Goal: Task Accomplishment & Management: Manage account settings

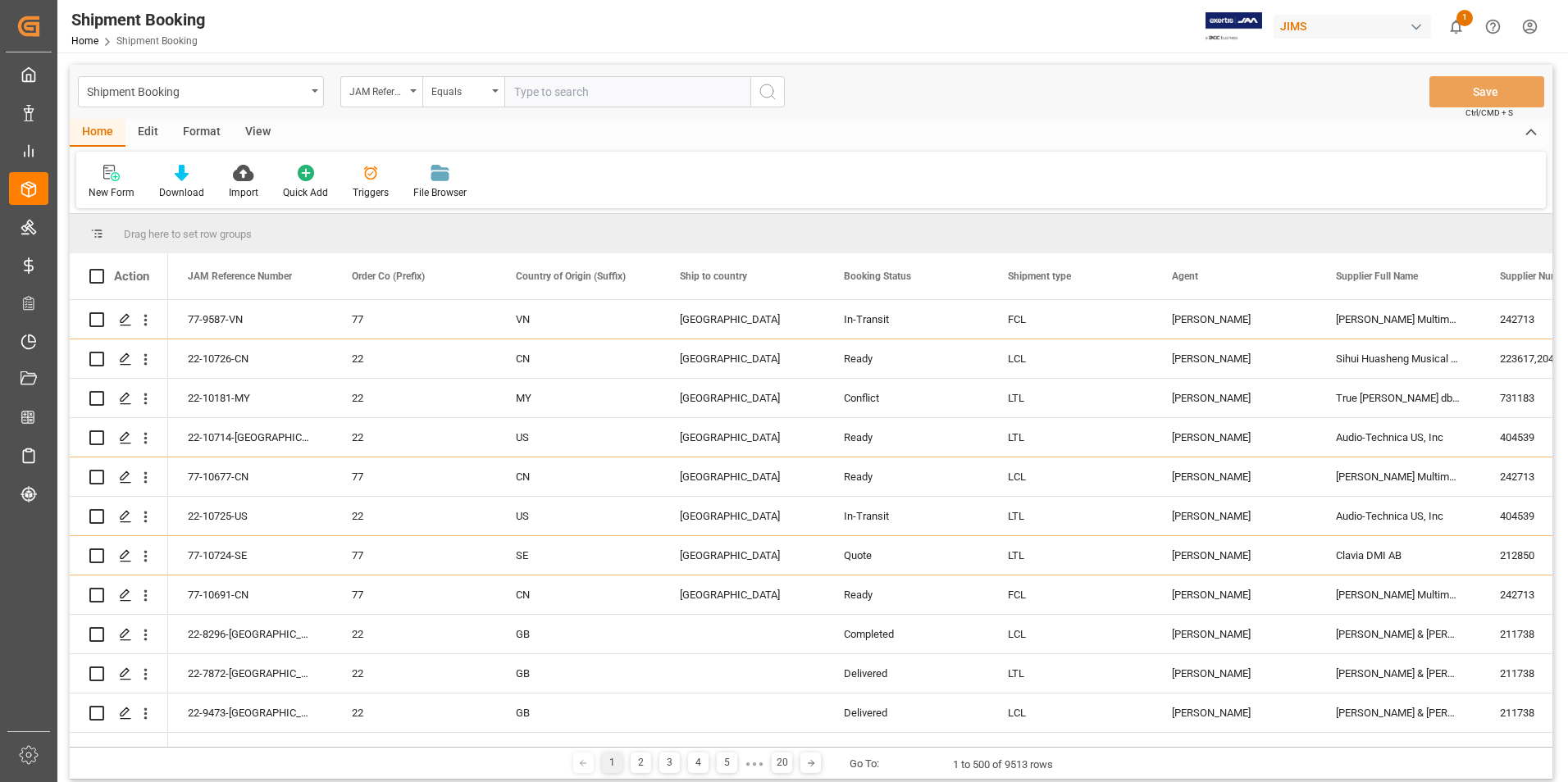
click at [574, 95] on input "text" at bounding box center [626, 92] width 246 height 32
type input "22-10380-GB"
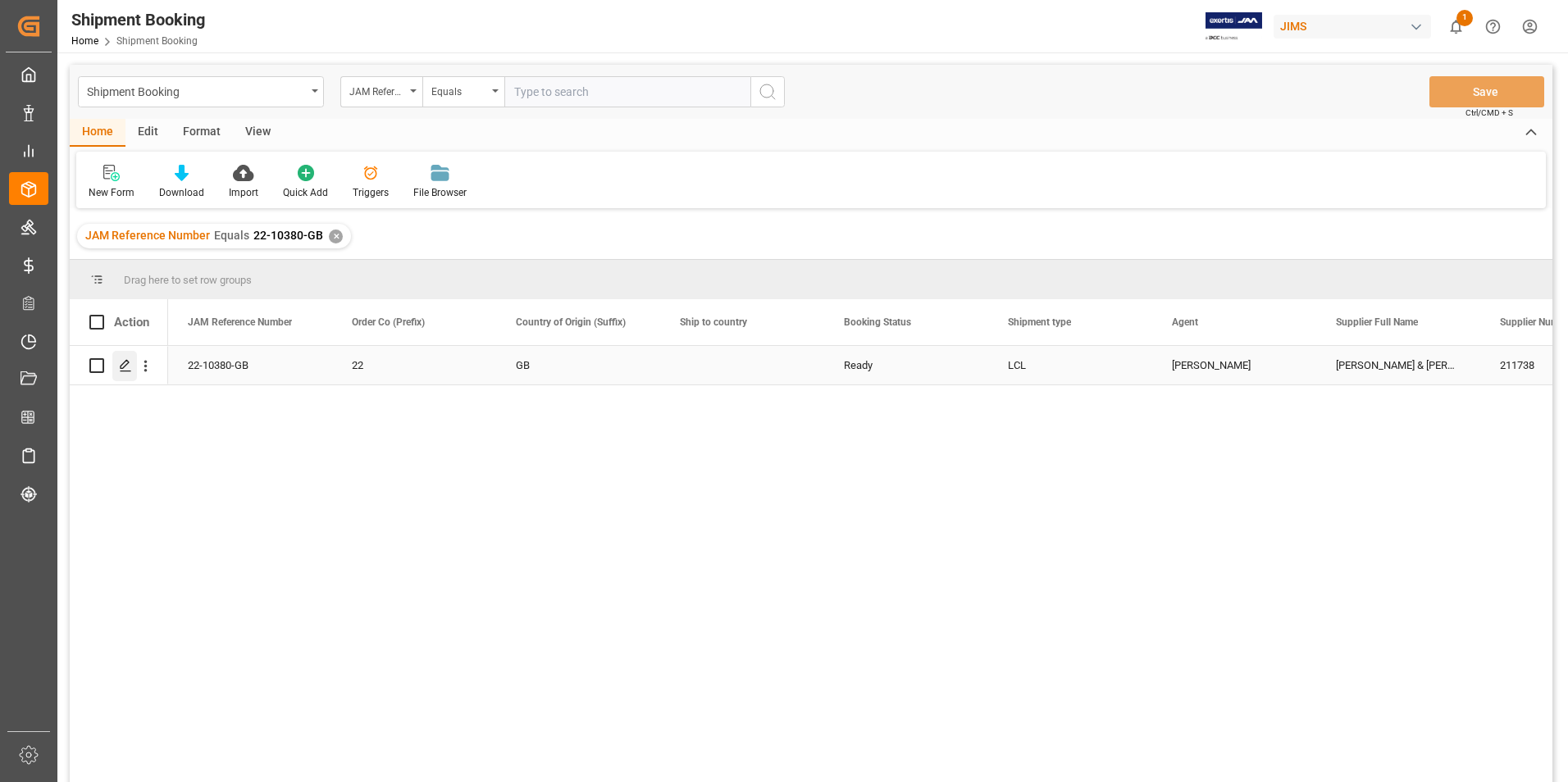
click at [128, 364] on polygon "Press SPACE to select this row." at bounding box center [124, 364] width 9 height 9
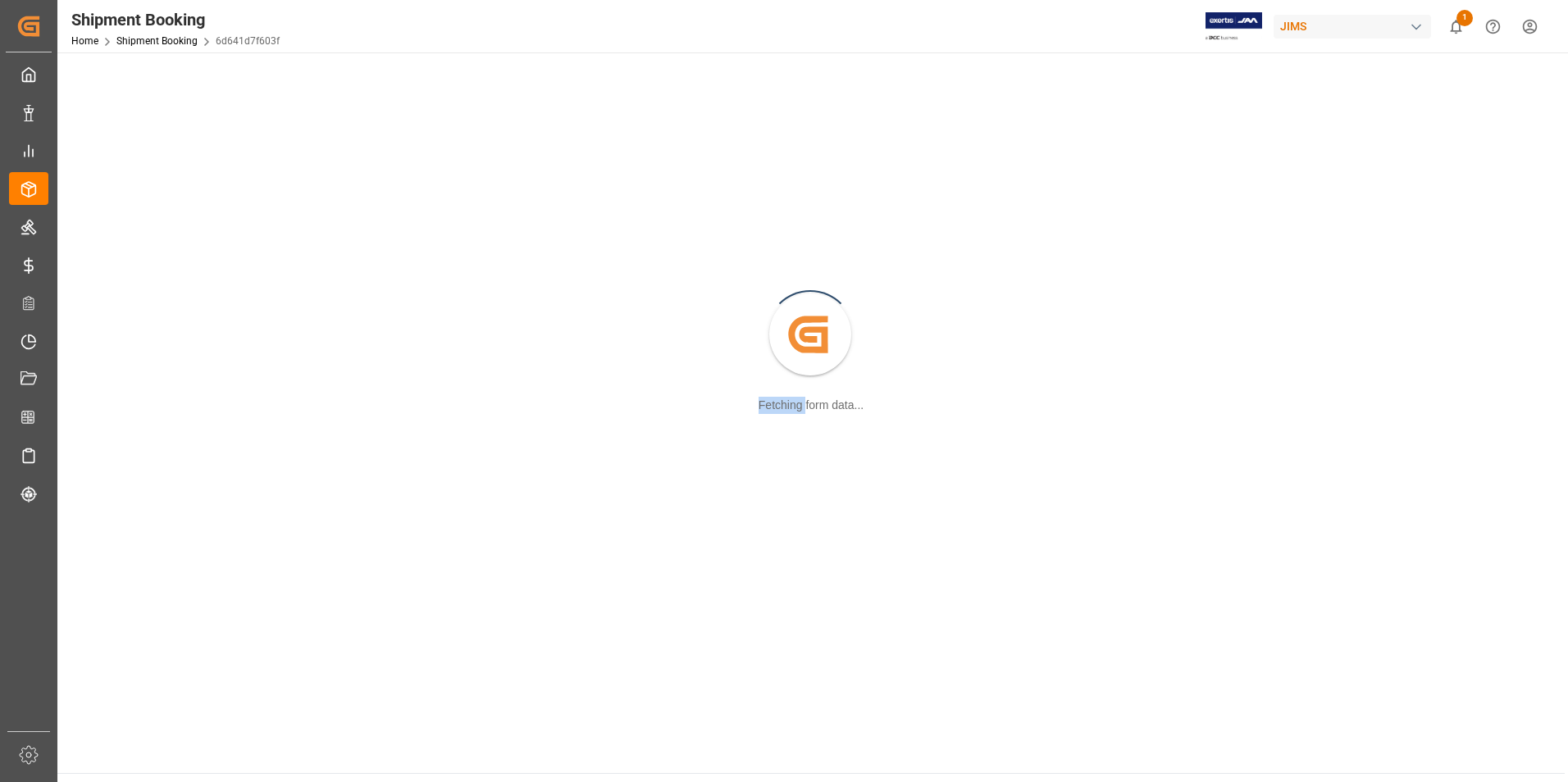
click at [128, 364] on div "Created by potrace 1.15, written by Peter Selinger 2001-2017 Fetching form data…" at bounding box center [811, 336] width 1488 height 548
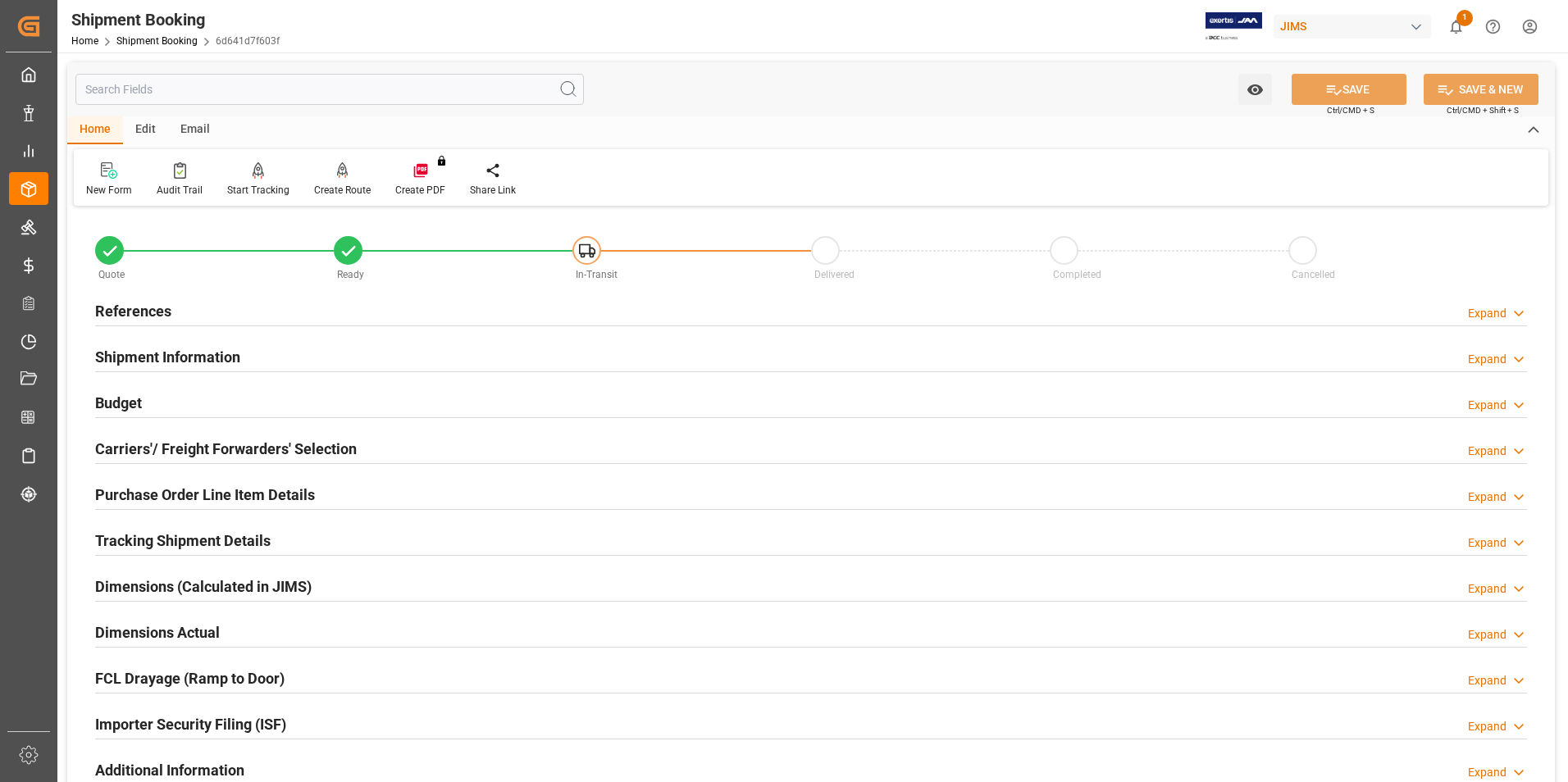
drag, startPoint x: 128, startPoint y: 364, endPoint x: 118, endPoint y: 349, distance: 18.0
click at [118, 349] on h2 "Shipment Information" at bounding box center [167, 357] width 145 height 22
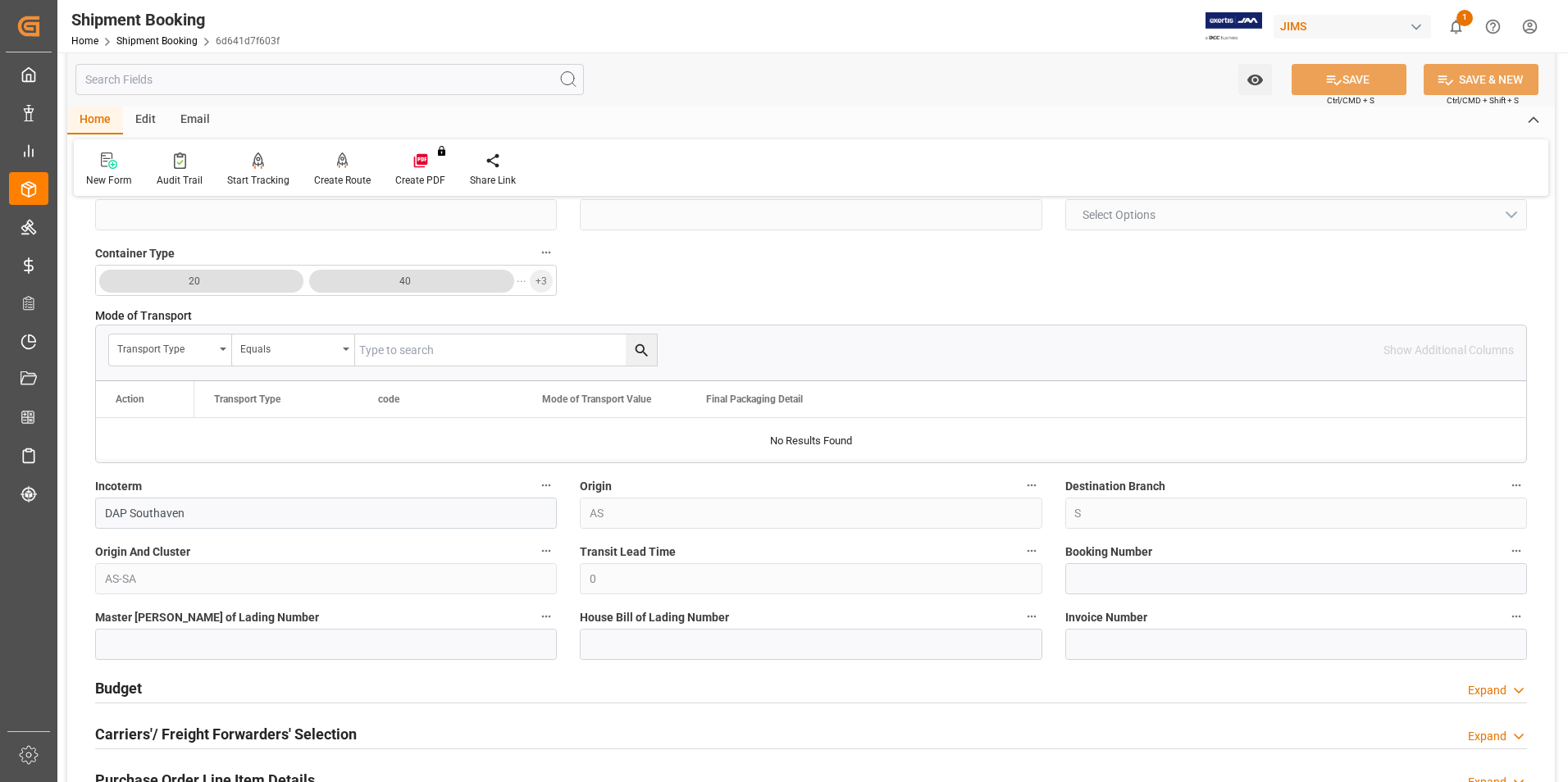
scroll to position [410, 0]
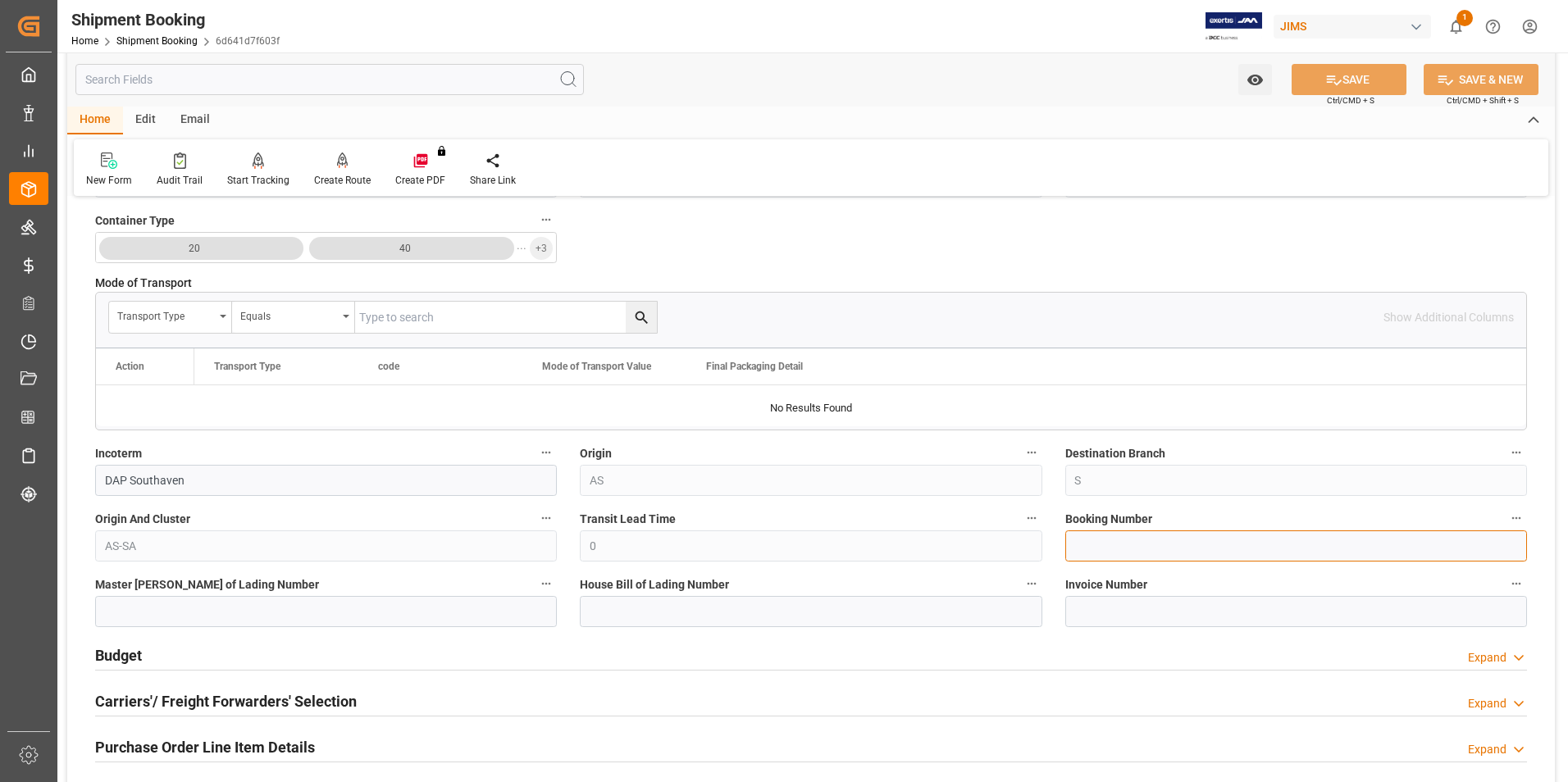
click at [1086, 551] on input at bounding box center [1296, 546] width 462 height 32
paste input "1ZR3934X0493843344"
type input "1ZR3934X0493843344"
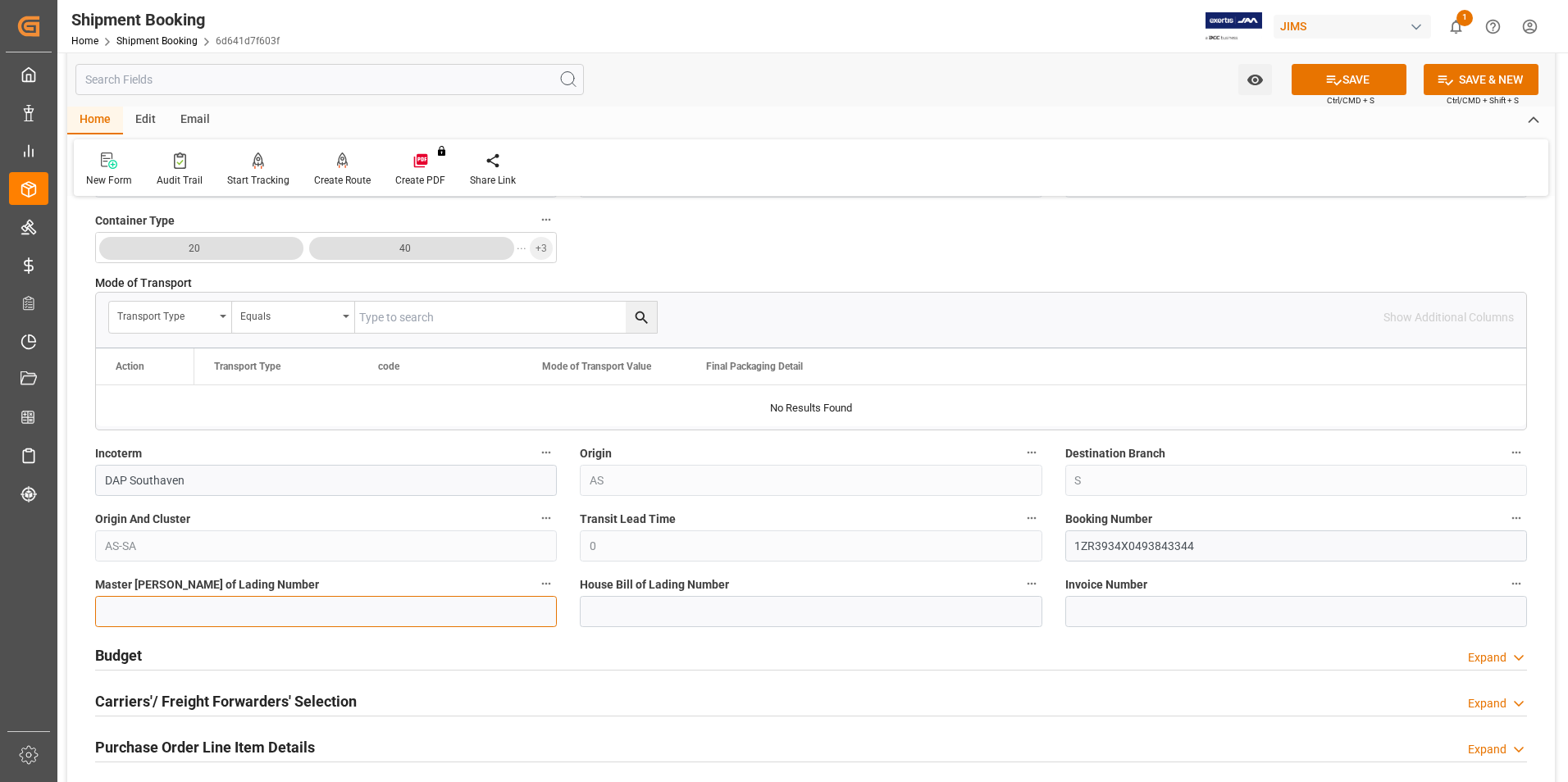
click at [369, 614] on input at bounding box center [325, 612] width 462 height 32
paste input "1ZR3934X0493843344"
type input "1ZR3934X0493843344"
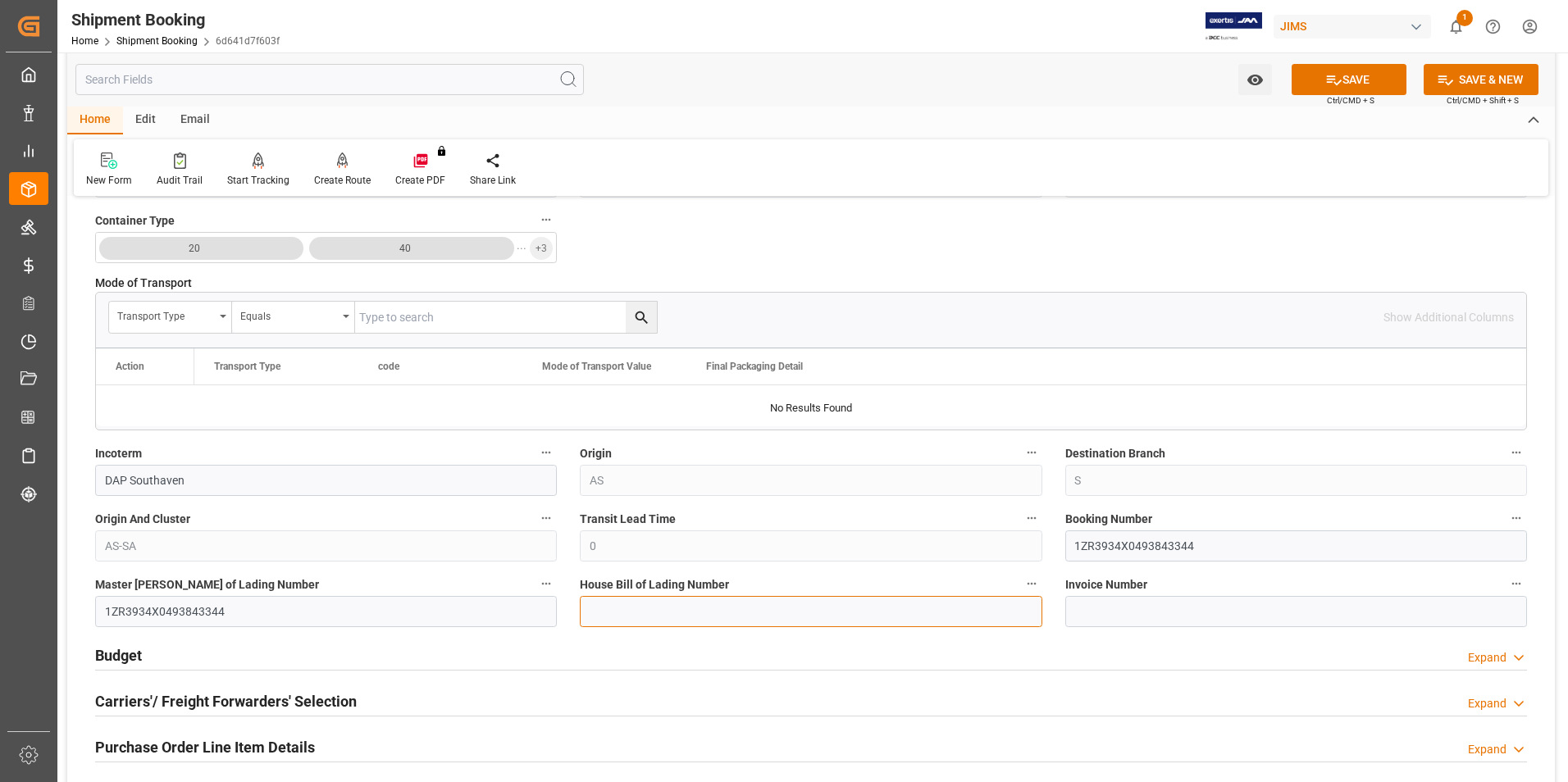
click at [632, 602] on input at bounding box center [810, 612] width 462 height 32
paste input "1ZR3934X0493843344"
type input "1ZR3934X0493843344"
click at [1337, 70] on button "SAVE" at bounding box center [1349, 79] width 115 height 32
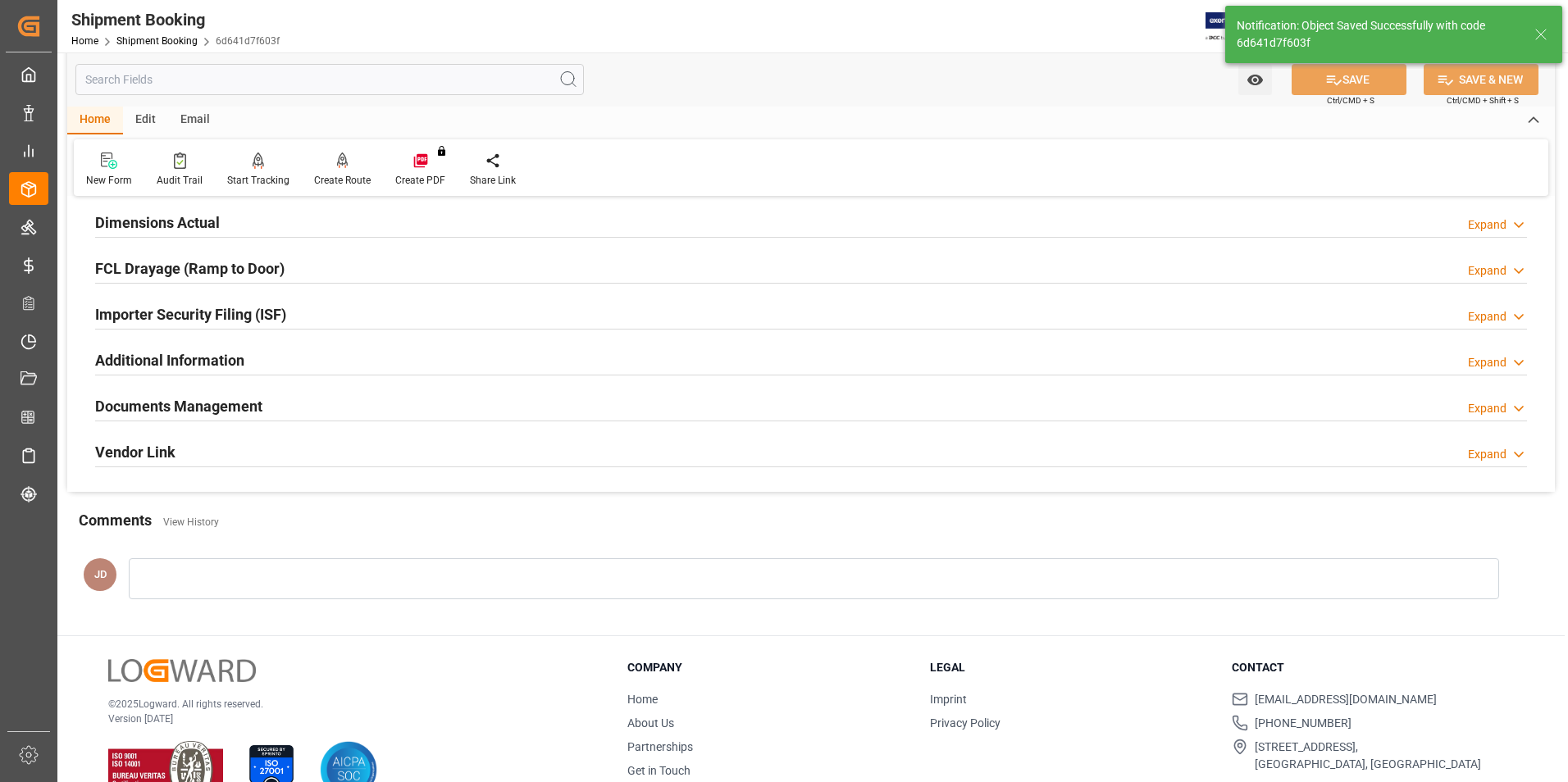
scroll to position [0, 0]
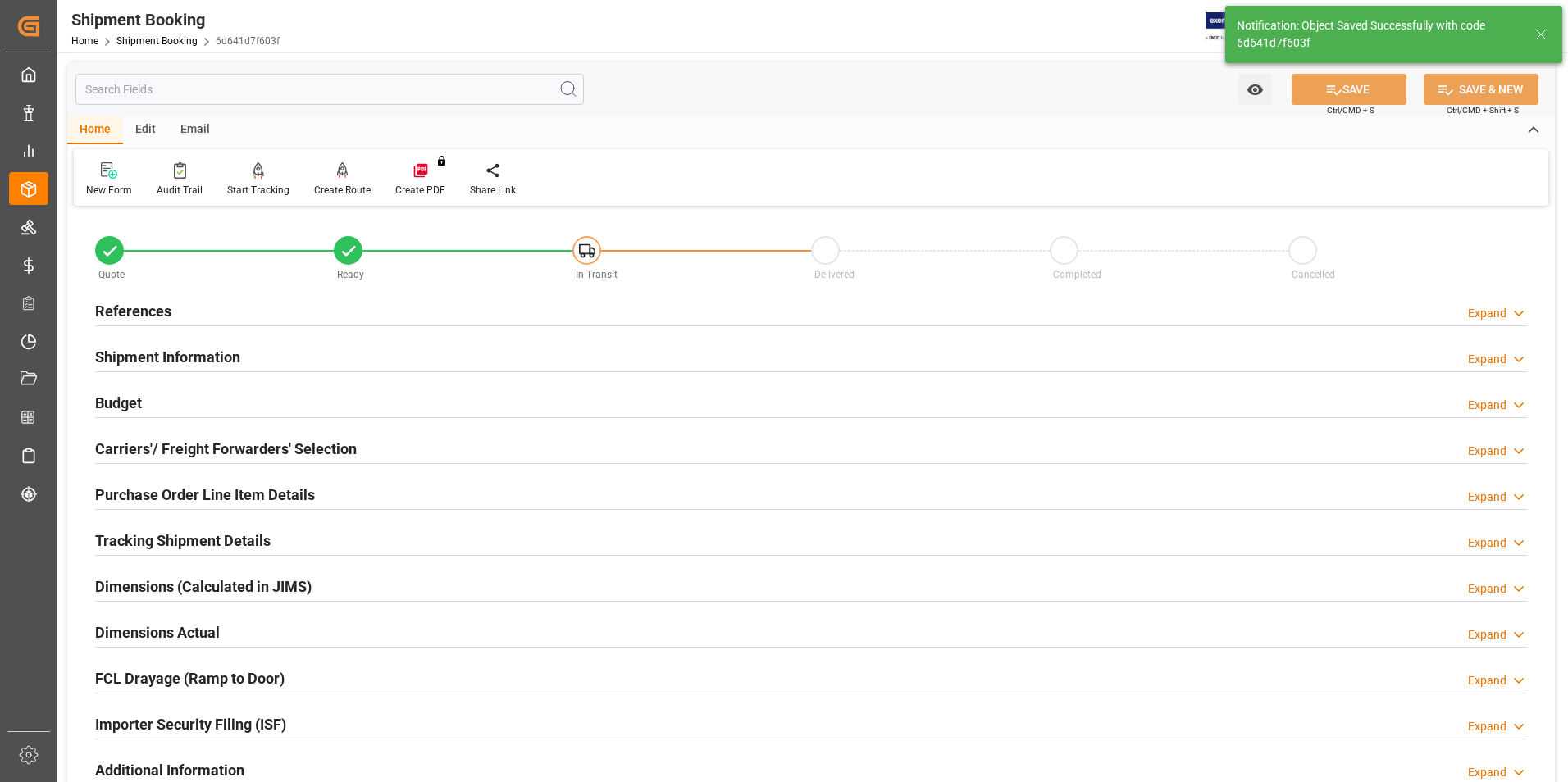
click at [112, 402] on h2 "Budget" at bounding box center [118, 402] width 47 height 22
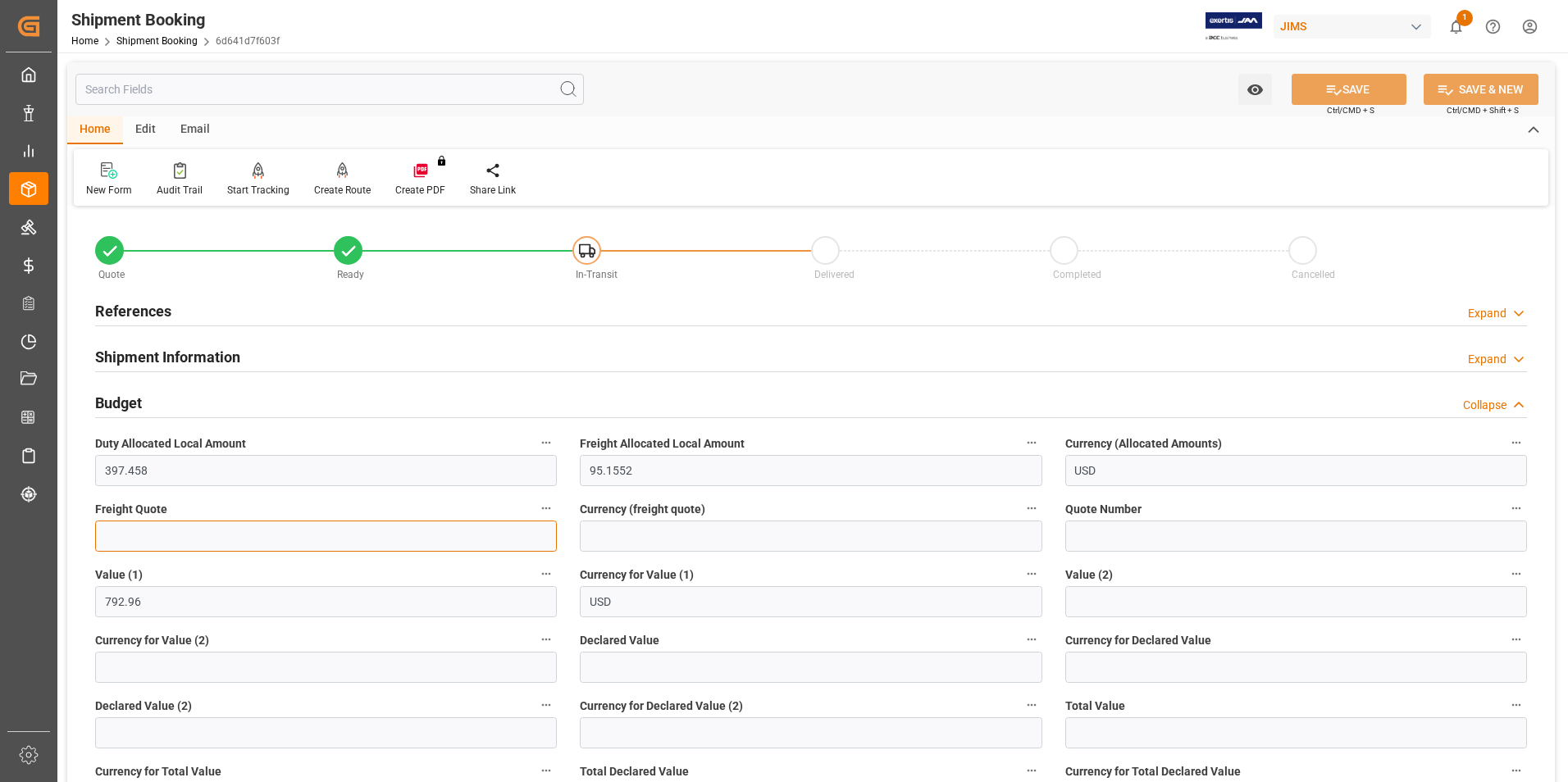
click at [164, 539] on input "text" at bounding box center [325, 536] width 462 height 32
type input "0"
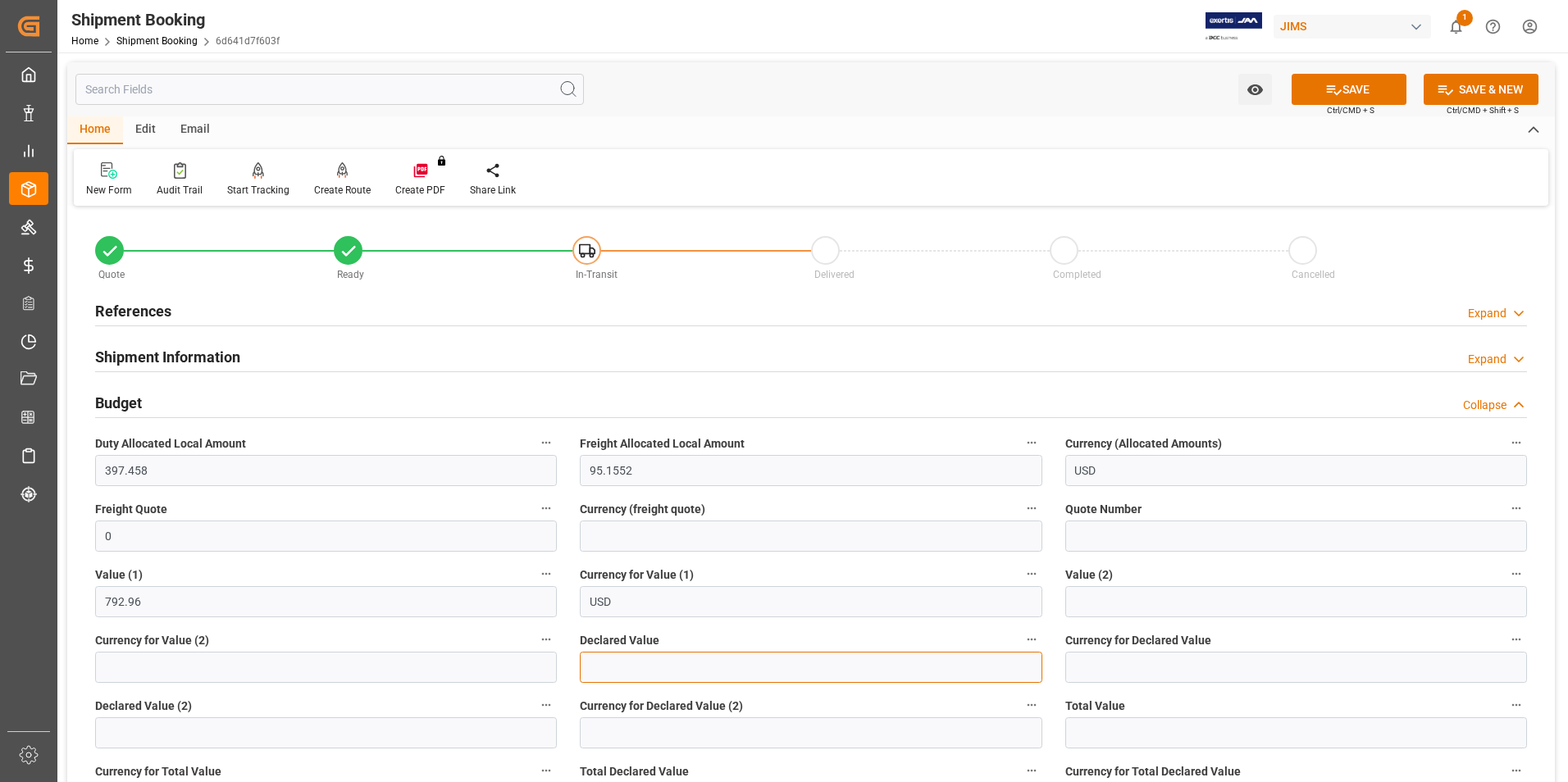
click at [640, 667] on input "text" at bounding box center [810, 667] width 462 height 32
type input "792.96"
click at [1089, 671] on input at bounding box center [1296, 667] width 462 height 32
type input "usd"
click at [1362, 83] on button "SAVE" at bounding box center [1349, 89] width 115 height 32
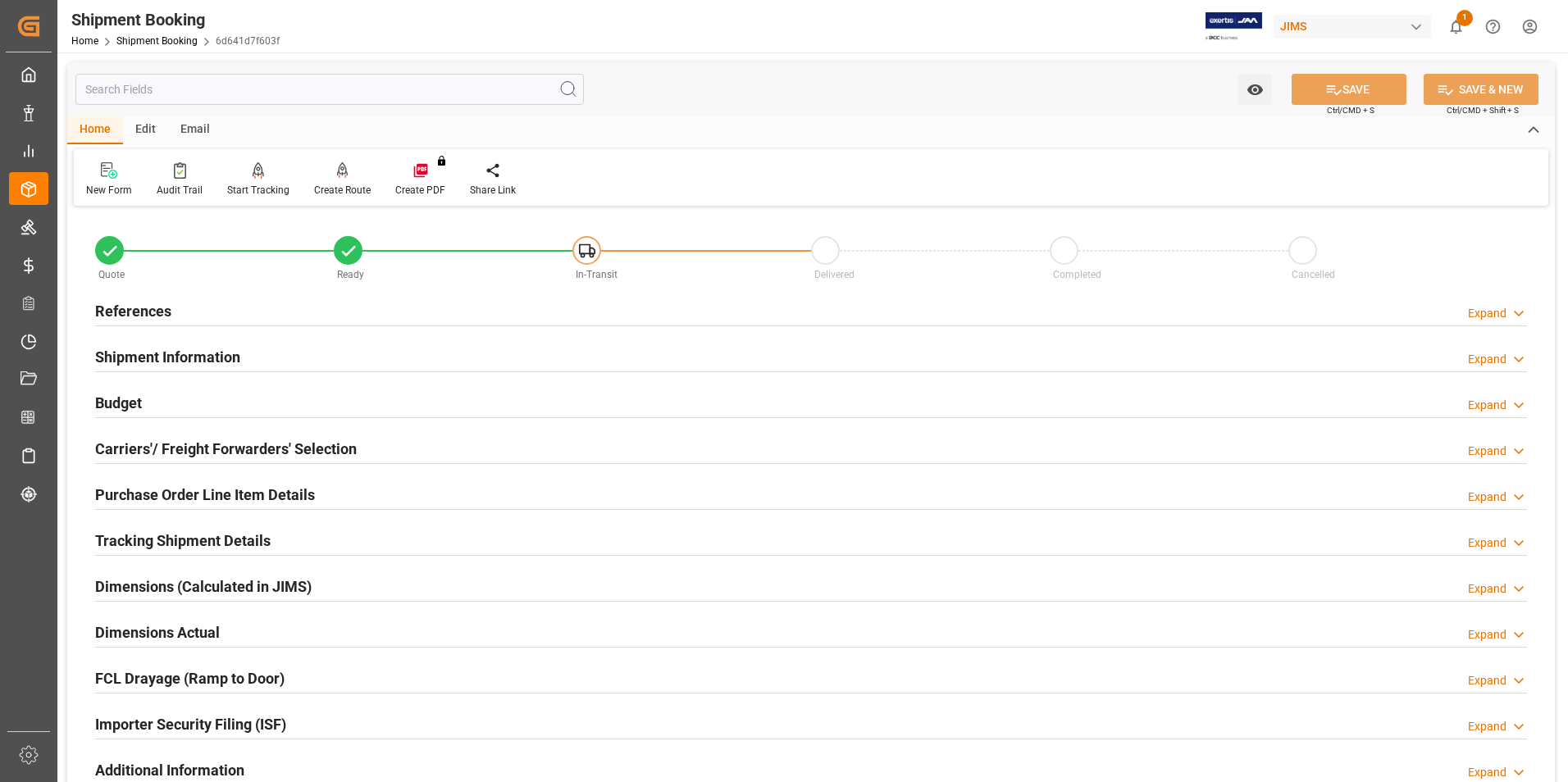
click at [203, 452] on h2 "Carriers'/ Freight Forwarders' Selection" at bounding box center [226, 448] width 262 height 22
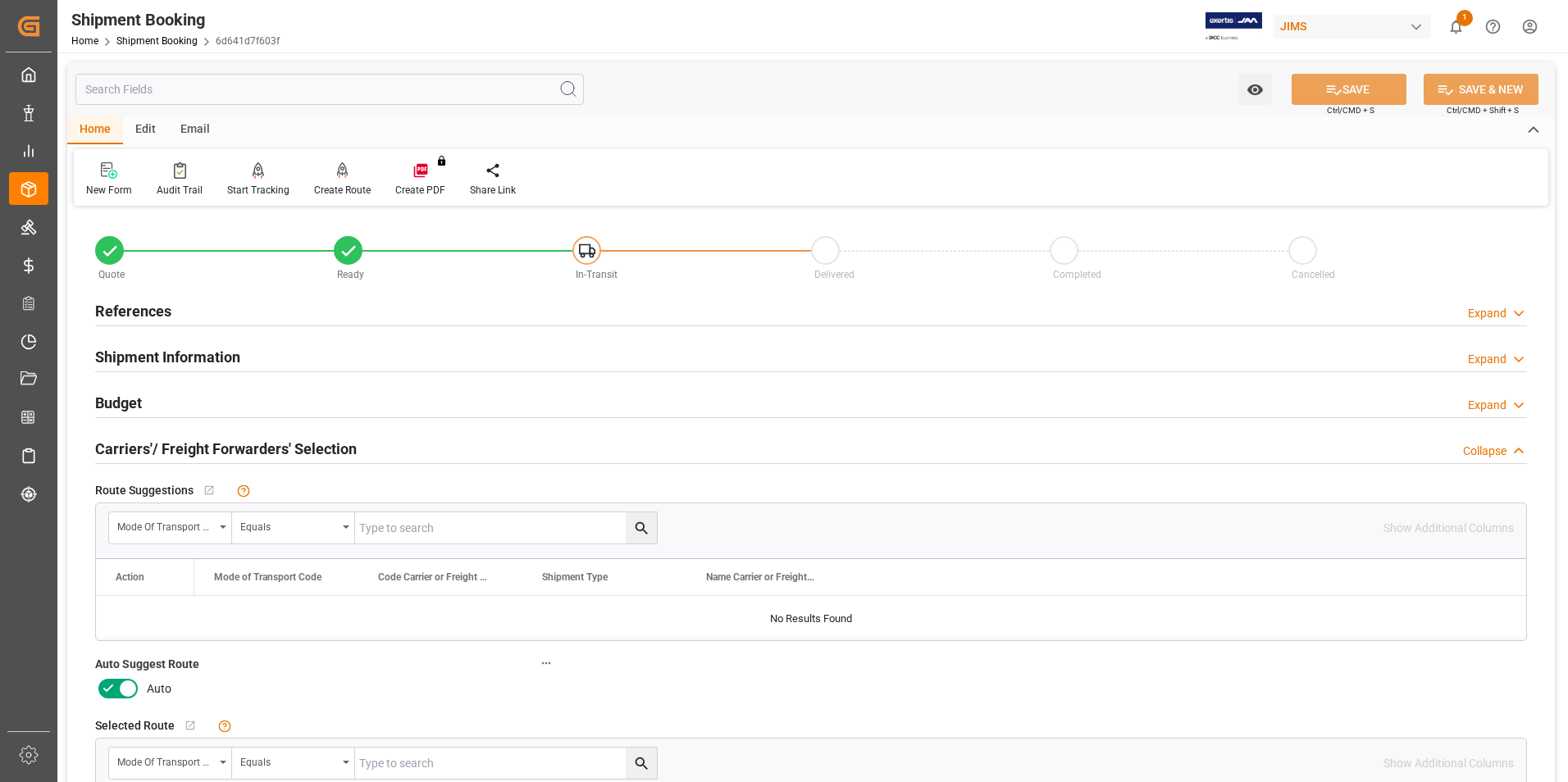
click at [111, 699] on label at bounding box center [118, 688] width 46 height 26
click at [0, 0] on input "checkbox" at bounding box center [0, 0] width 0 height 0
click at [1351, 83] on button "SAVE" at bounding box center [1349, 89] width 115 height 32
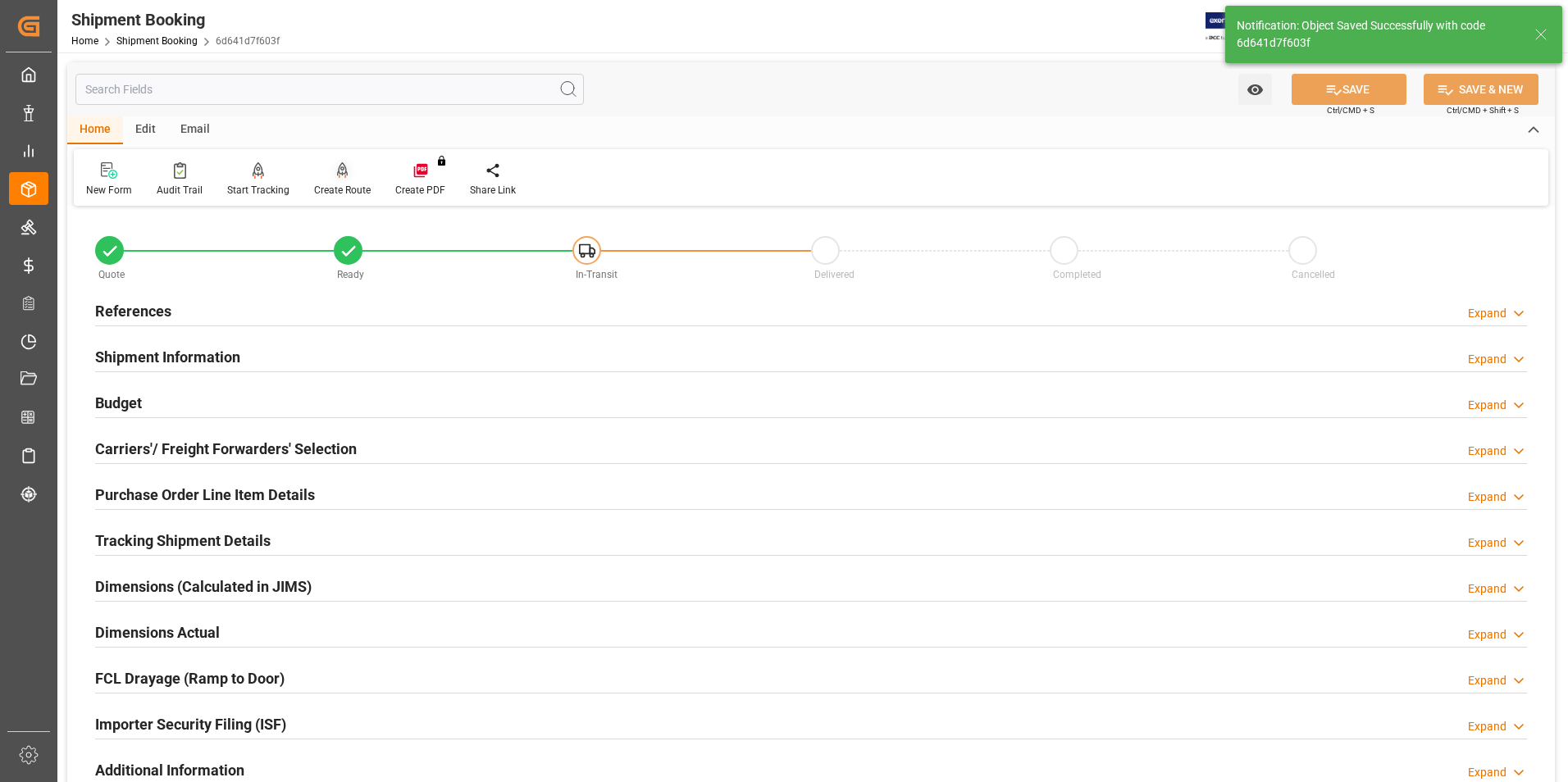
click at [335, 187] on div "Create Route" at bounding box center [342, 189] width 56 height 14
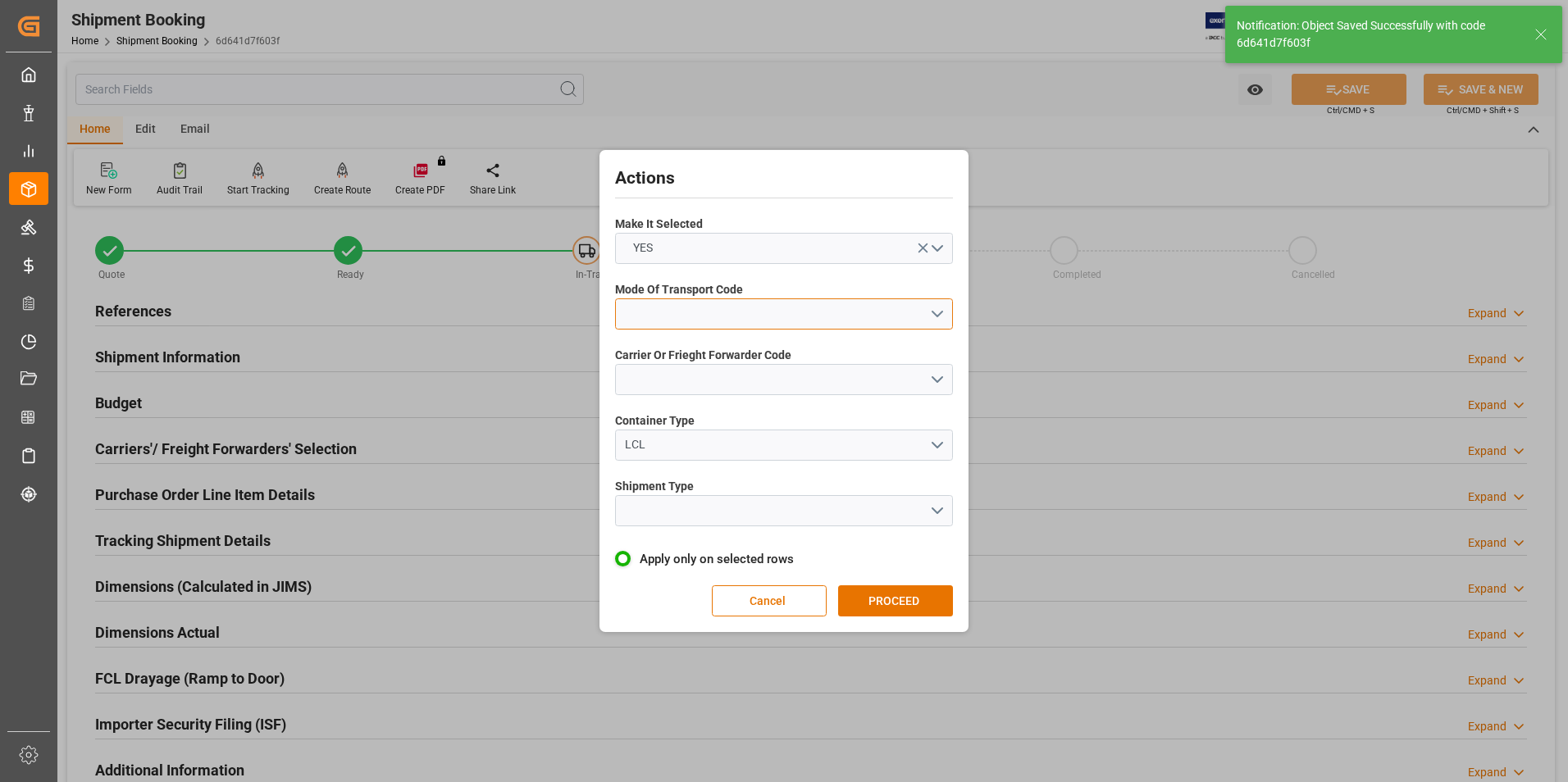
click at [700, 305] on button "open menu" at bounding box center [783, 314] width 338 height 32
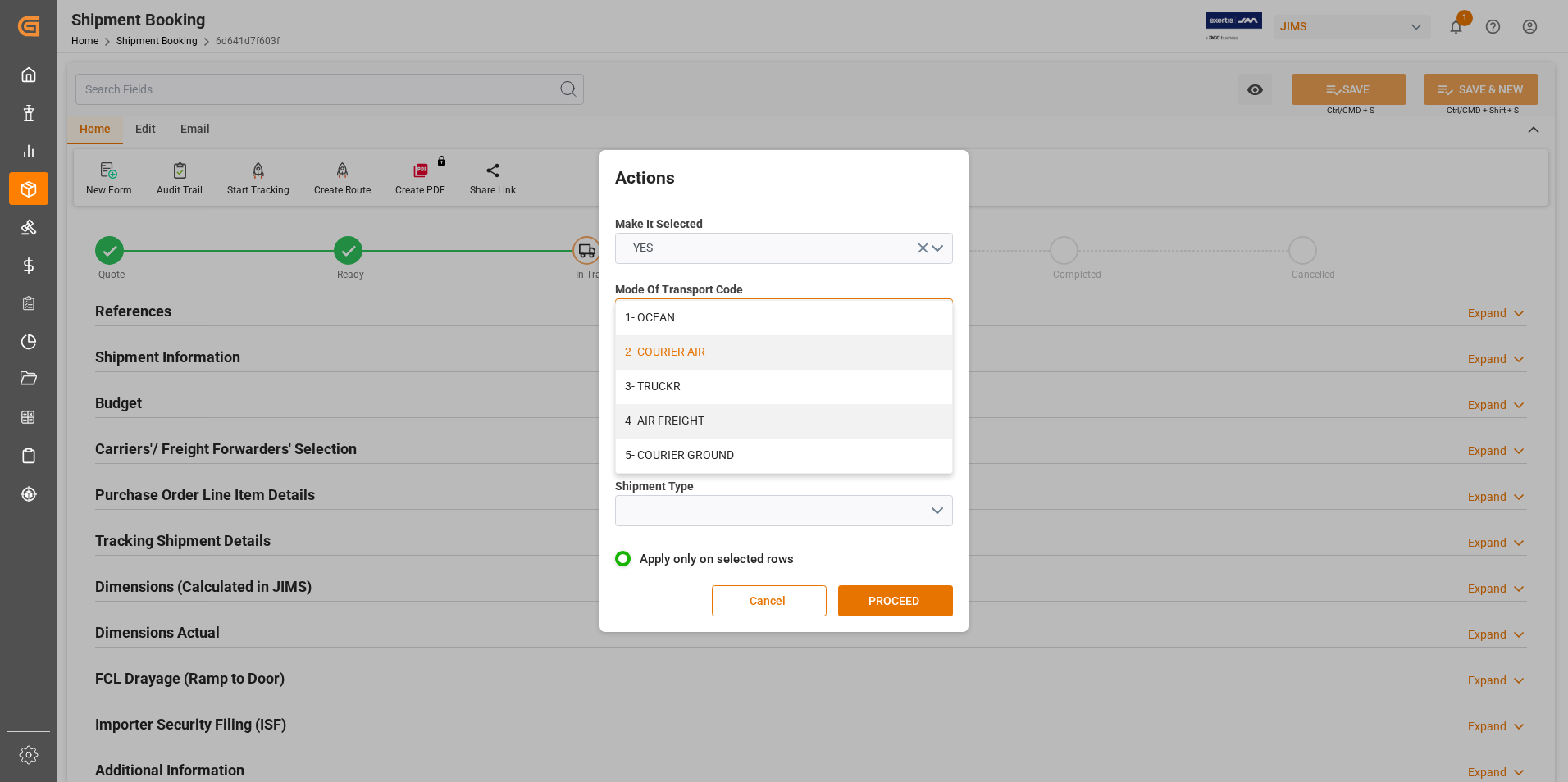
click at [676, 352] on div "2- COURIER AIR" at bounding box center [784, 353] width 337 height 34
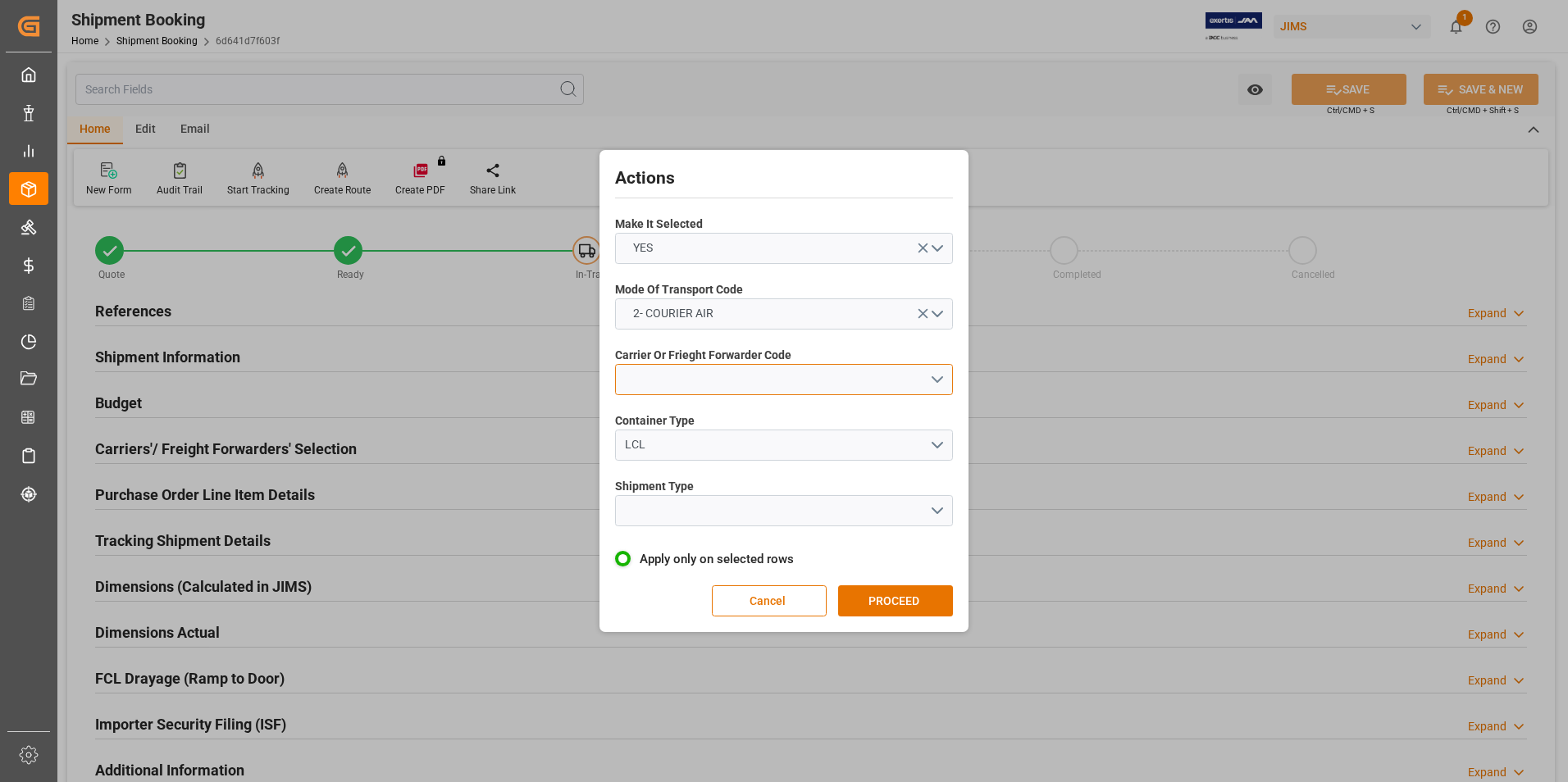
click at [733, 381] on button "open menu" at bounding box center [783, 380] width 338 height 32
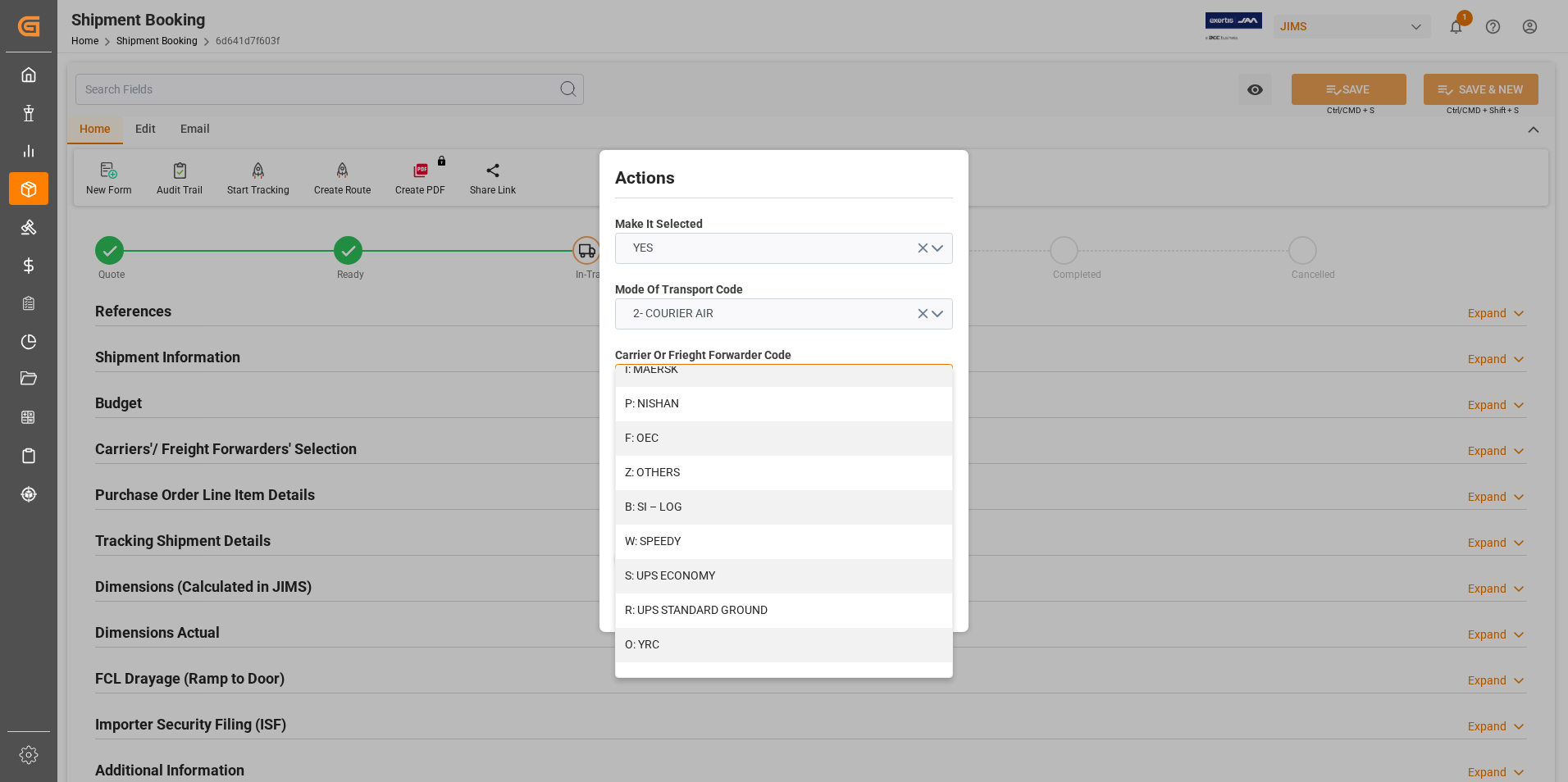
scroll to position [877, 0]
click at [706, 576] on div "S: UPS ECONOMY" at bounding box center [784, 575] width 337 height 34
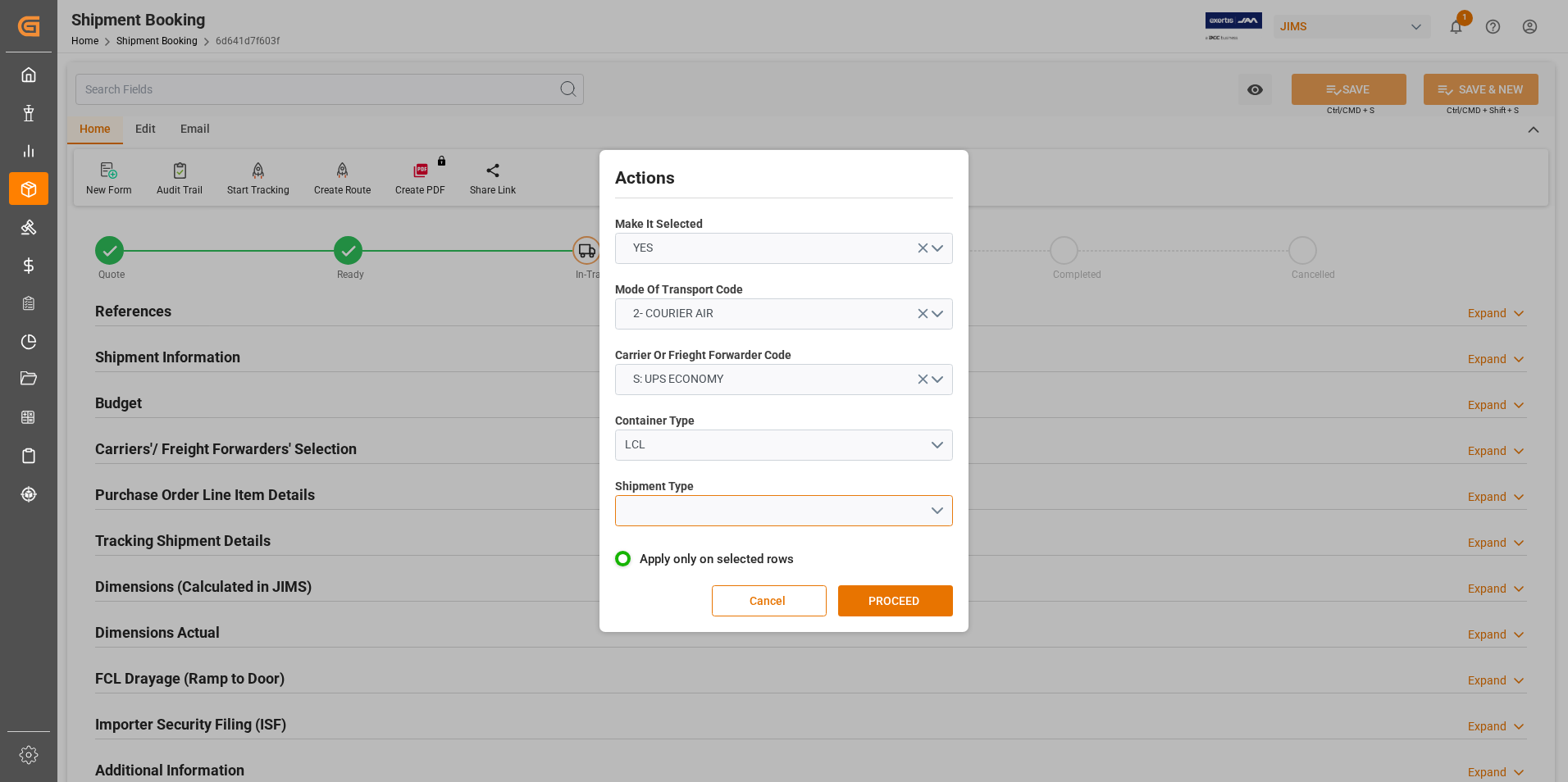
click at [714, 501] on button "open menu" at bounding box center [783, 510] width 338 height 32
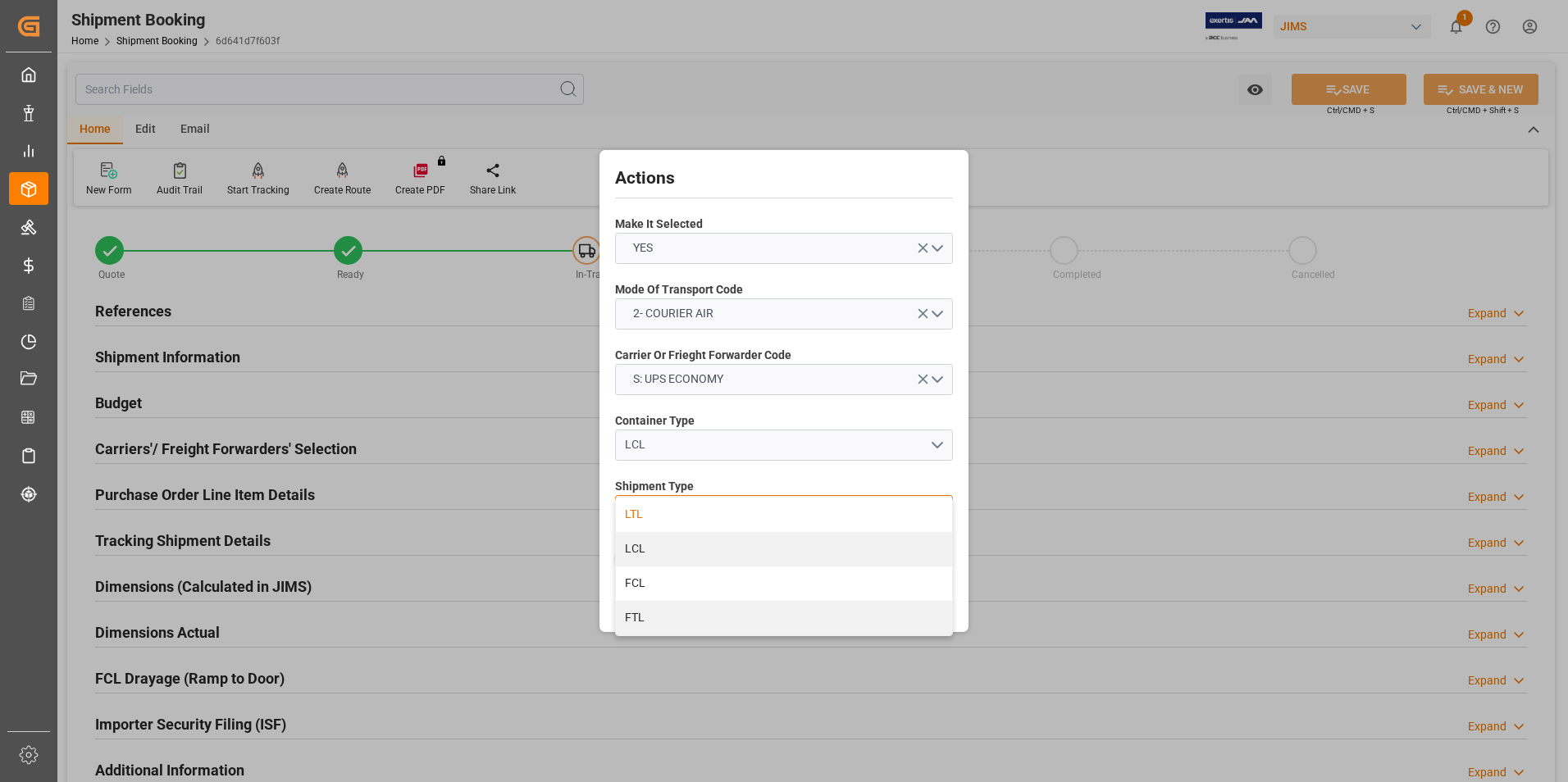
click at [713, 501] on div "LTL" at bounding box center [784, 515] width 337 height 34
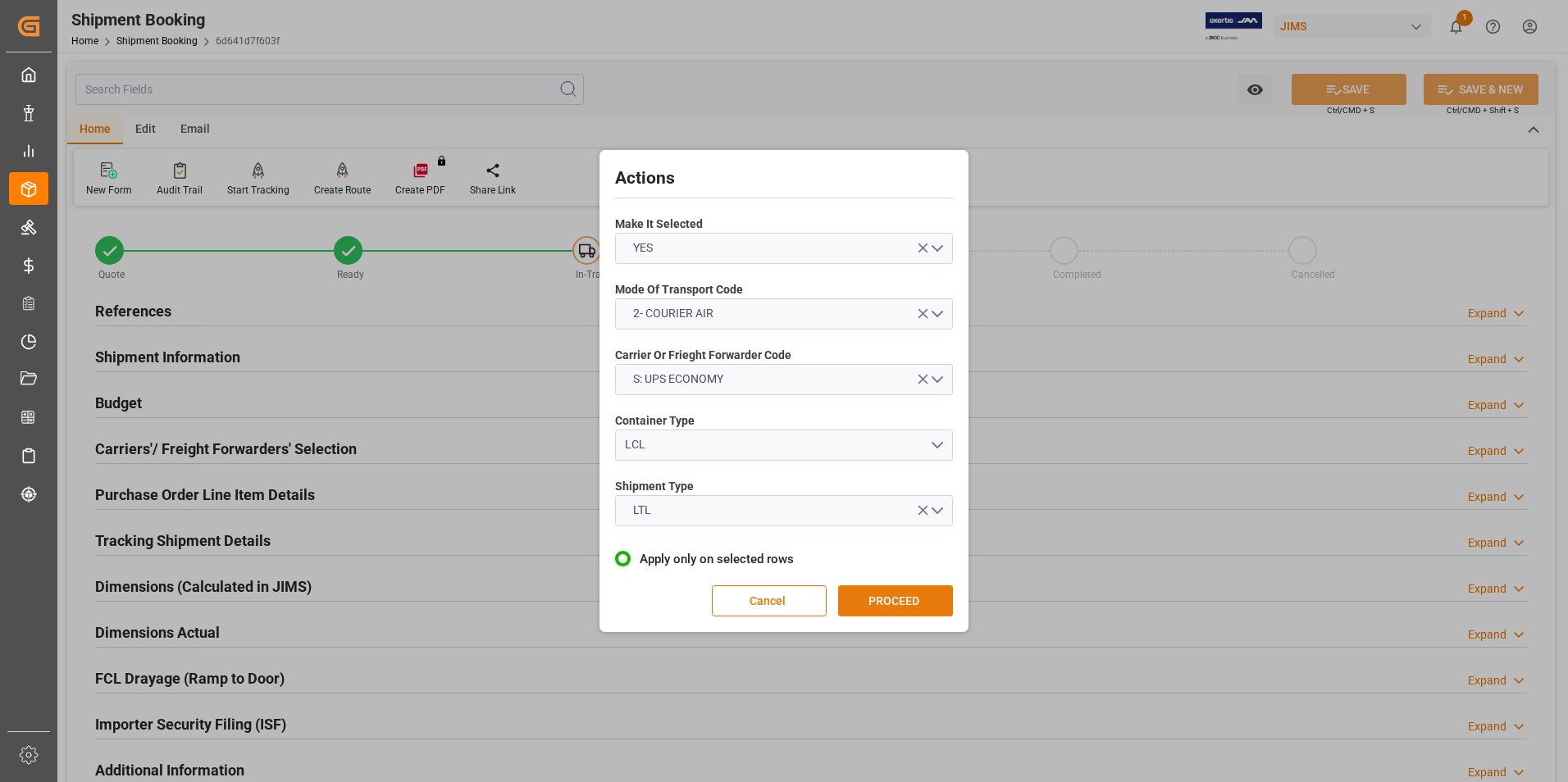
click at [900, 590] on button "PROCEED" at bounding box center [896, 600] width 115 height 32
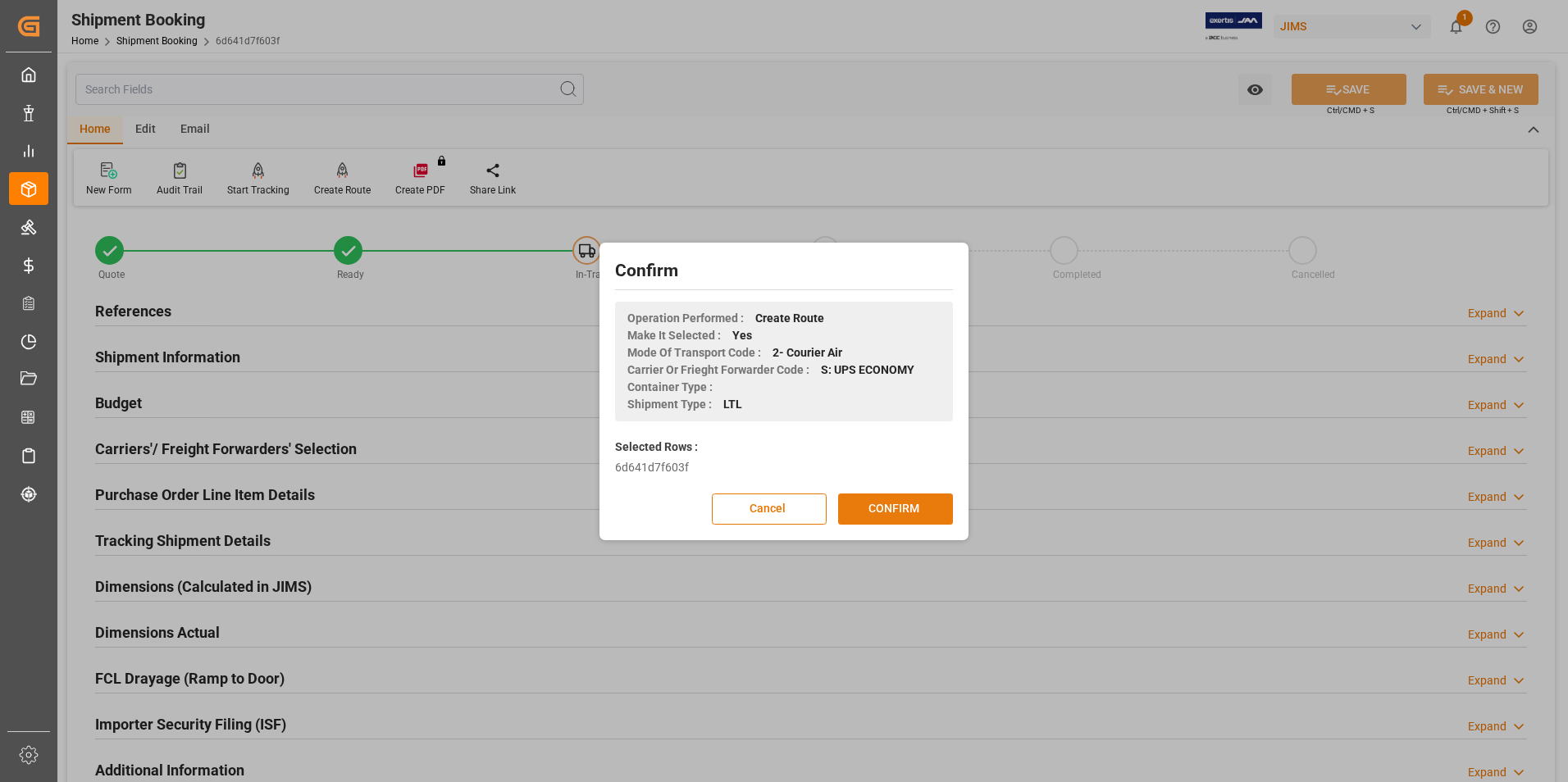
click at [880, 498] on button "CONFIRM" at bounding box center [896, 509] width 115 height 32
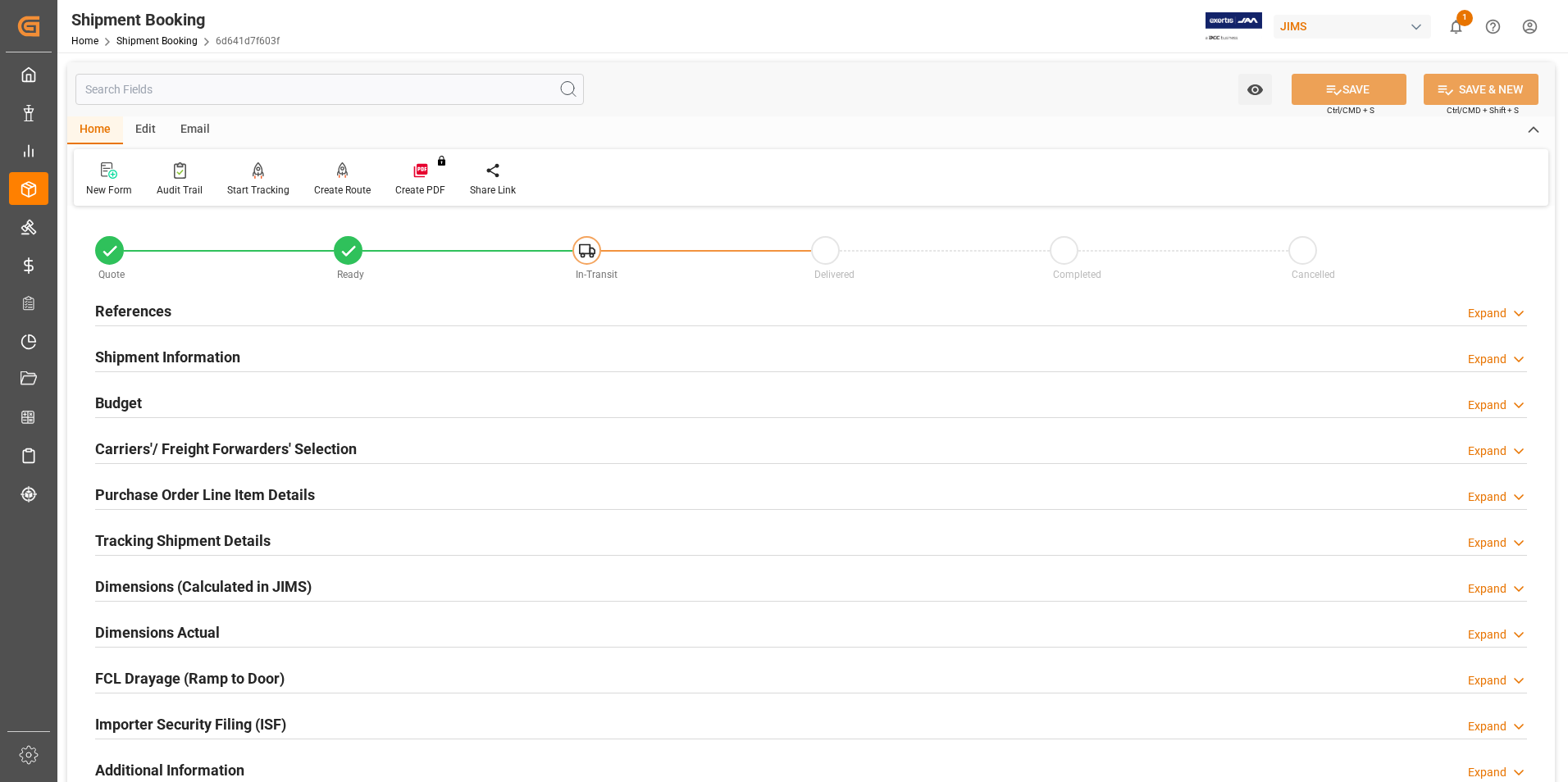
click at [153, 624] on h2 "Dimensions Actual" at bounding box center [157, 632] width 124 height 22
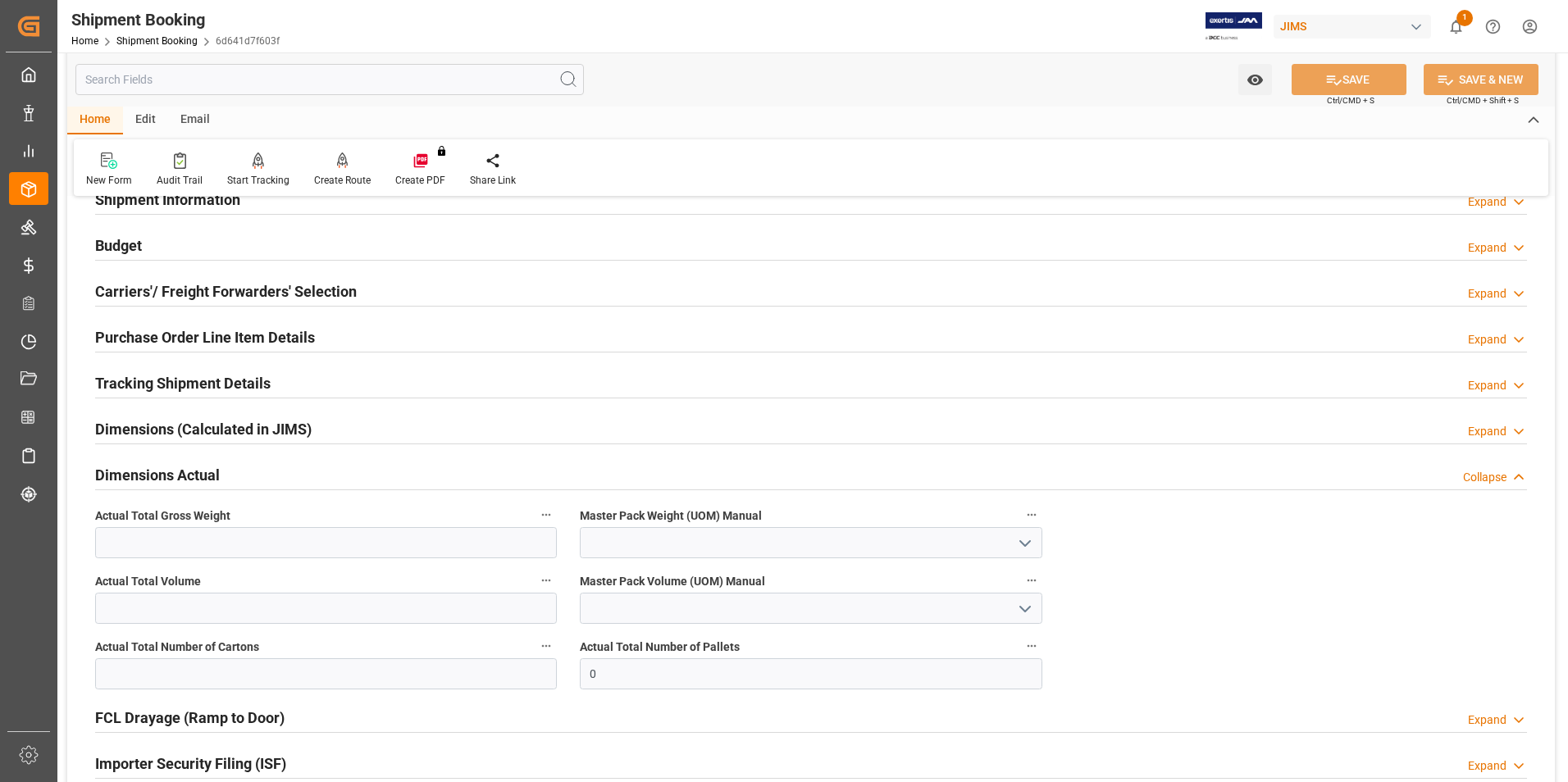
scroll to position [164, 0]
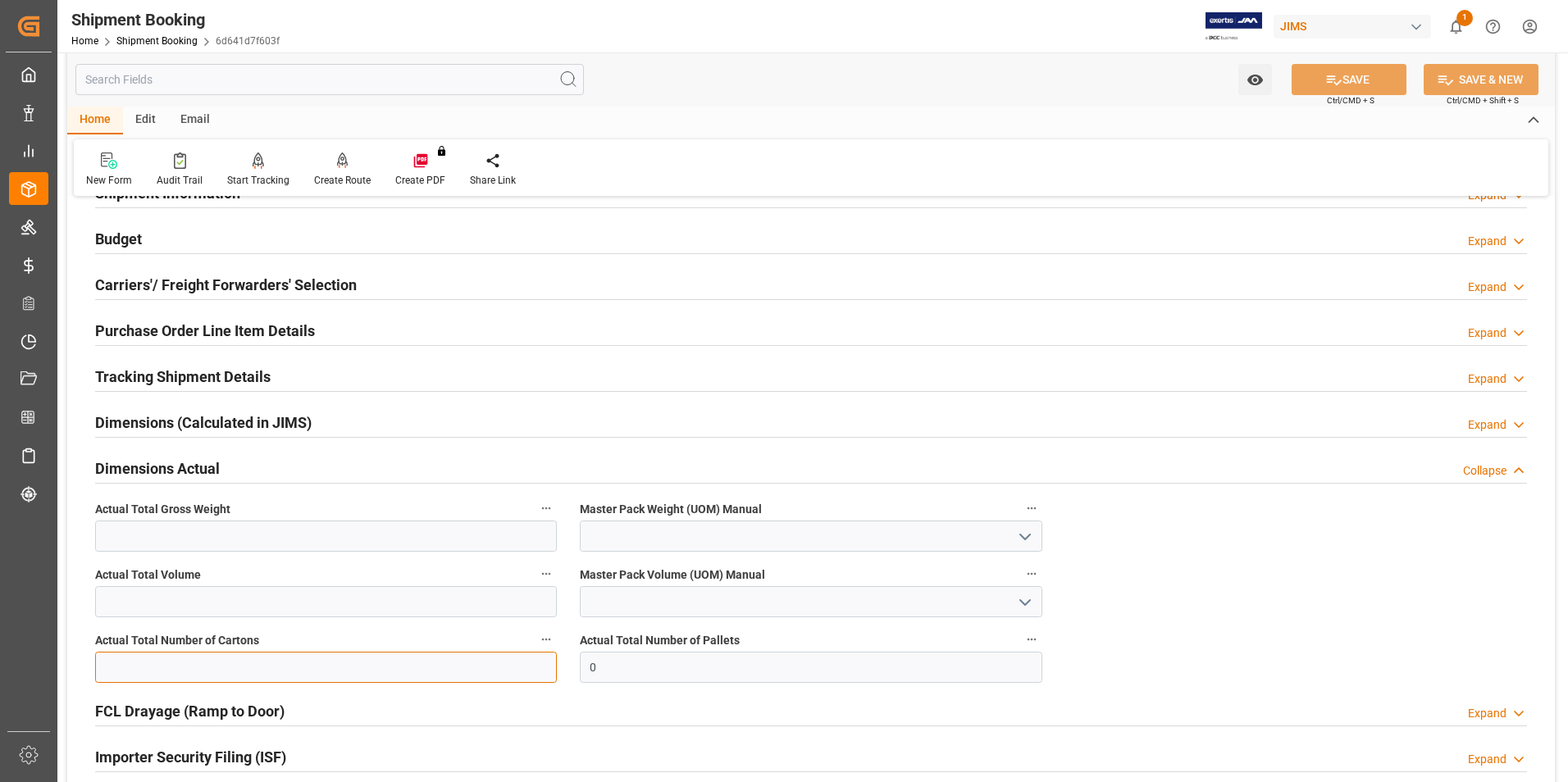
click at [185, 669] on input "text" at bounding box center [325, 667] width 462 height 32
type input "3"
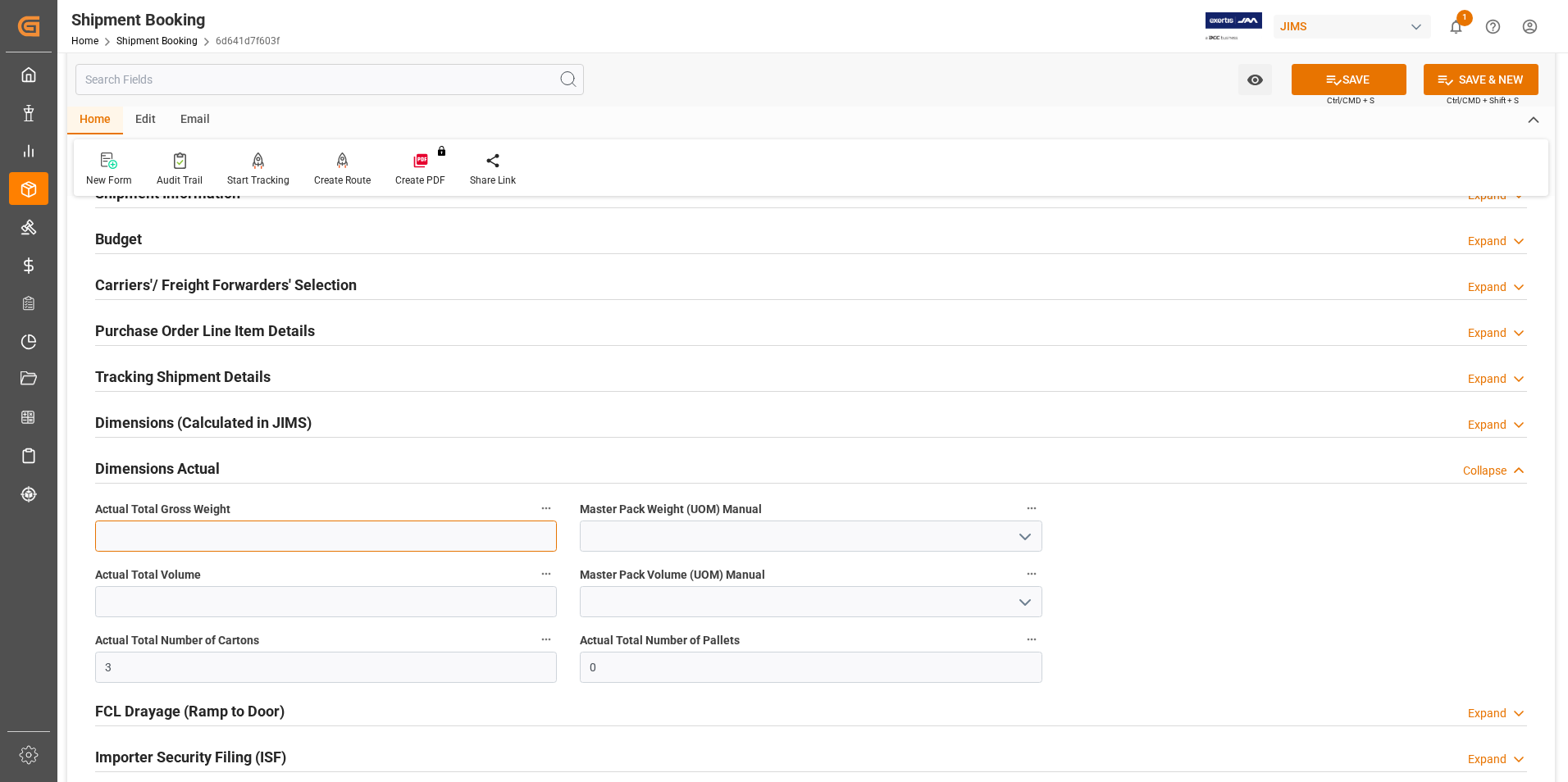
click at [187, 535] on input "text" at bounding box center [325, 536] width 462 height 32
type input "11.5"
click at [617, 538] on input at bounding box center [810, 536] width 462 height 32
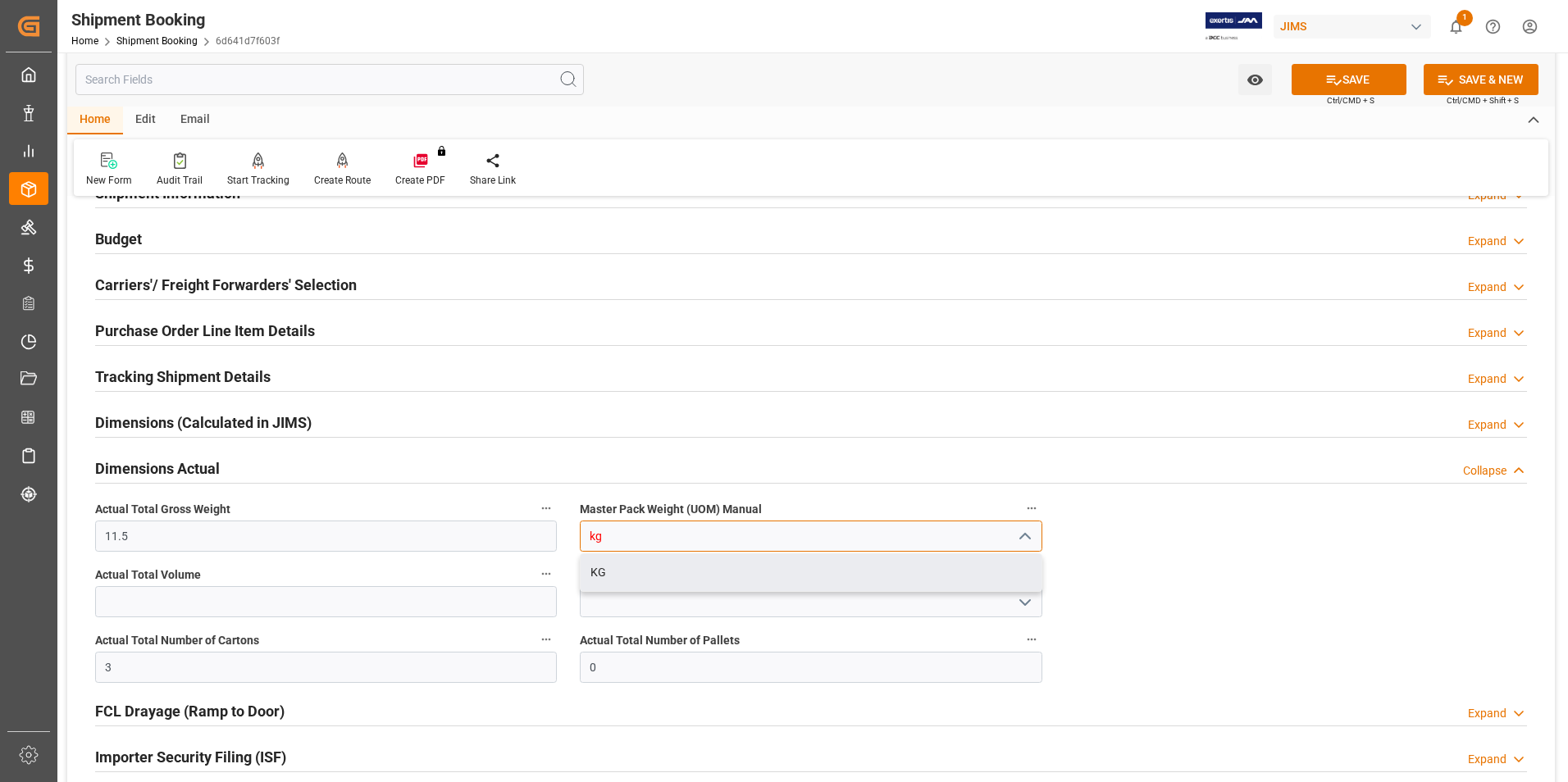
click at [653, 569] on div "KG" at bounding box center [810, 573] width 460 height 37
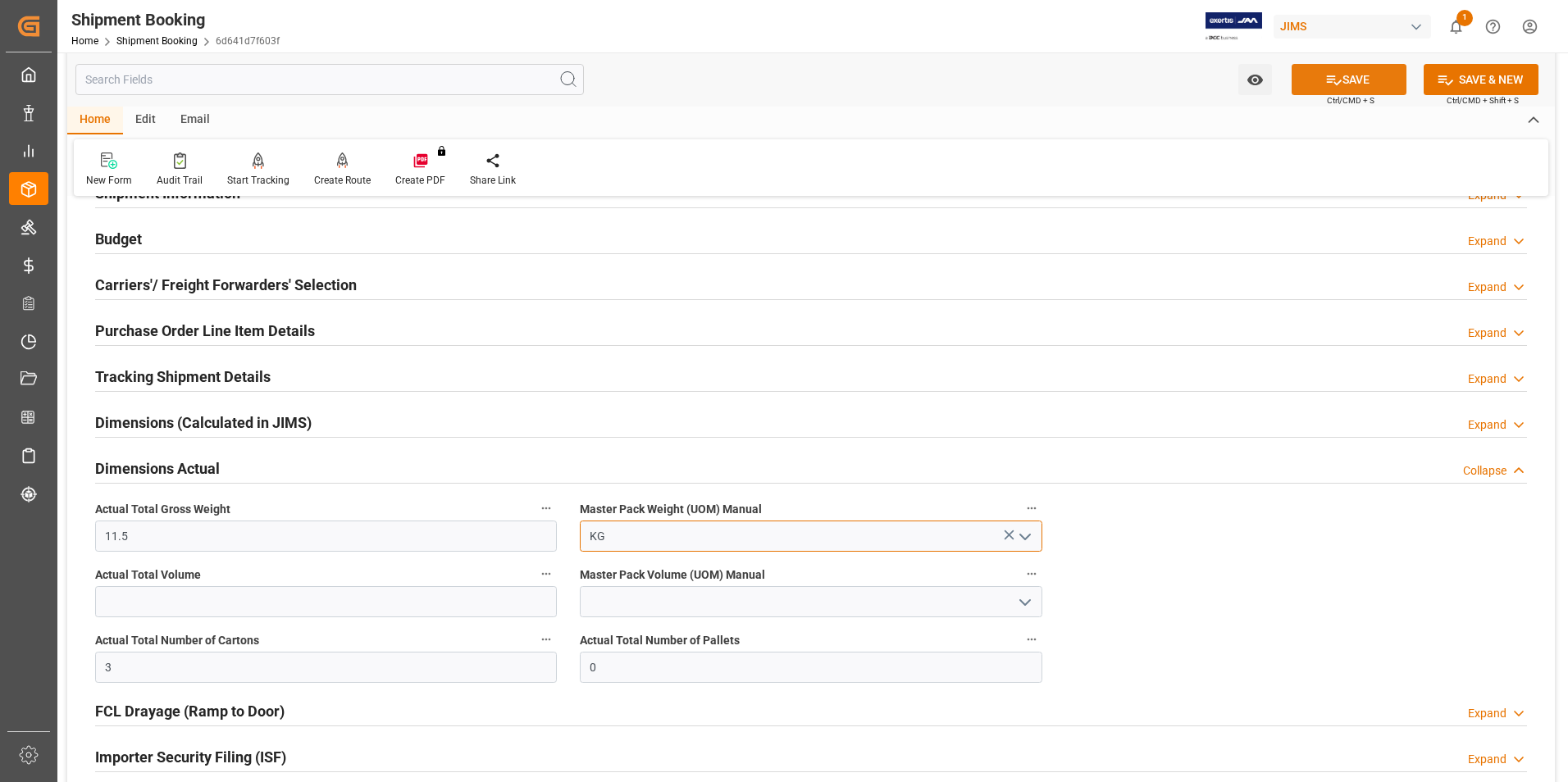
type input "KG"
click at [1363, 76] on button "SAVE" at bounding box center [1349, 79] width 115 height 32
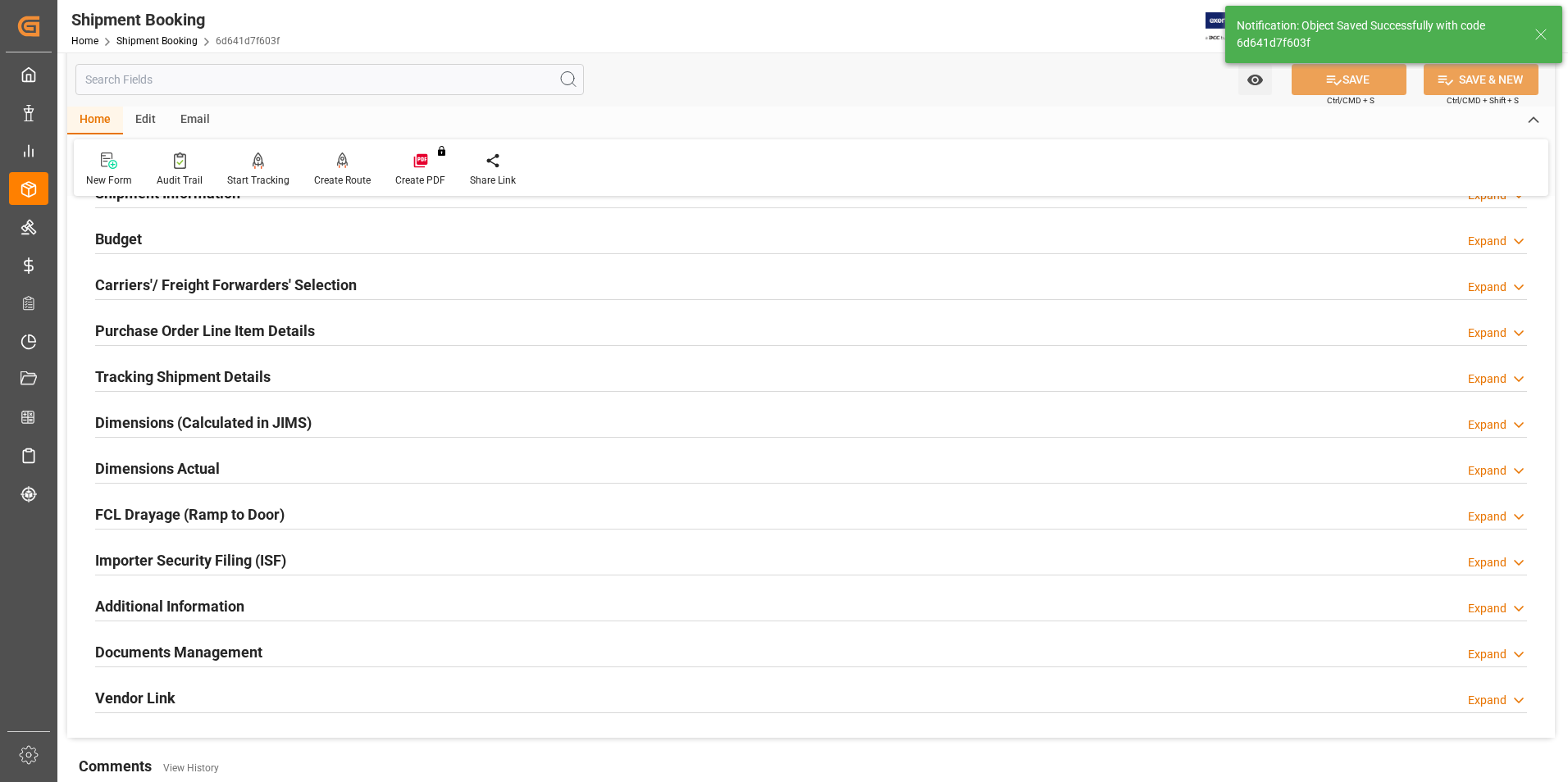
click at [153, 376] on h2 "Tracking Shipment Details" at bounding box center [183, 377] width 176 height 22
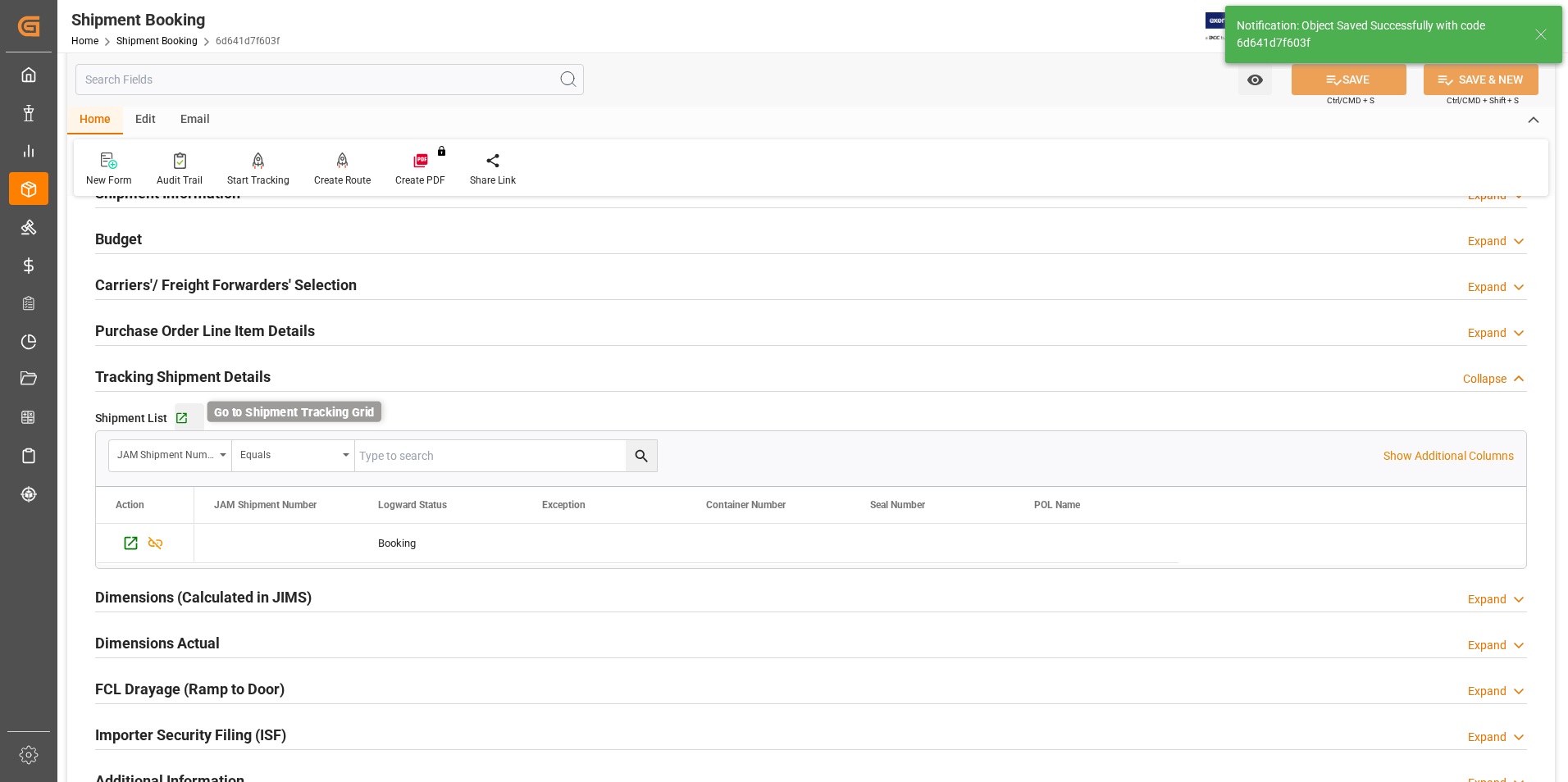
click at [181, 415] on icon "button" at bounding box center [182, 419] width 14 height 14
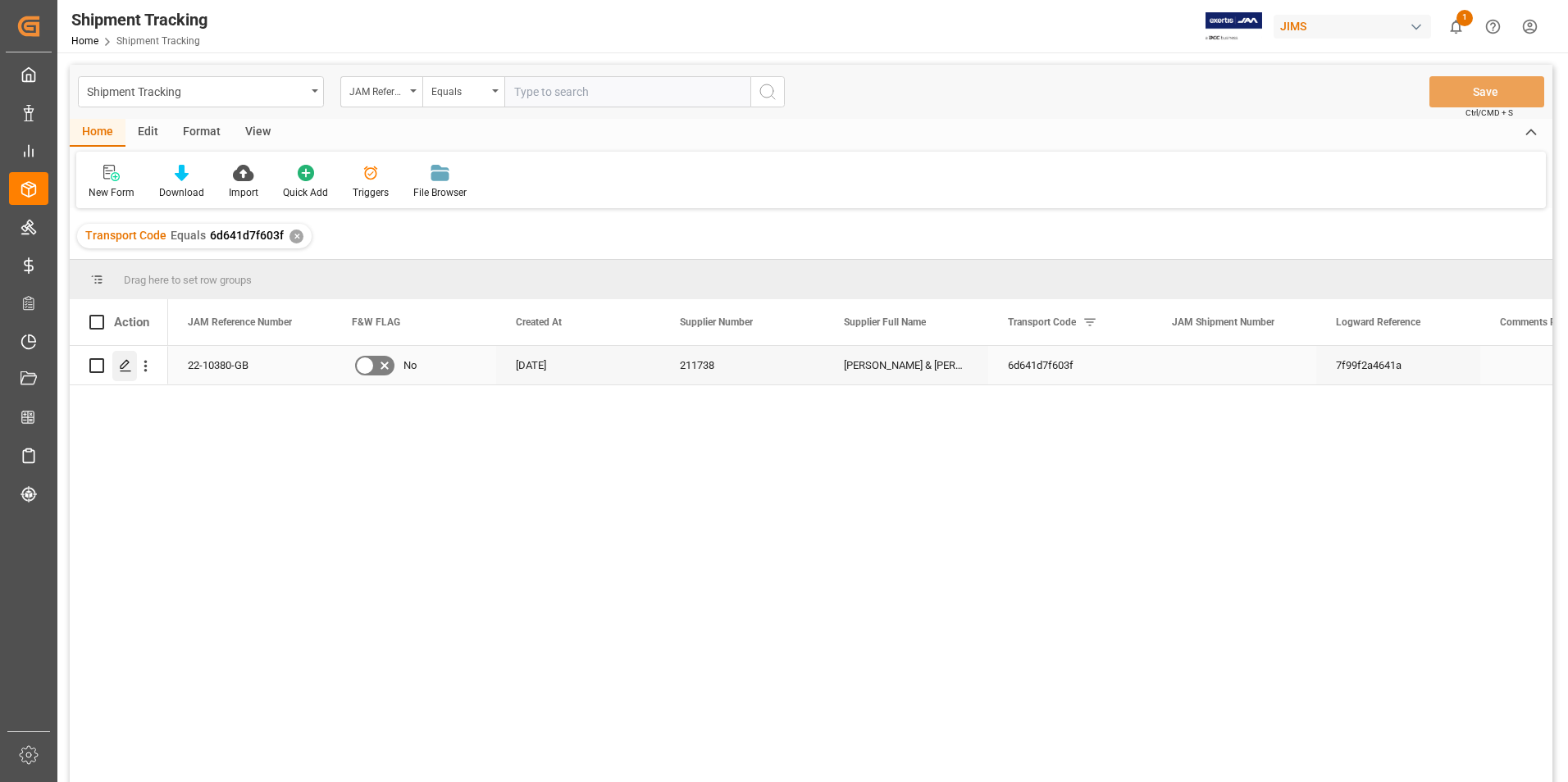
click at [124, 360] on icon "Press SPACE to select this row." at bounding box center [125, 366] width 13 height 13
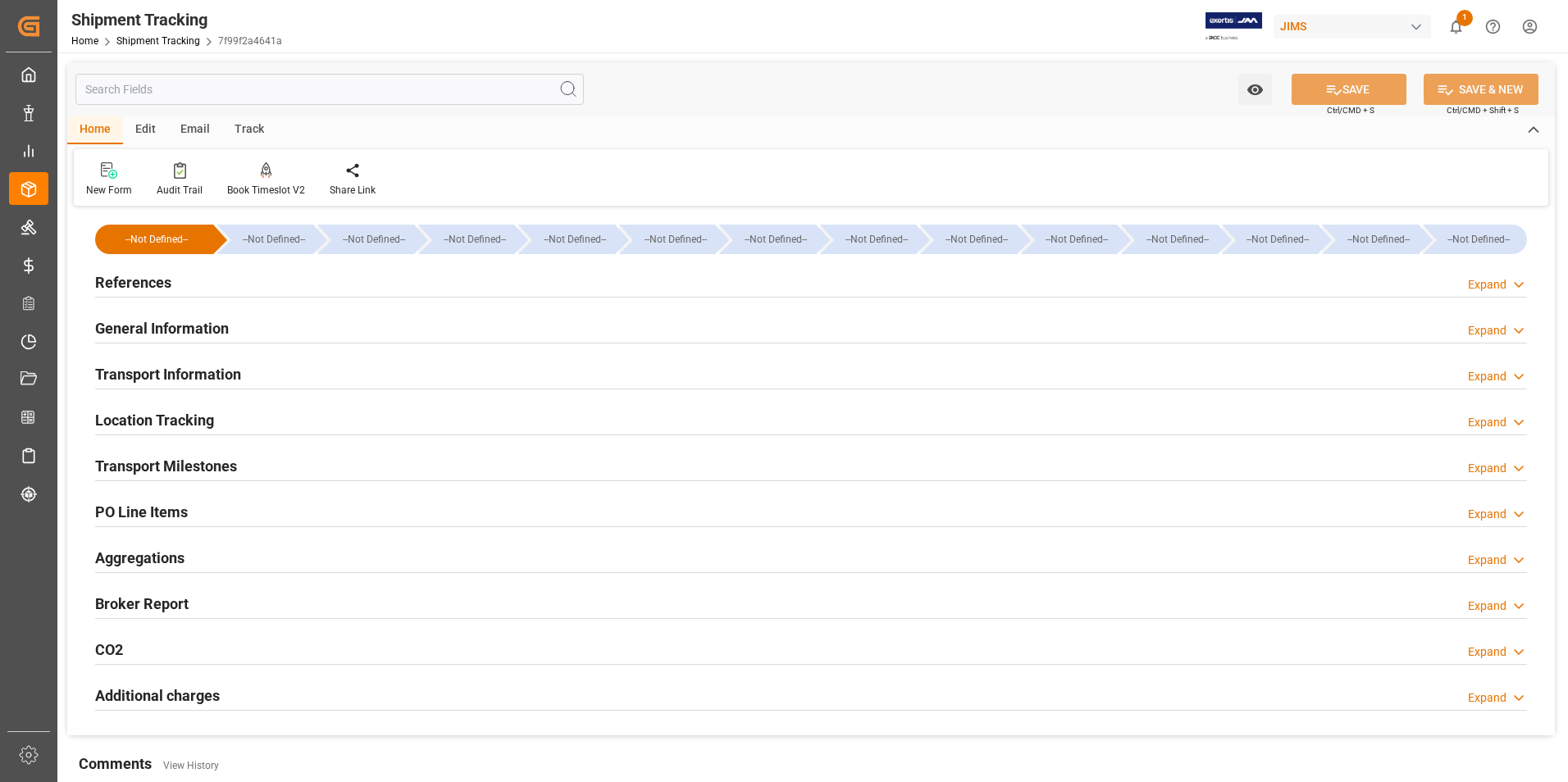
click at [143, 282] on h2 "References" at bounding box center [133, 282] width 76 height 22
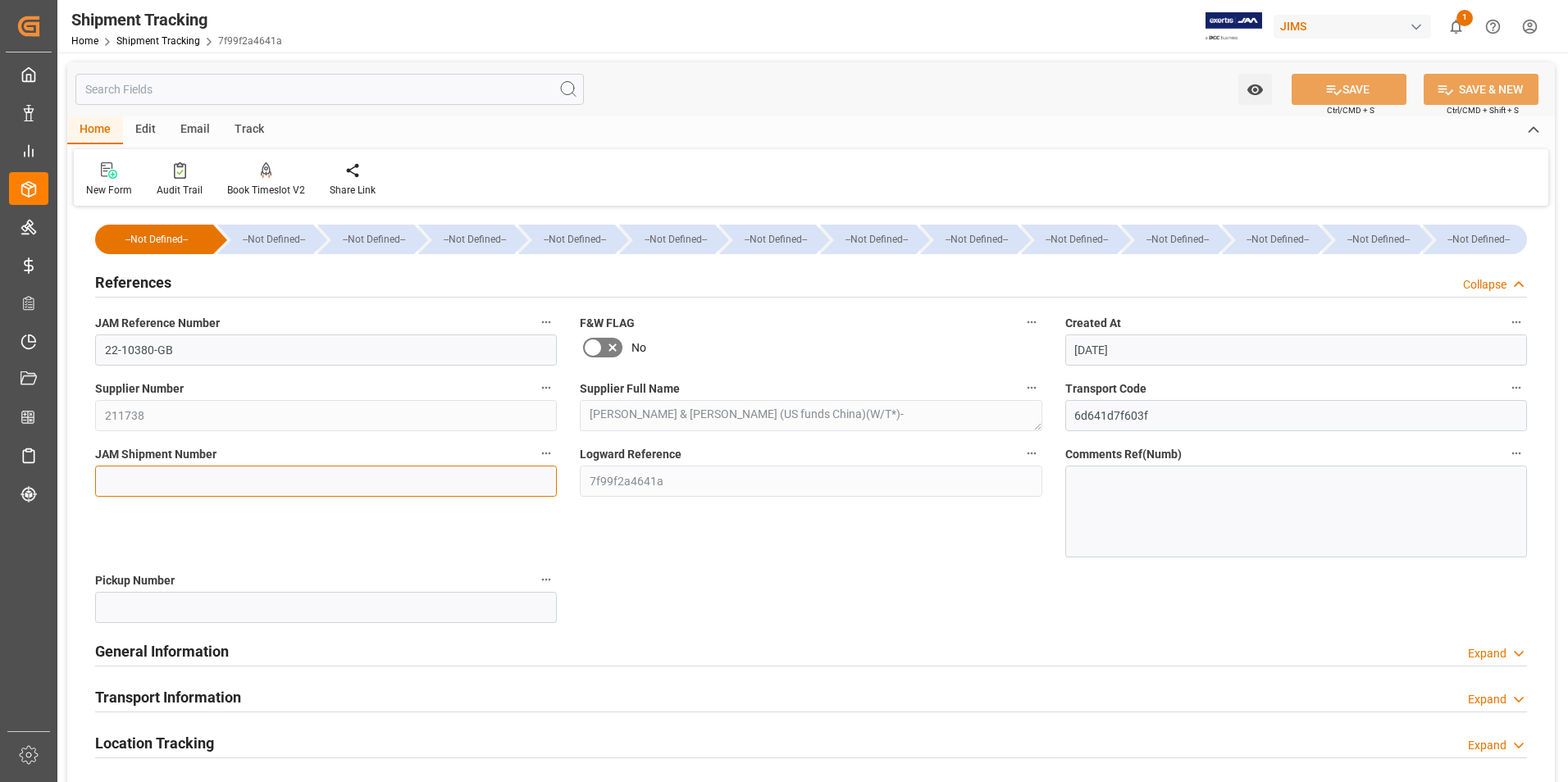
click at [205, 469] on input at bounding box center [325, 481] width 462 height 32
type input "72725"
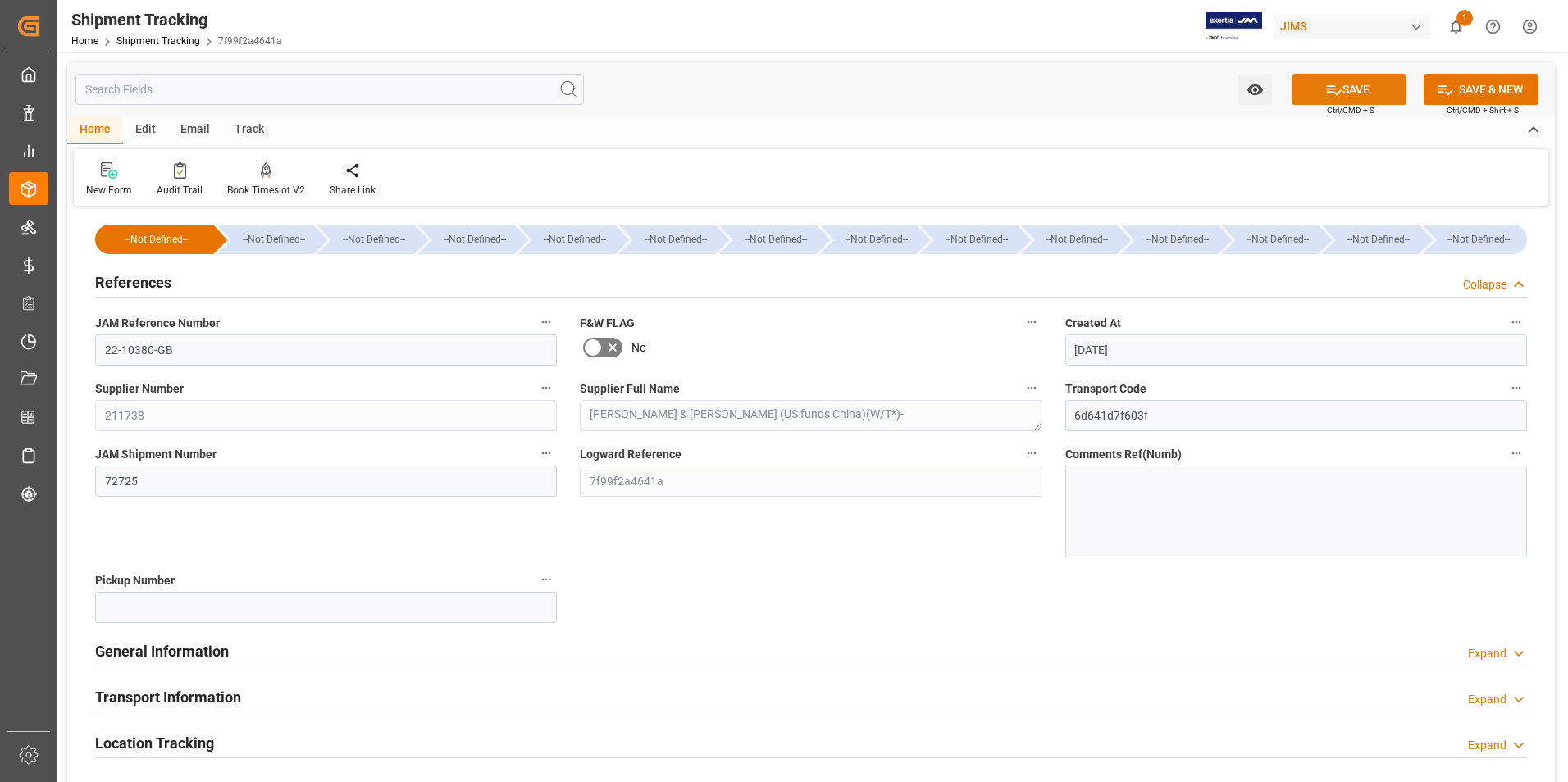
click at [1350, 85] on button "SAVE" at bounding box center [1349, 89] width 115 height 32
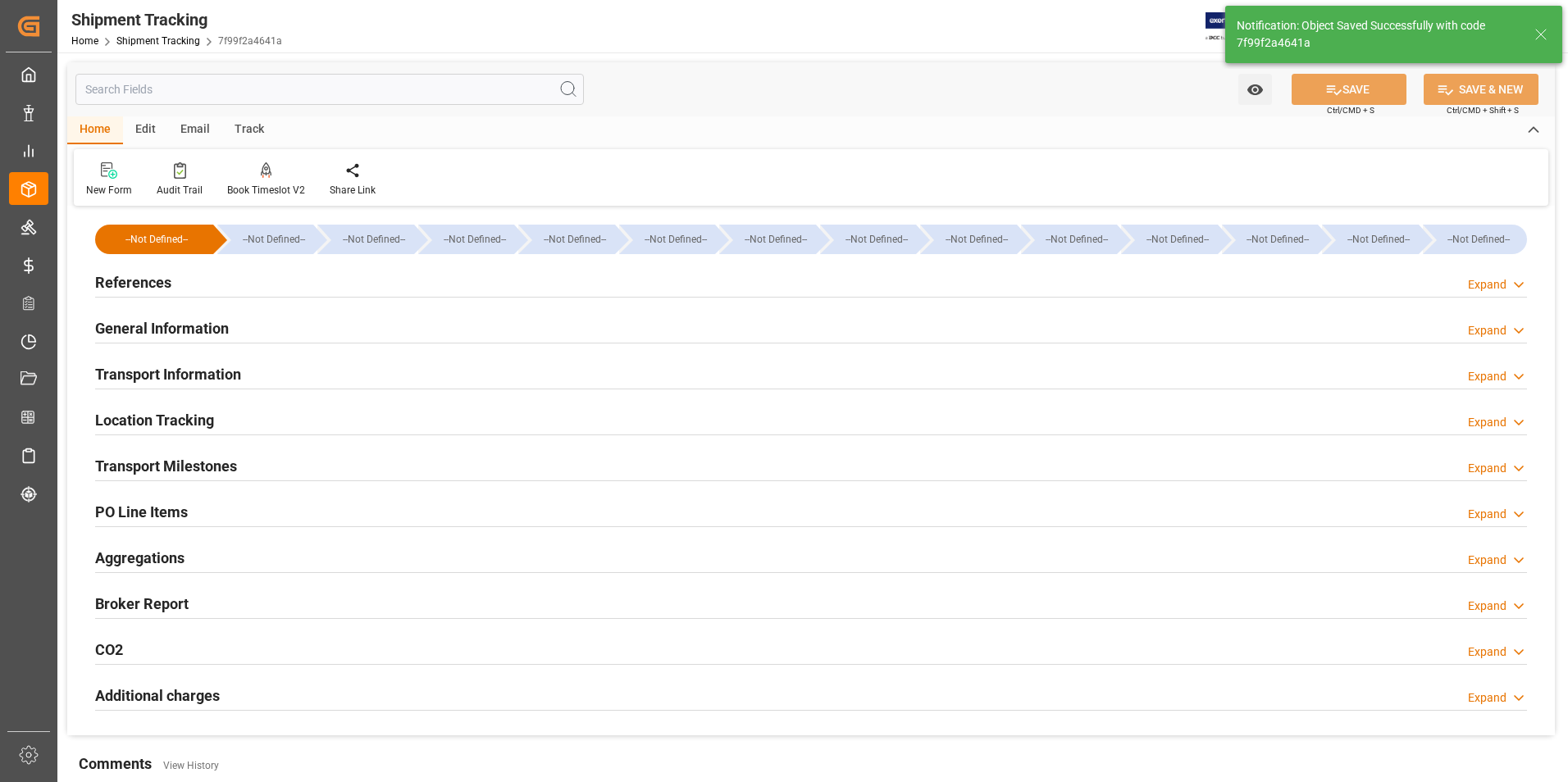
click at [178, 370] on h2 "Transport Information" at bounding box center [167, 374] width 146 height 22
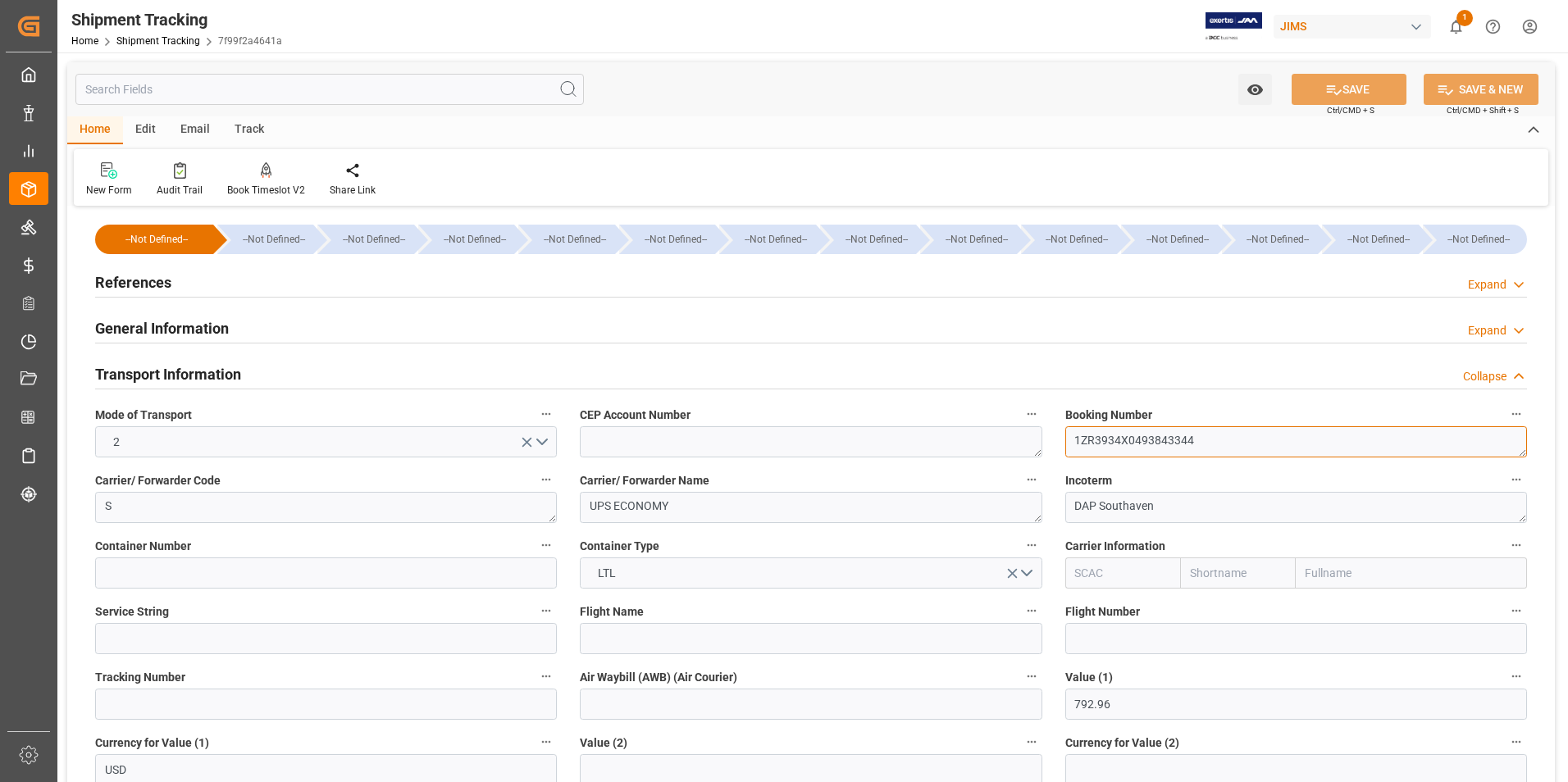
drag, startPoint x: 1216, startPoint y: 452, endPoint x: 1003, endPoint y: 443, distance: 213.2
click at [1003, 443] on div "--Not Defined-- --Not Defined-- --Not Defined-- --Not Defined-- --Not Defined--…" at bounding box center [811, 768] width 1488 height 1116
click at [255, 701] on input at bounding box center [325, 704] width 462 height 32
paste input "1ZR3934X0493843344"
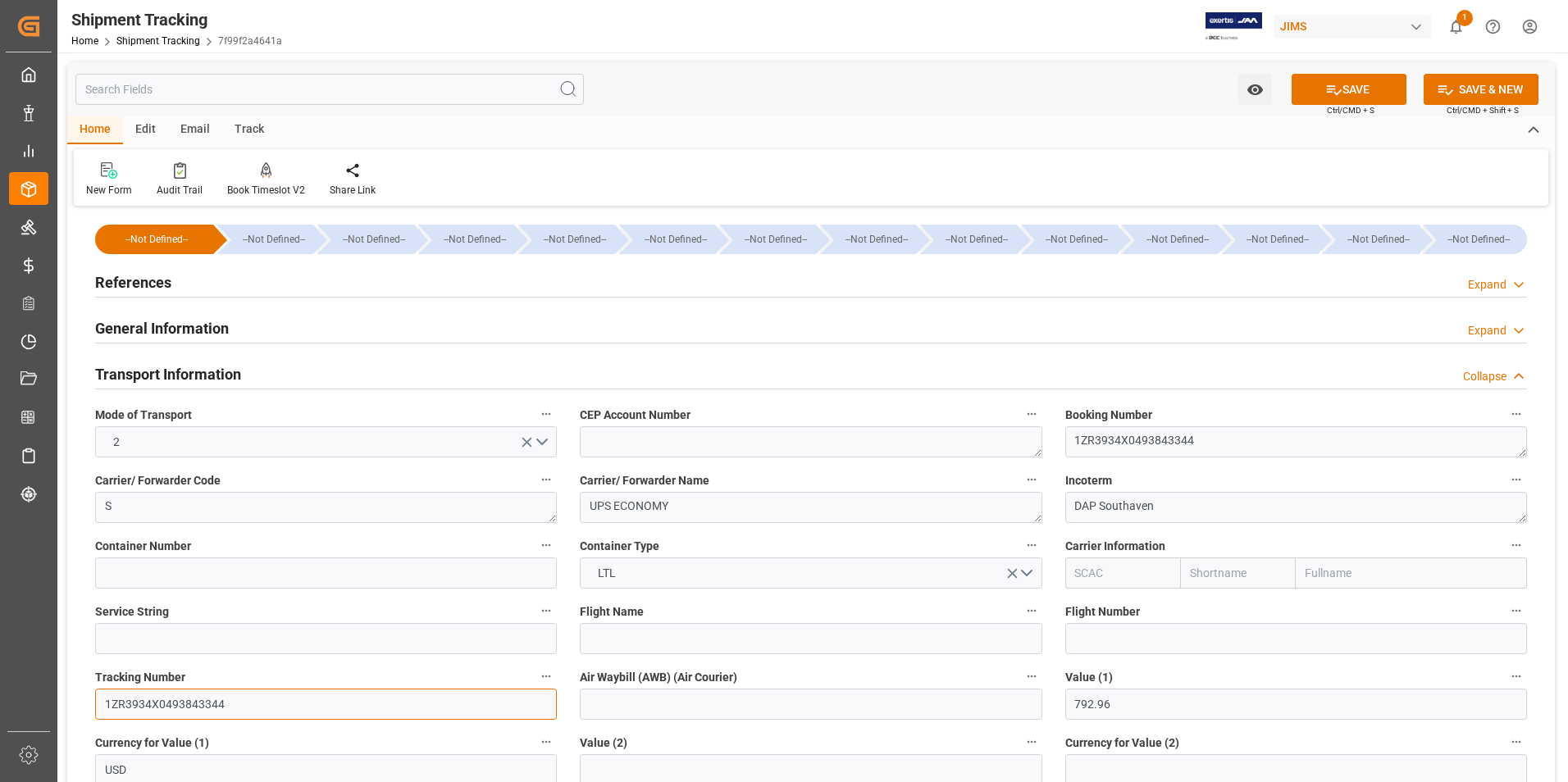
type input "1ZR3934X0493843344"
click at [608, 702] on input at bounding box center [810, 704] width 462 height 32
paste input "1ZR3934X0493843344"
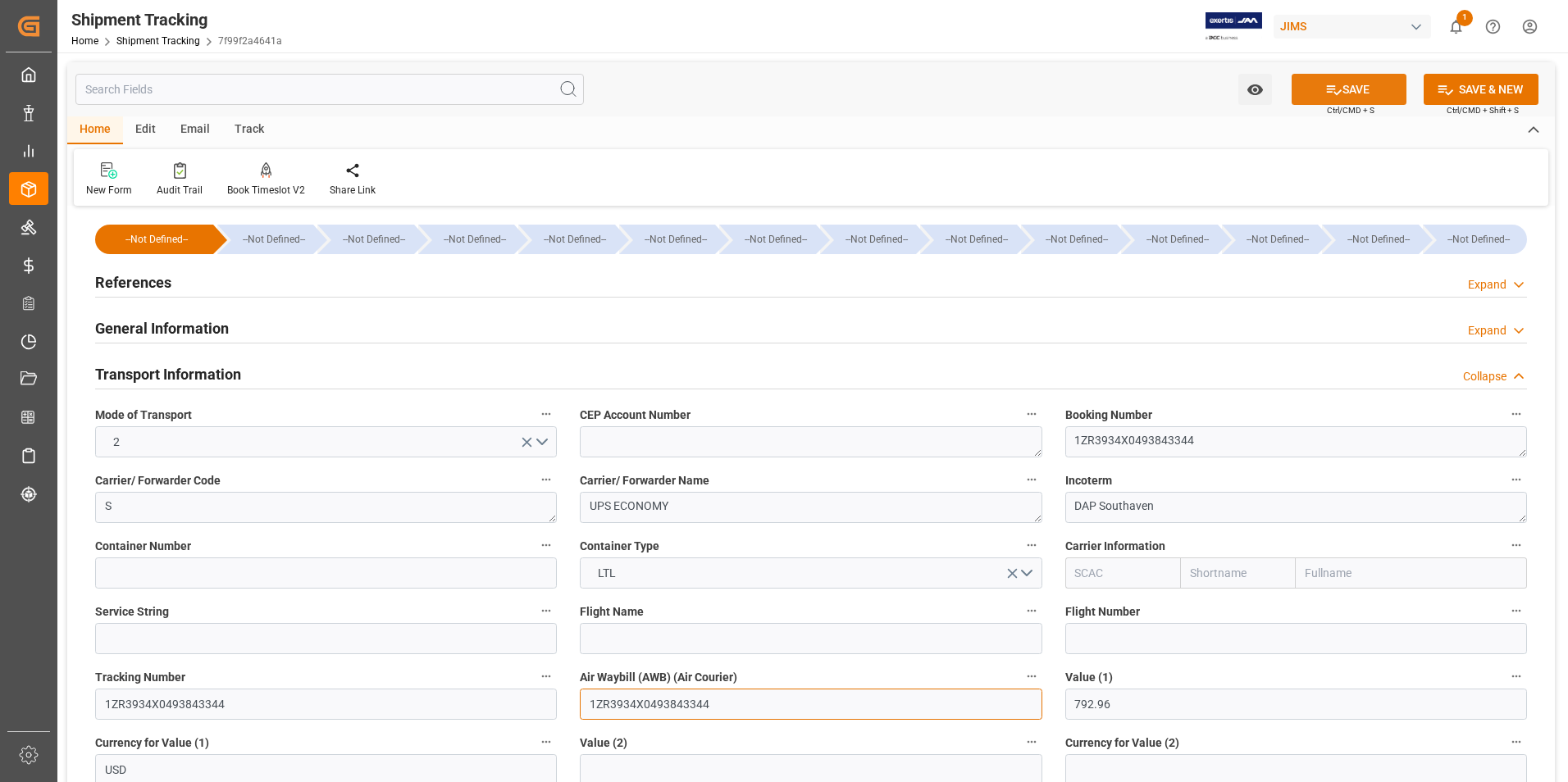
type input "1ZR3934X0493843344"
click at [1339, 93] on icon at bounding box center [1334, 90] width 17 height 17
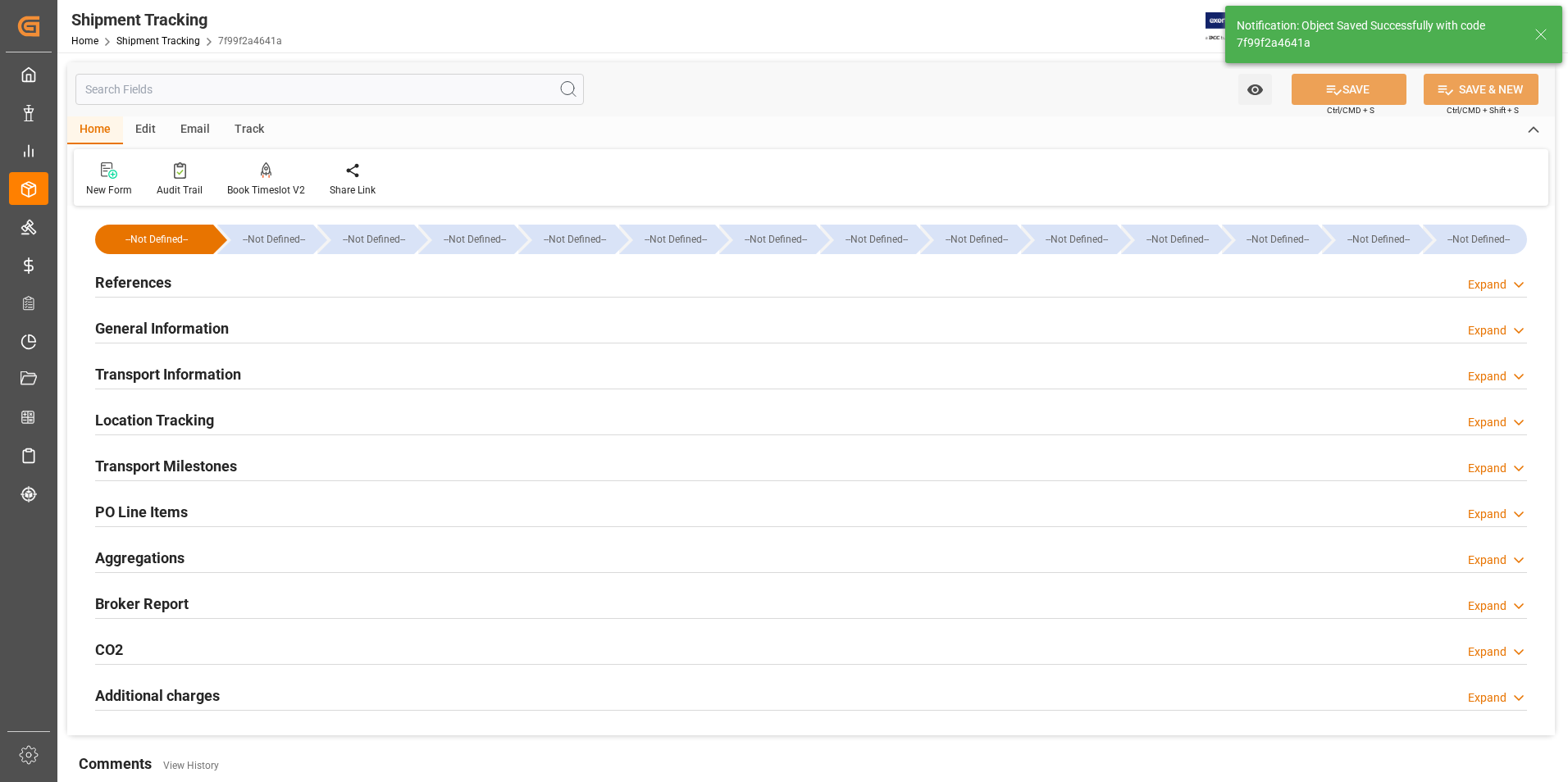
click at [164, 468] on h2 "Transport Milestones" at bounding box center [165, 466] width 142 height 22
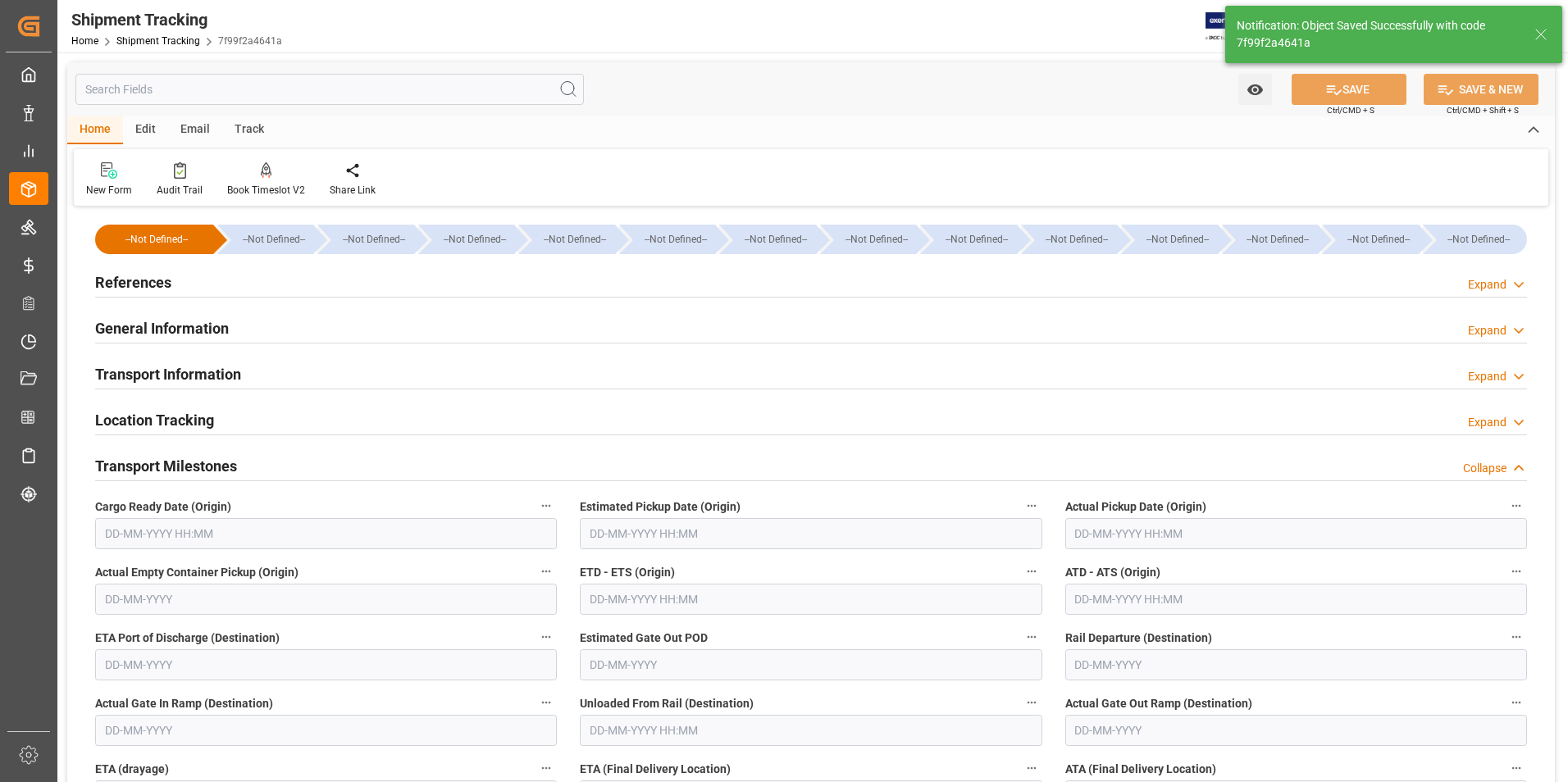
click at [1121, 530] on input "text" at bounding box center [1296, 533] width 462 height 32
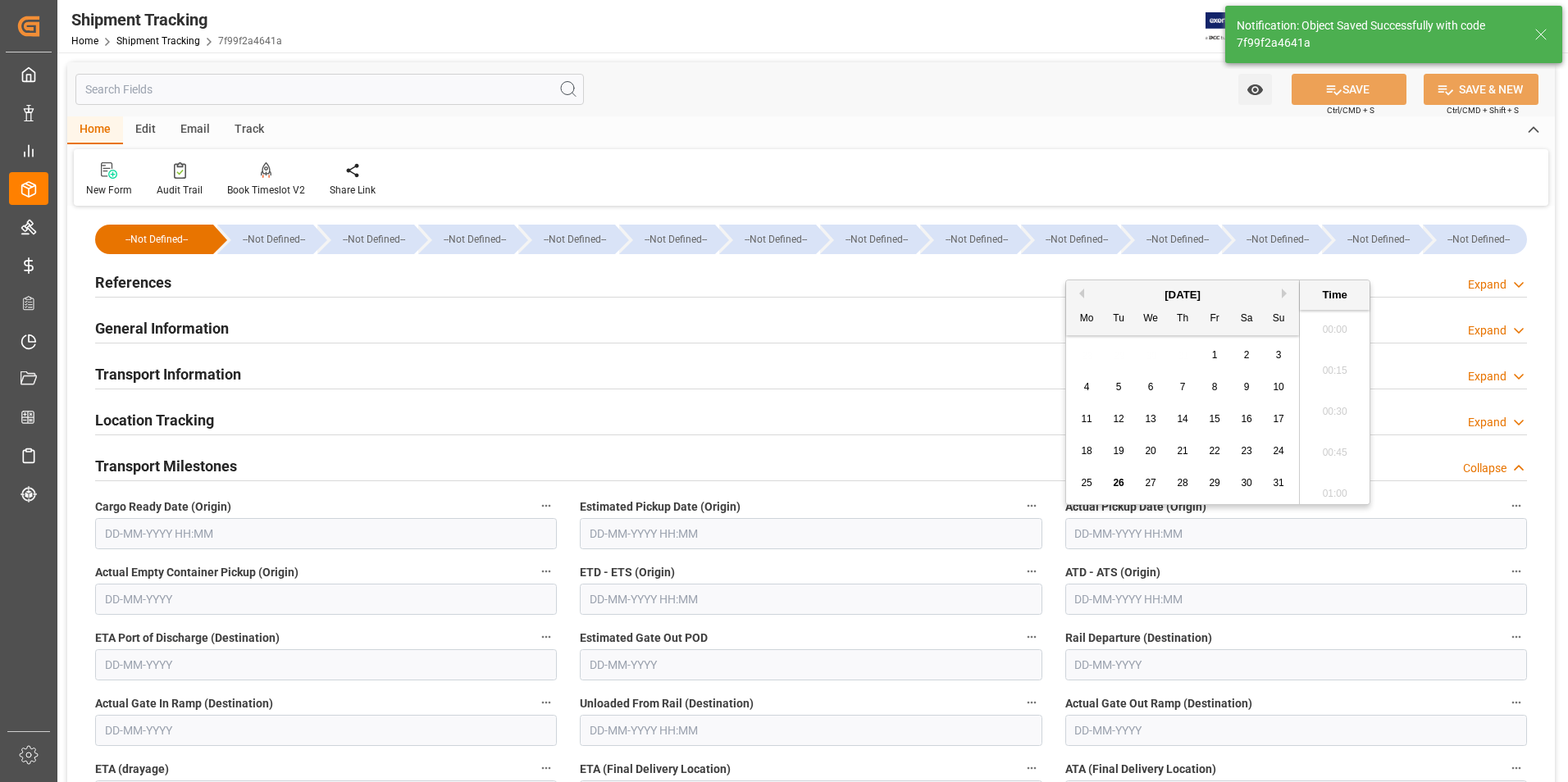
scroll to position [1892, 0]
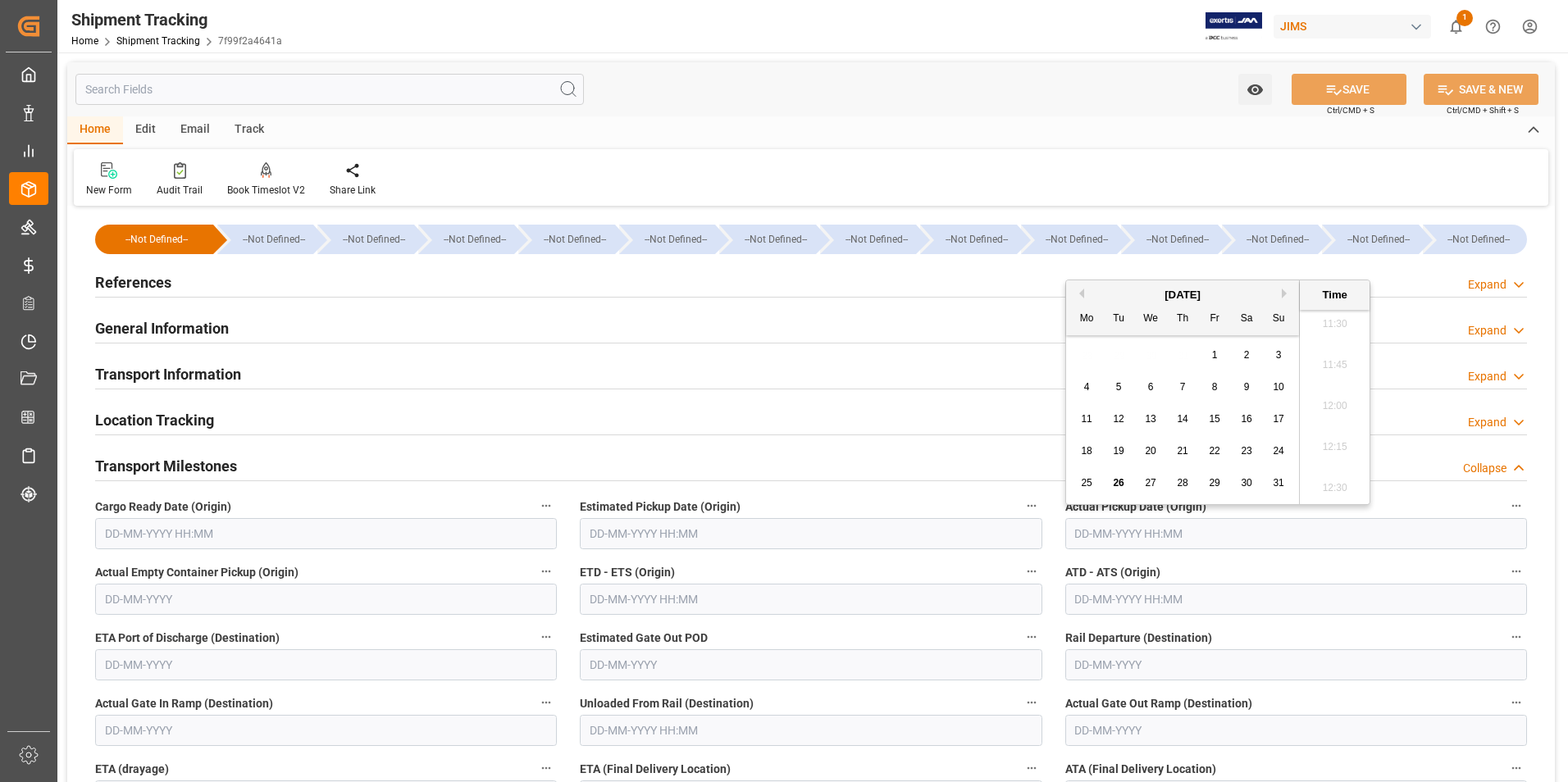
click at [1122, 477] on span "26" at bounding box center [1118, 483] width 11 height 11
type input "26-08-2025 00:00"
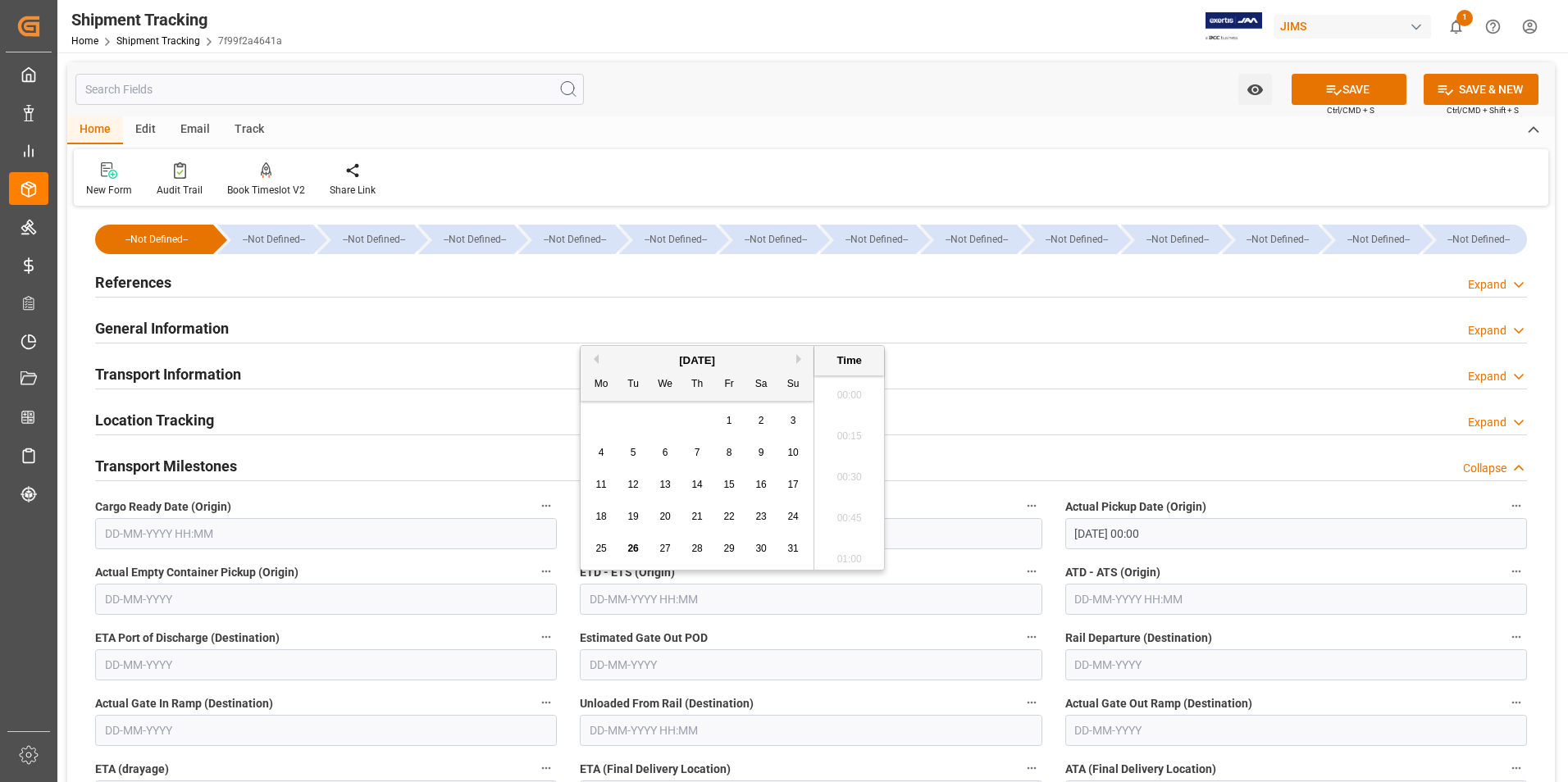
click at [741, 608] on input "text" at bounding box center [810, 599] width 462 height 32
click at [589, 532] on div "18 19 20 21 22 23 24" at bounding box center [697, 516] width 224 height 32
click at [631, 544] on span "26" at bounding box center [632, 549] width 11 height 11
type input "26-08-2025 00:00"
click at [1099, 602] on input "text" at bounding box center [1296, 599] width 462 height 32
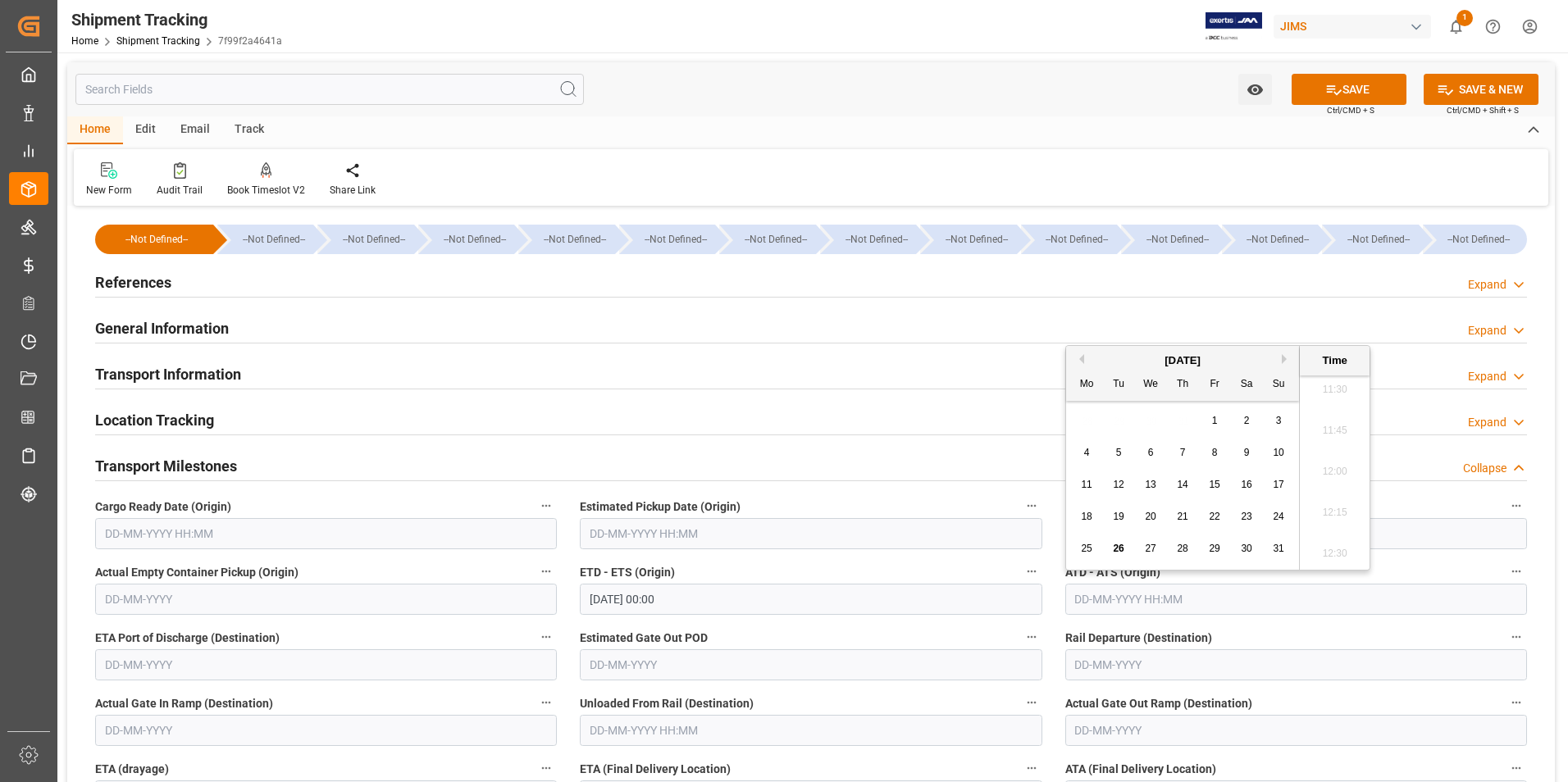
click at [1072, 461] on div "4 5 6 7 8 9 10" at bounding box center [1183, 452] width 224 height 32
click at [1119, 548] on span "26" at bounding box center [1118, 549] width 11 height 11
type input "26-08-2025 00:00"
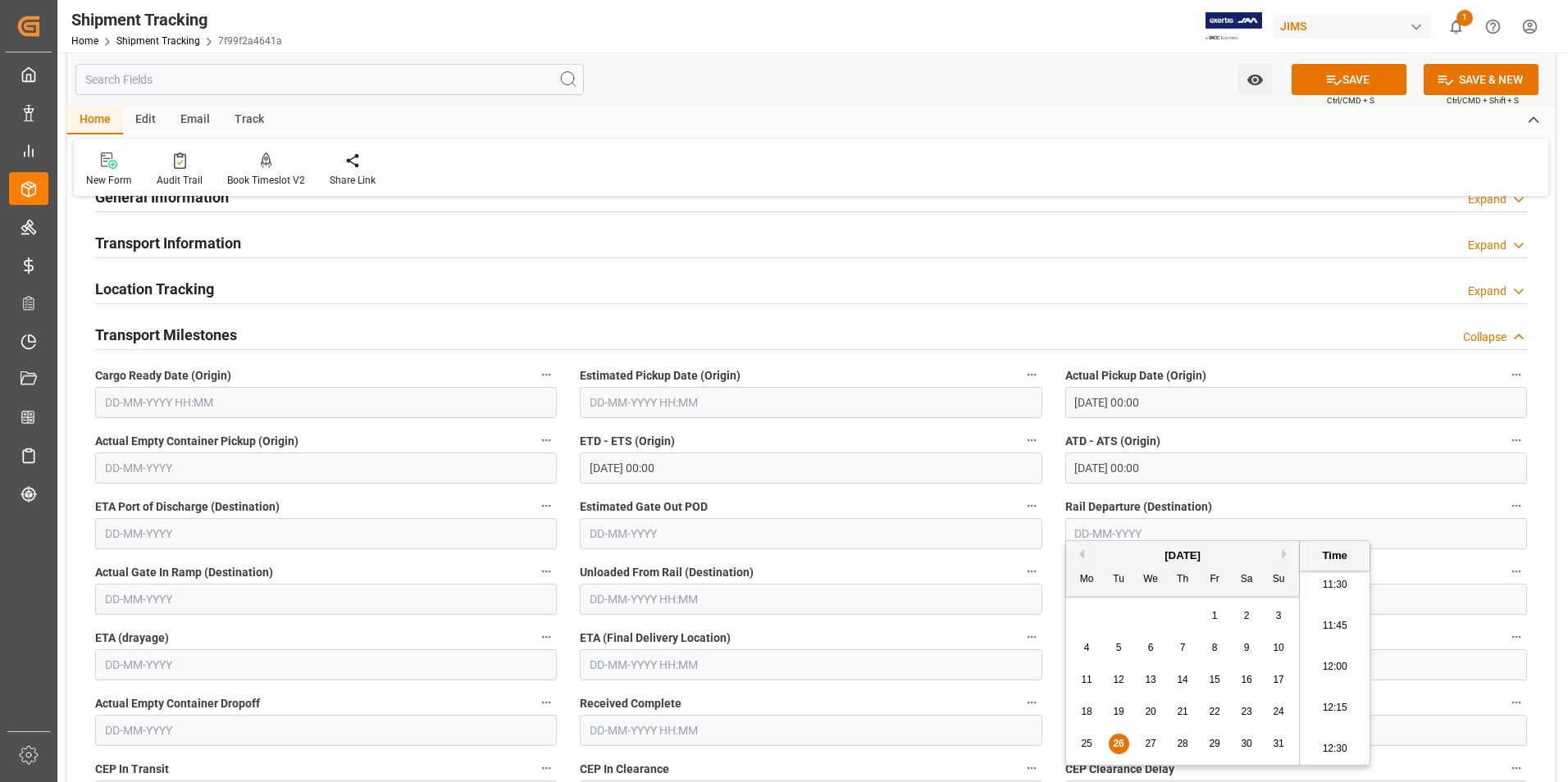
scroll to position [164, 0]
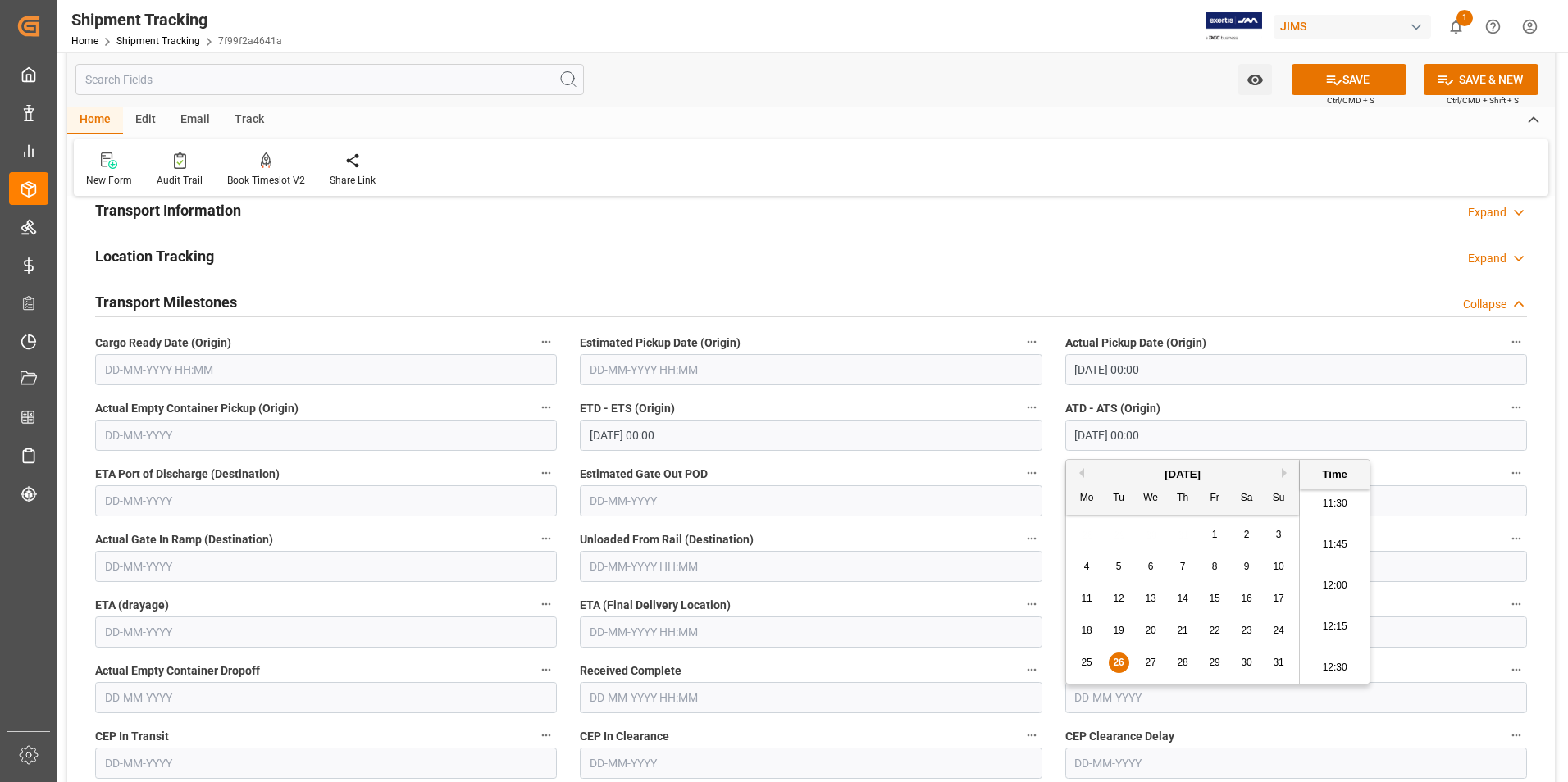
click at [671, 639] on input "text" at bounding box center [810, 632] width 462 height 32
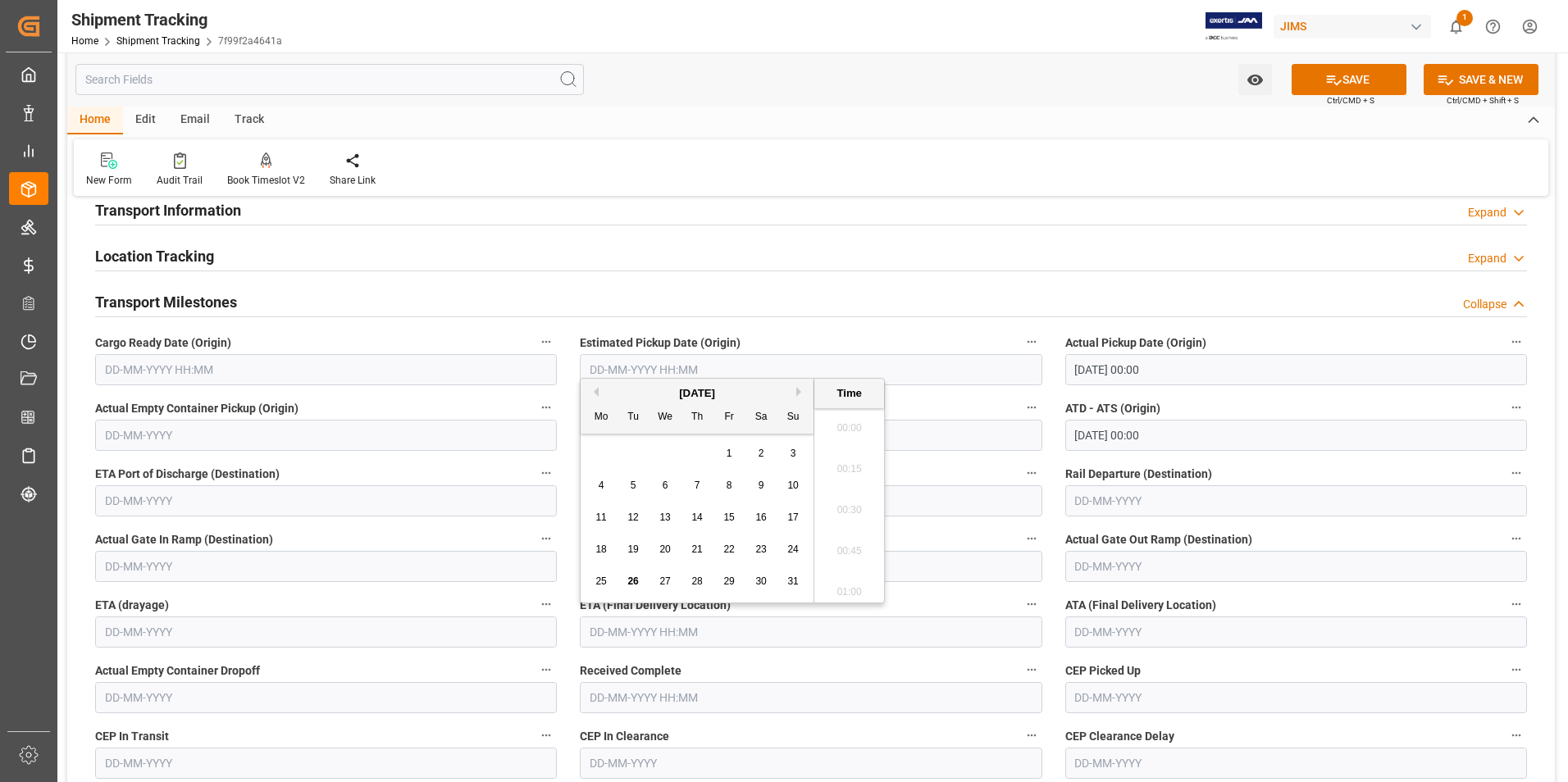
scroll to position [1892, 0]
click at [795, 388] on div "August 2025" at bounding box center [697, 393] width 233 height 16
click at [800, 394] on button "Next Month" at bounding box center [801, 392] width 10 height 10
click at [701, 456] on div "4" at bounding box center [697, 454] width 20 height 20
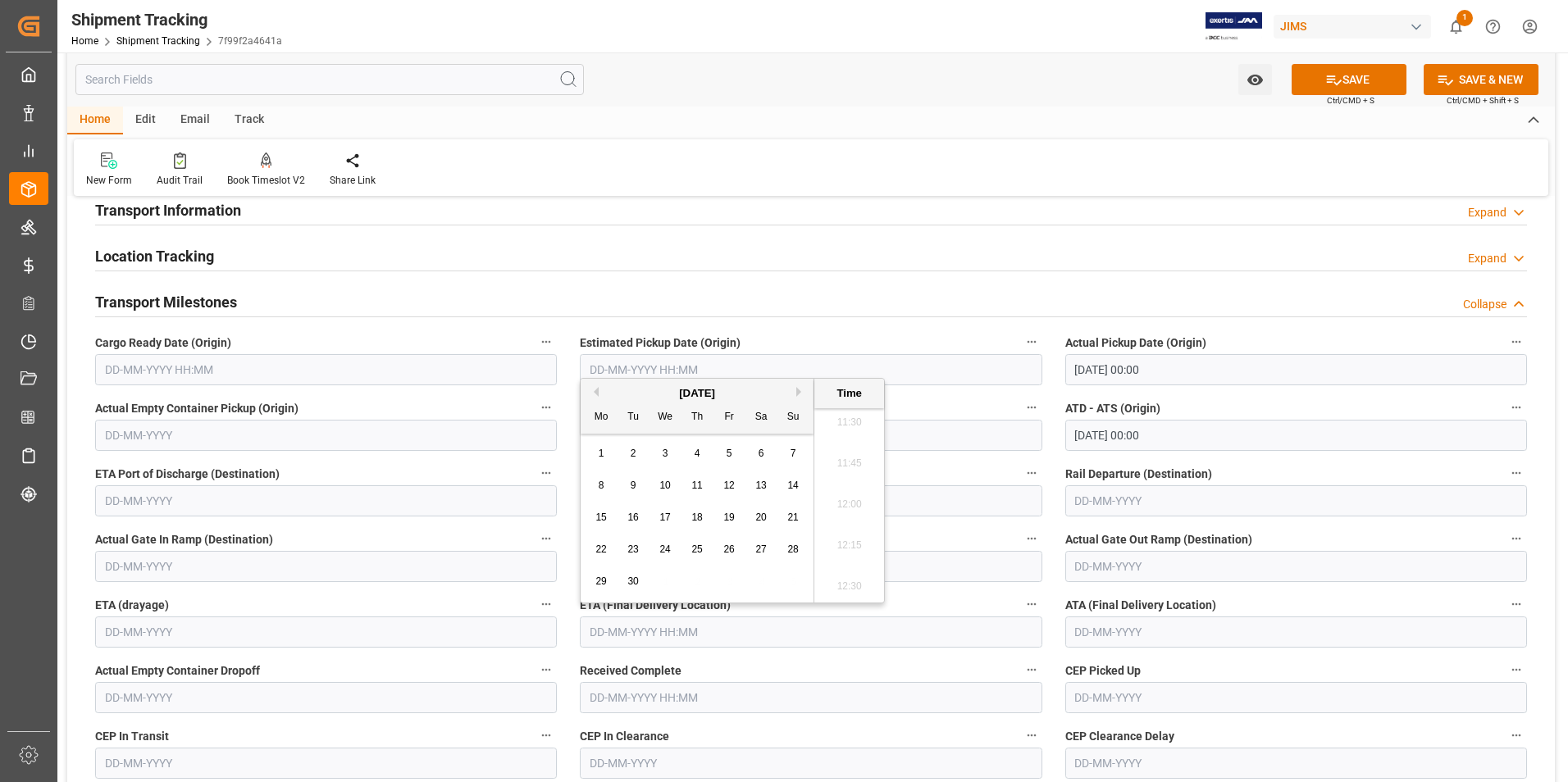
type input "04-09-2025 00:00"
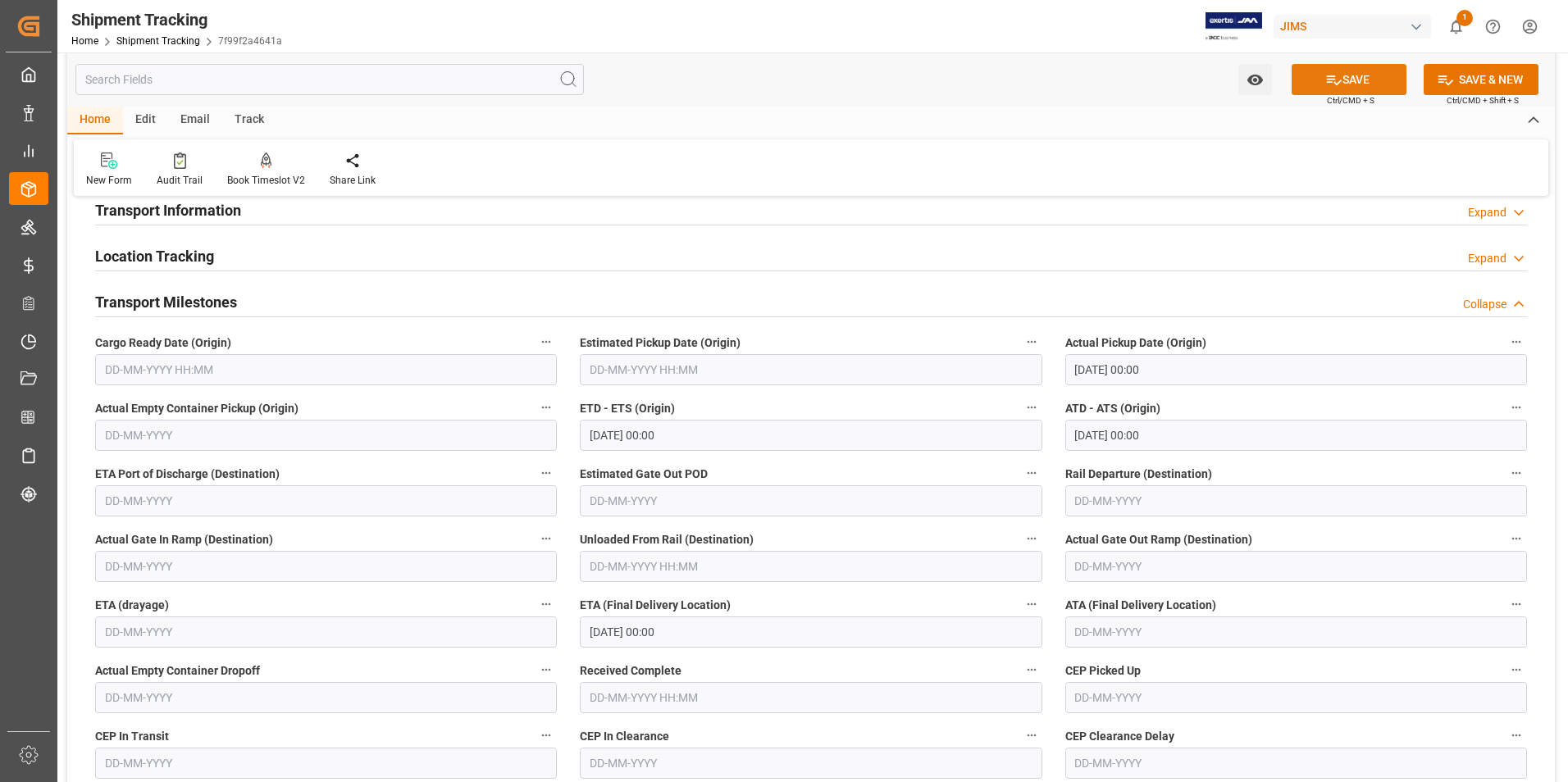
click at [1340, 83] on button "SAVE" at bounding box center [1349, 79] width 115 height 32
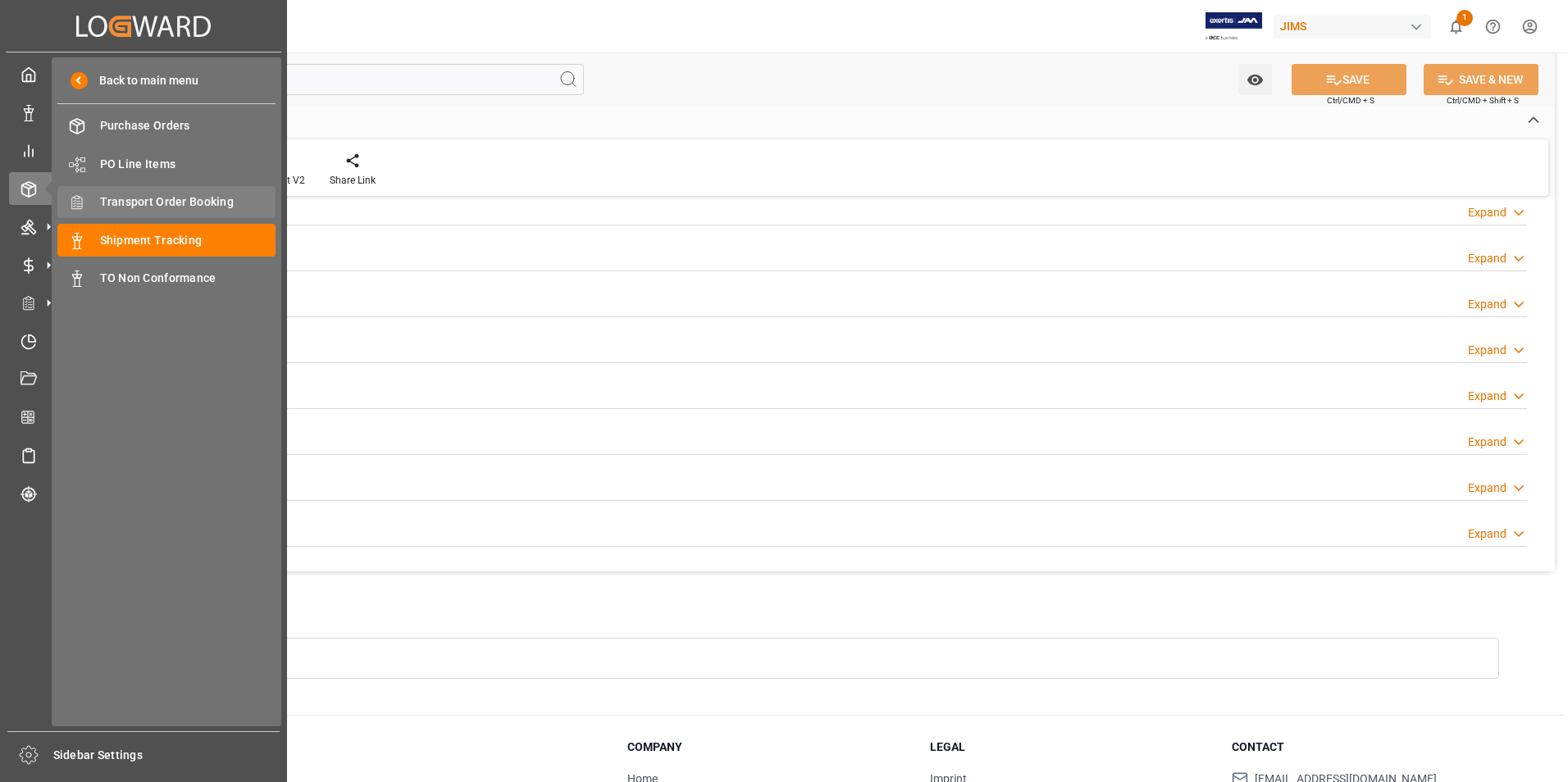
click at [153, 197] on span "Transport Order Booking" at bounding box center [188, 202] width 176 height 17
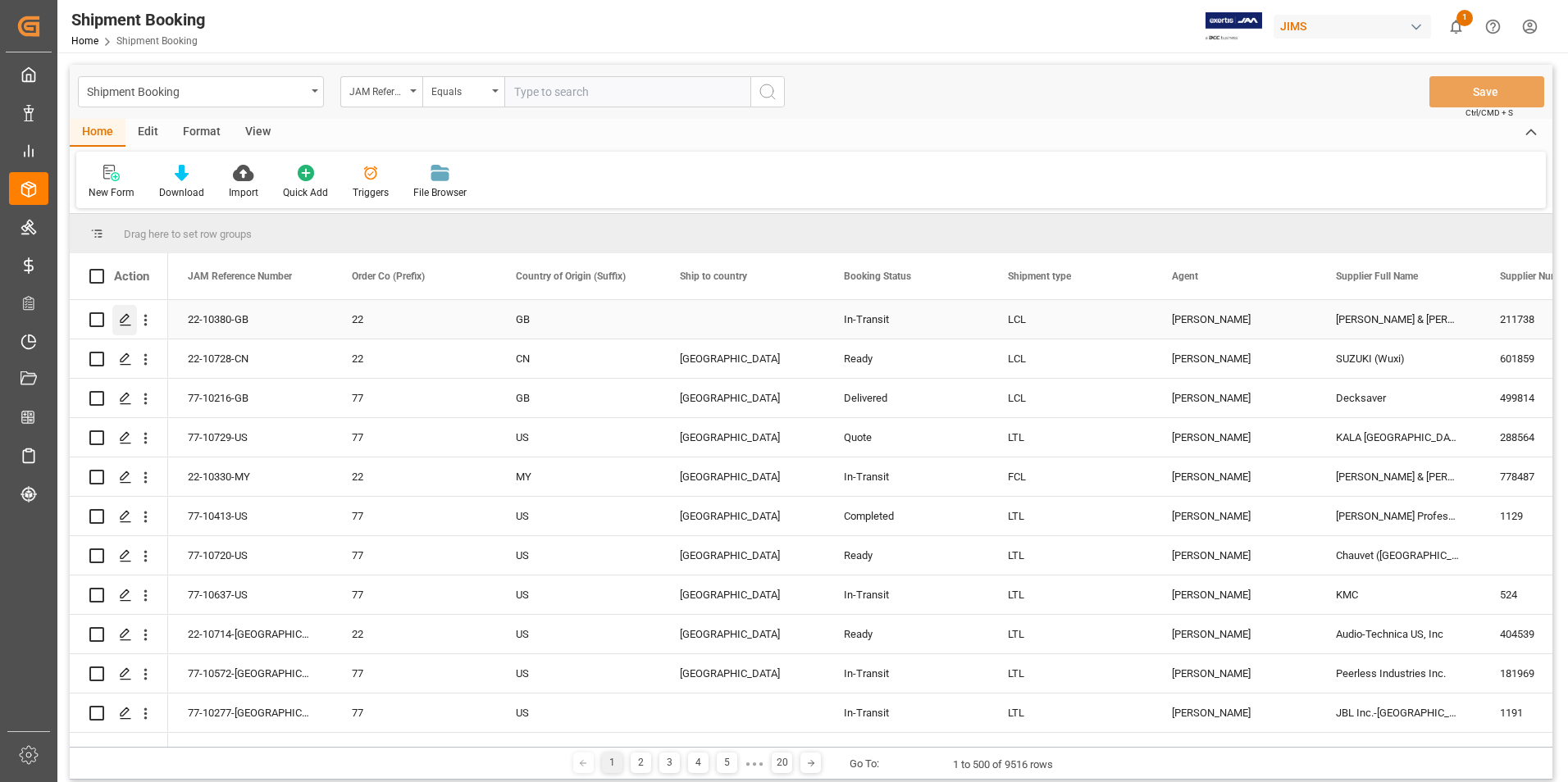
click at [124, 316] on icon "Press SPACE to select this row." at bounding box center [125, 320] width 13 height 13
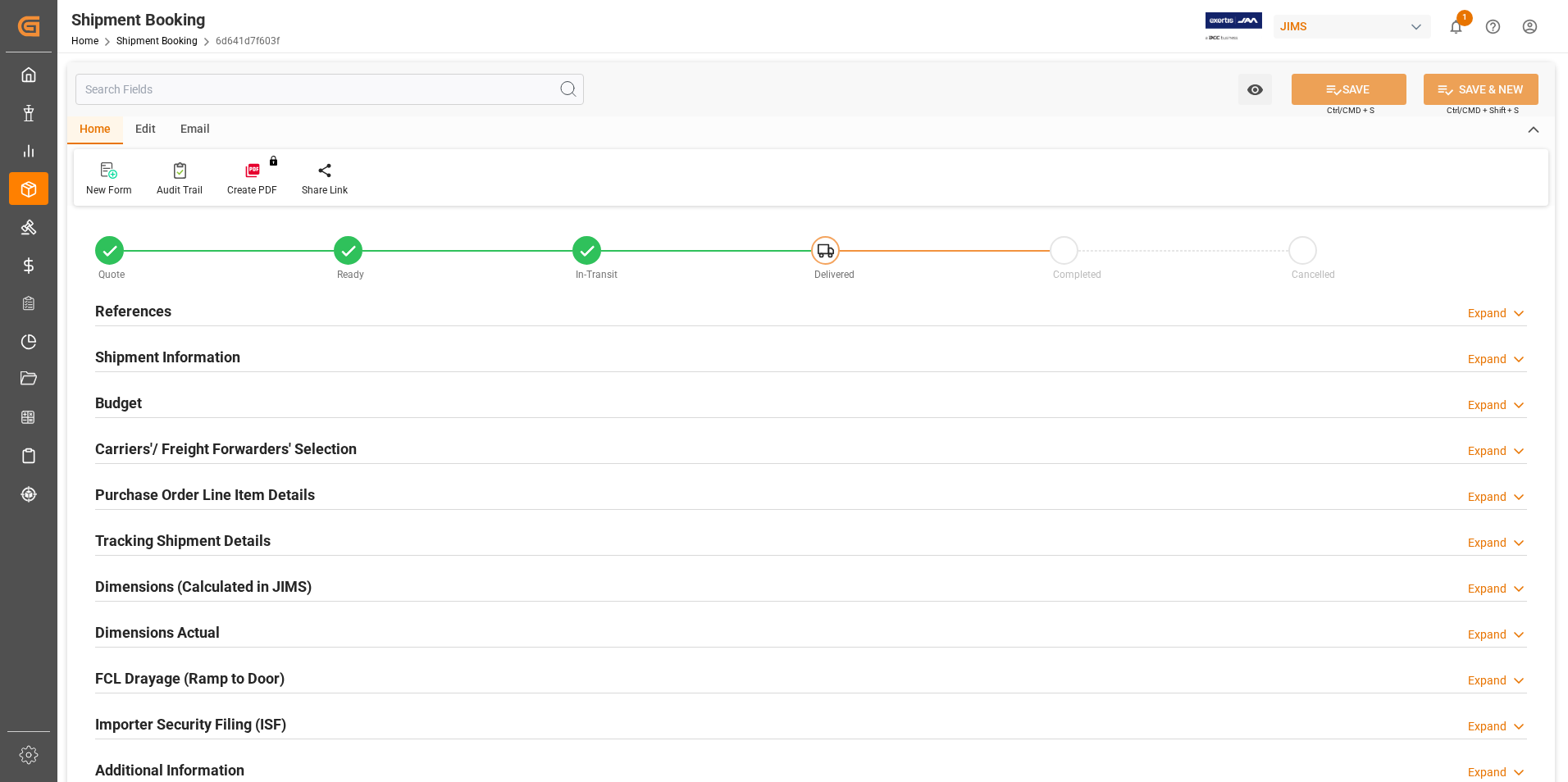
type input "3"
click at [187, 490] on h2 "Purchase Order Line Item Details" at bounding box center [205, 494] width 220 height 22
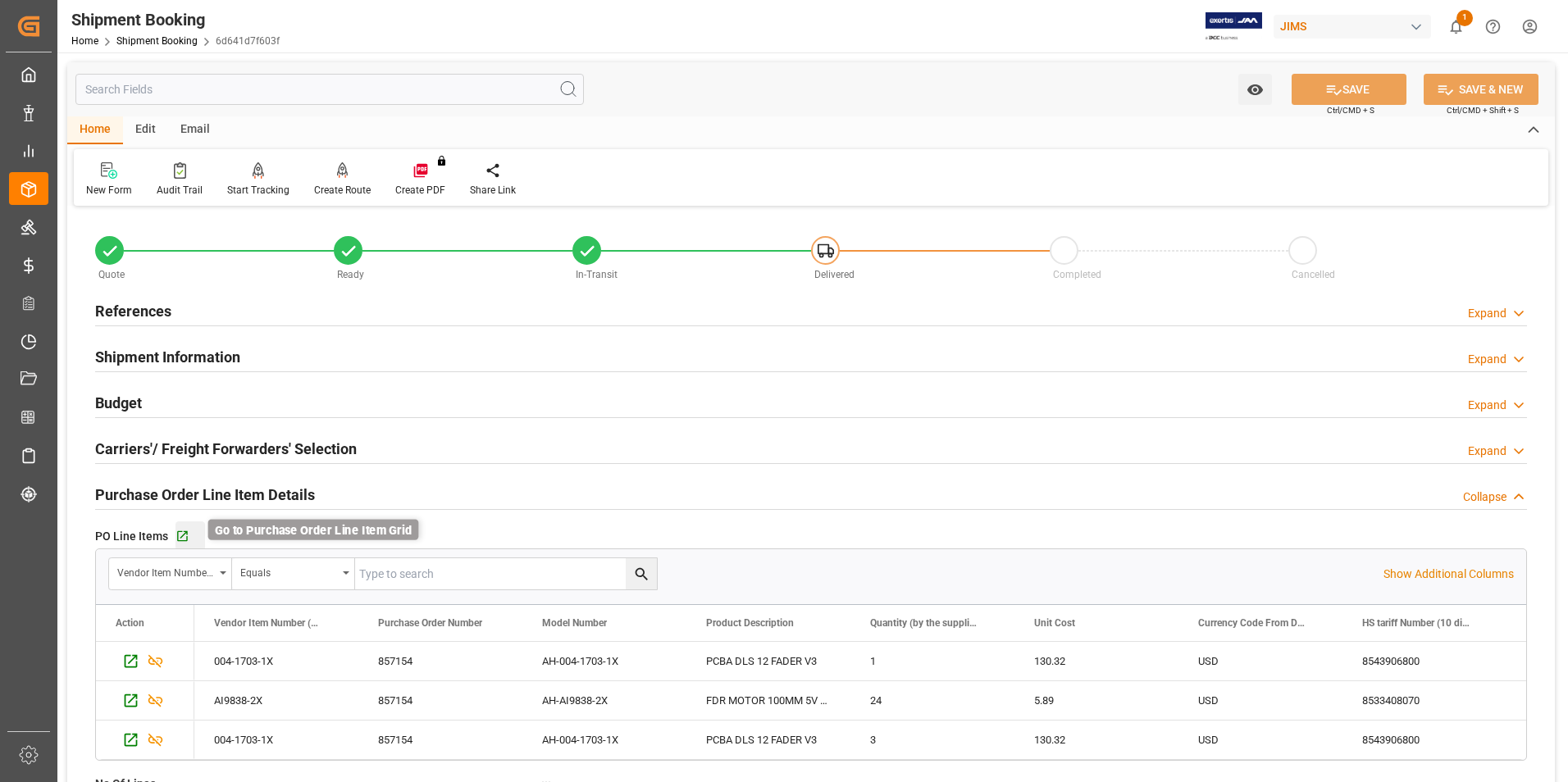
click at [182, 534] on icon "button" at bounding box center [182, 536] width 11 height 11
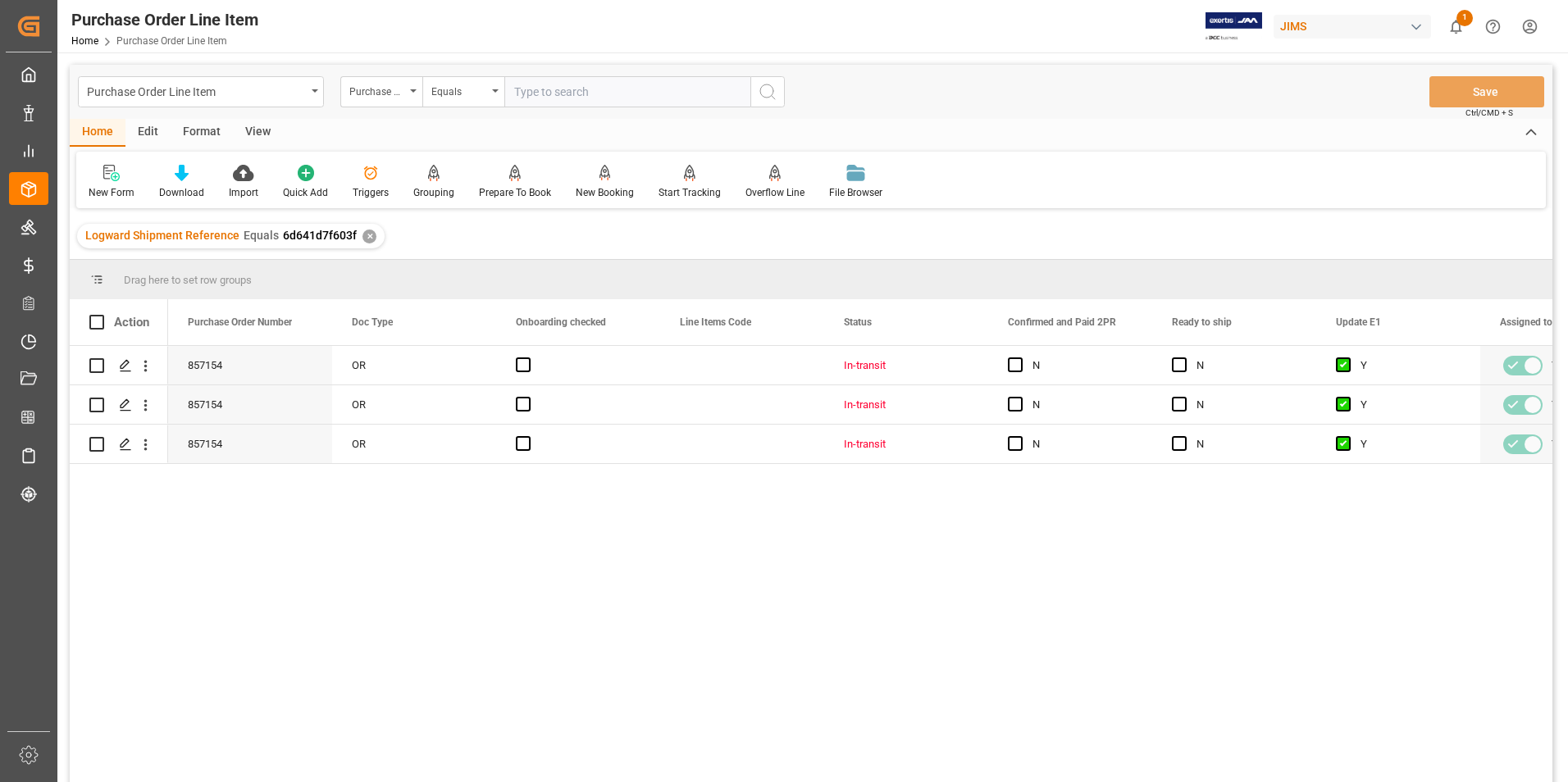
click at [250, 125] on div "View" at bounding box center [258, 132] width 50 height 28
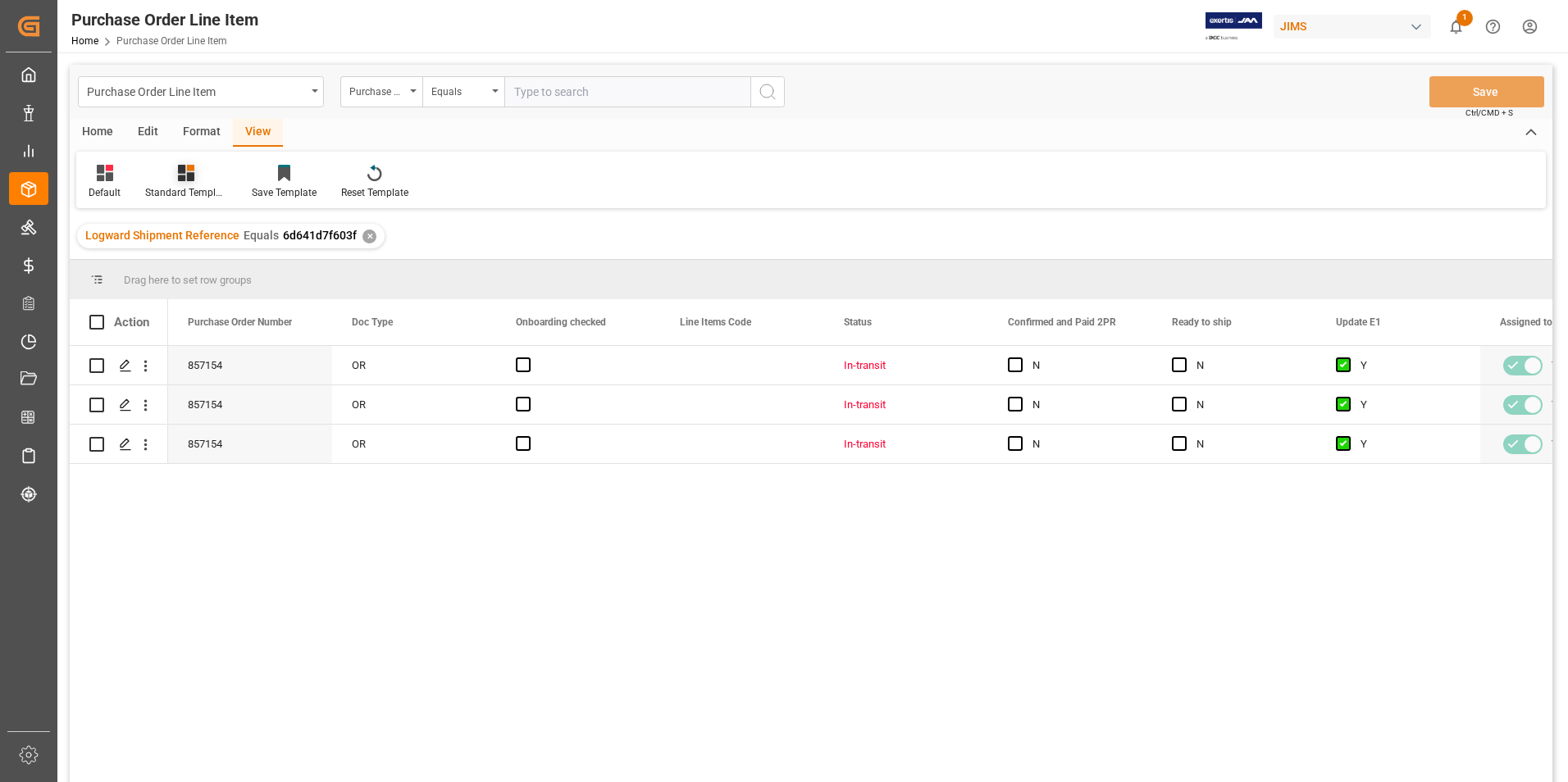
click at [191, 193] on div "Standard Templates" at bounding box center [186, 192] width 82 height 14
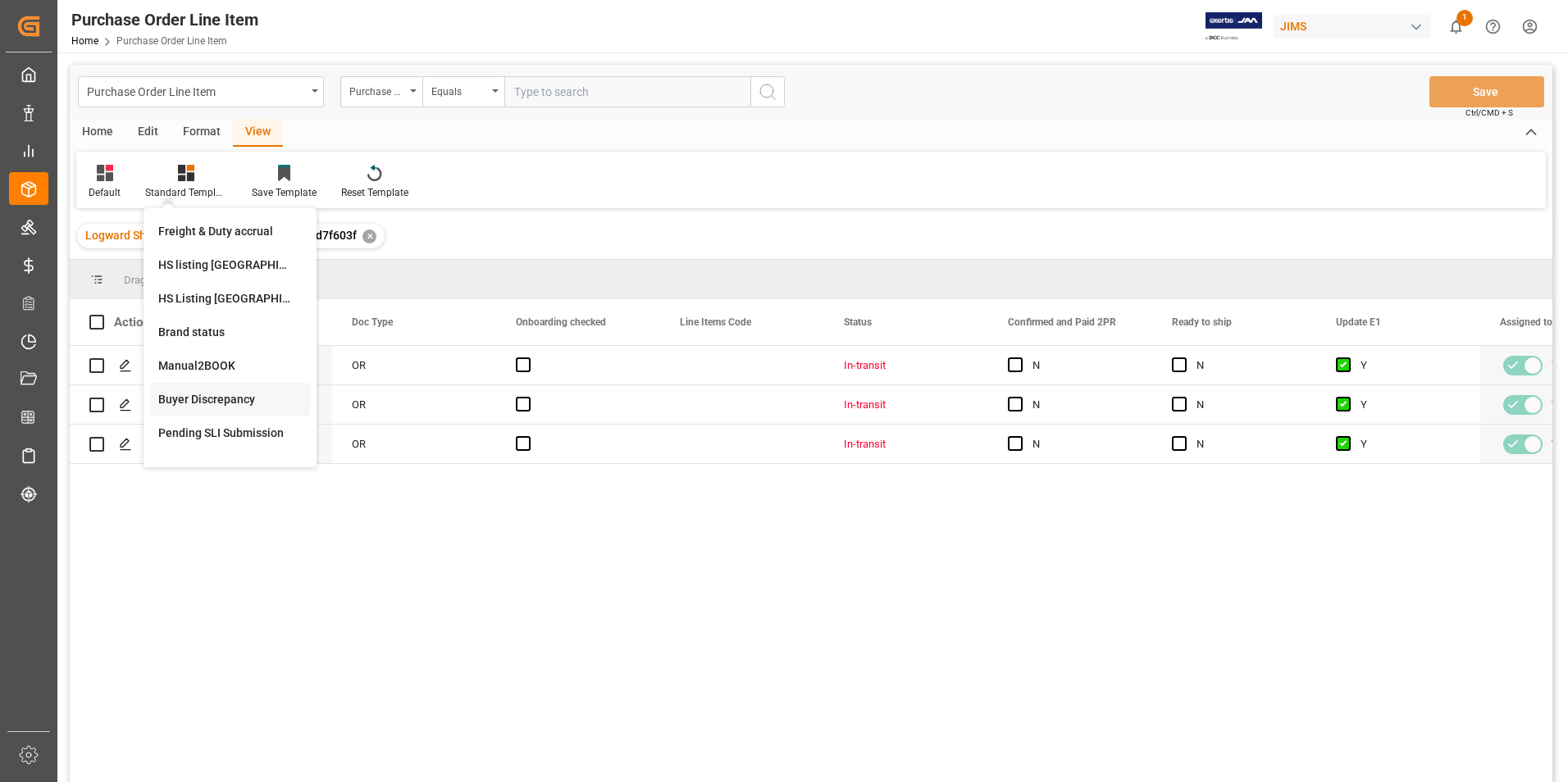
click at [210, 397] on div "Buyer Discrepancy" at bounding box center [230, 400] width 143 height 17
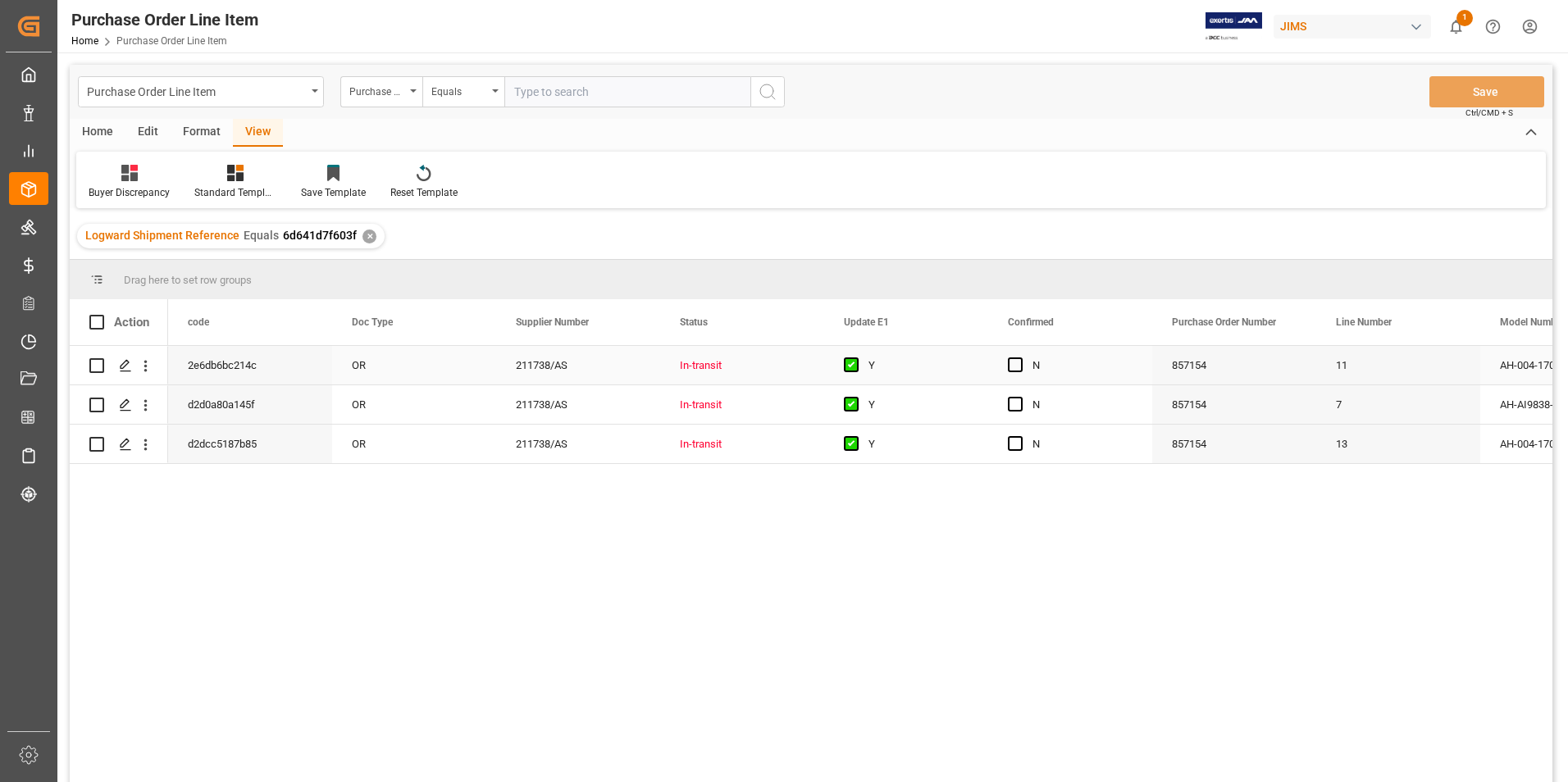
click at [401, 366] on div "OR" at bounding box center [414, 365] width 164 height 38
click at [1015, 367] on span "Press SPACE to select this row." at bounding box center [1014, 364] width 14 height 14
click at [1020, 358] on input "Press SPACE to select this row." at bounding box center [1020, 358] width 0 height 0
click at [1017, 399] on span "Press SPACE to select this row." at bounding box center [1014, 403] width 14 height 14
click at [1020, 397] on input "Press SPACE to select this row." at bounding box center [1020, 397] width 0 height 0
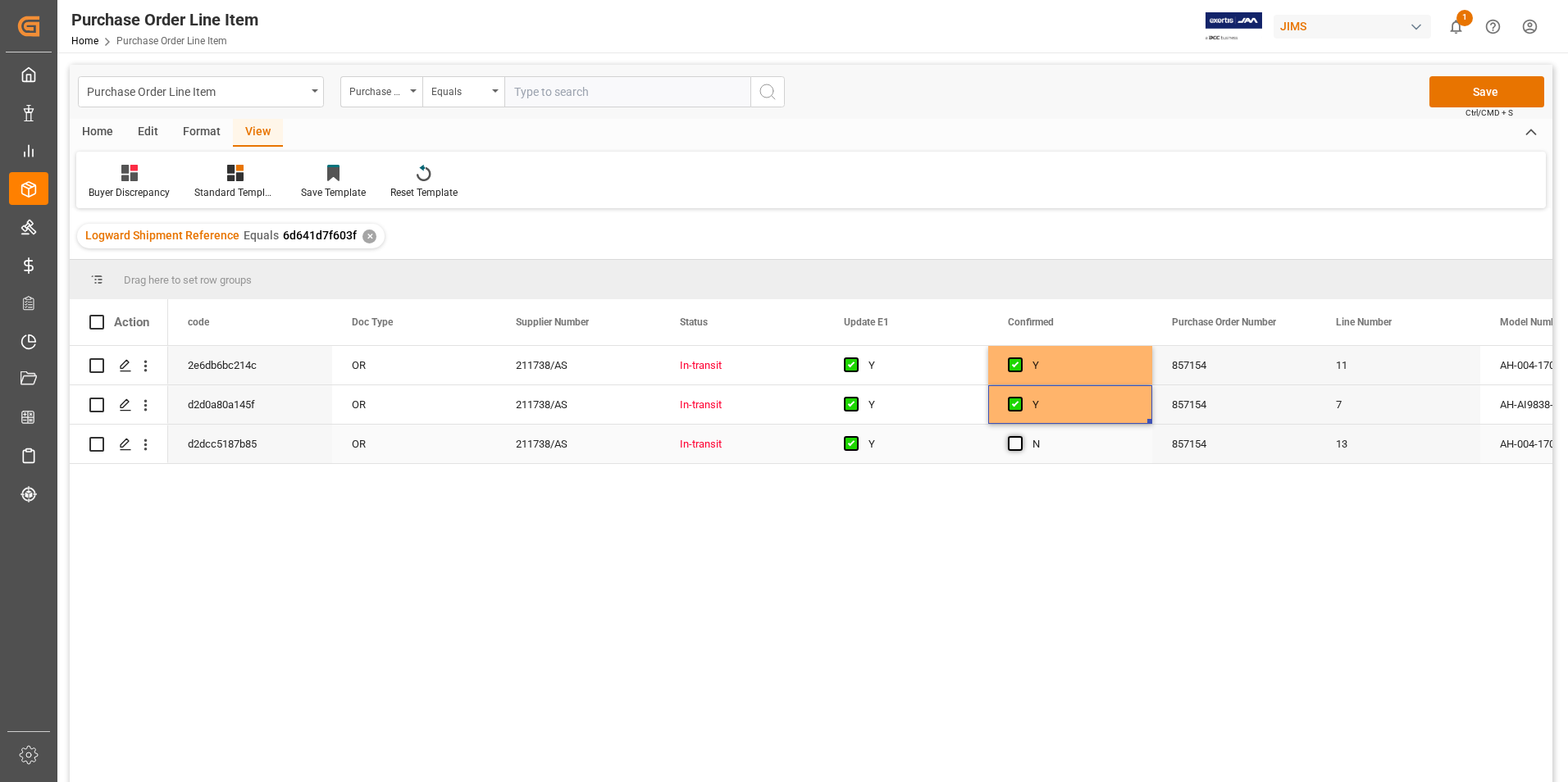
click at [1019, 446] on span "Press SPACE to select this row." at bounding box center [1014, 443] width 14 height 14
click at [1020, 436] on input "Press SPACE to select this row." at bounding box center [1020, 436] width 0 height 0
click at [1470, 94] on button "Save" at bounding box center [1487, 92] width 115 height 32
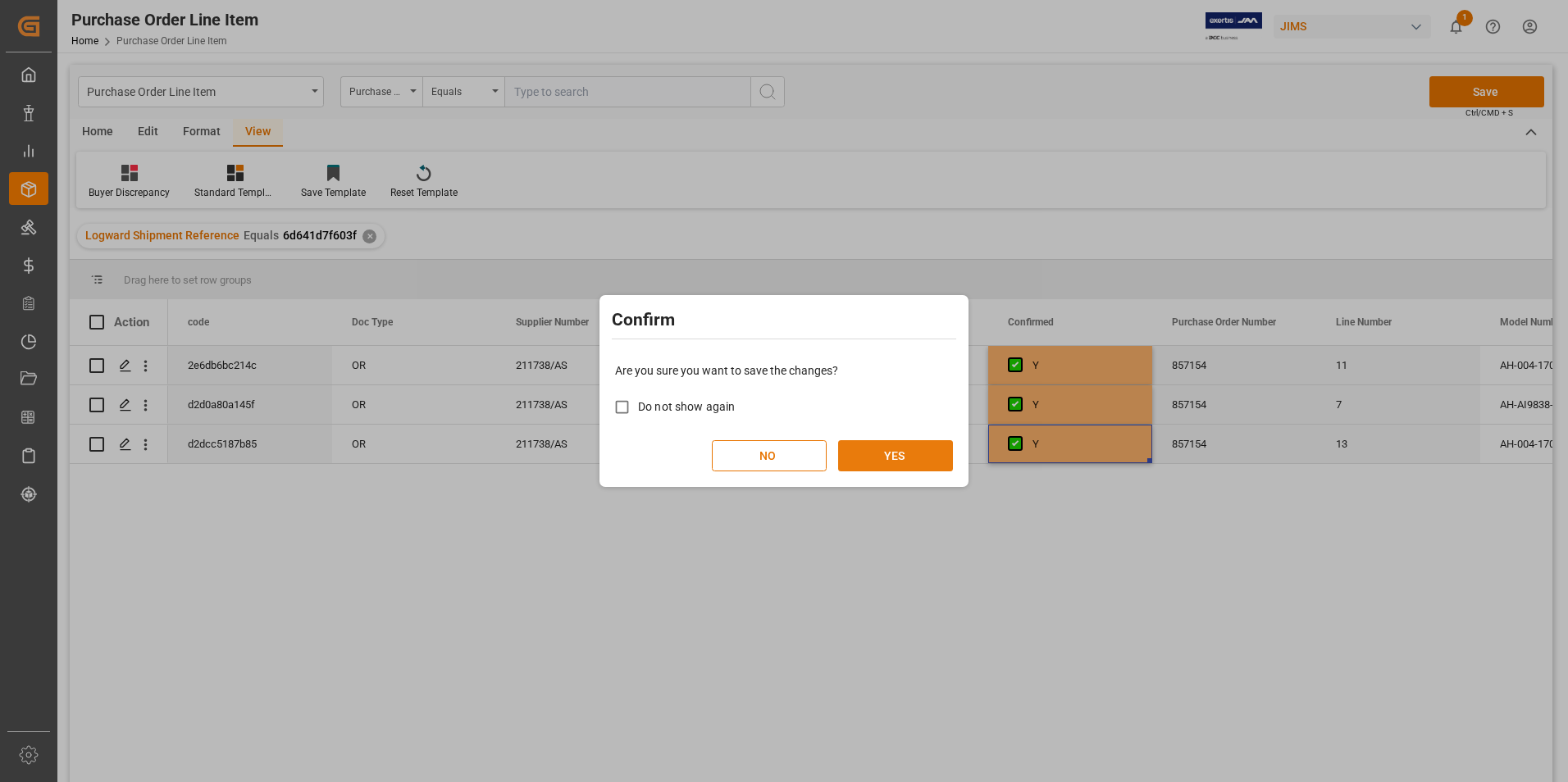
click at [896, 462] on button "YES" at bounding box center [896, 456] width 115 height 32
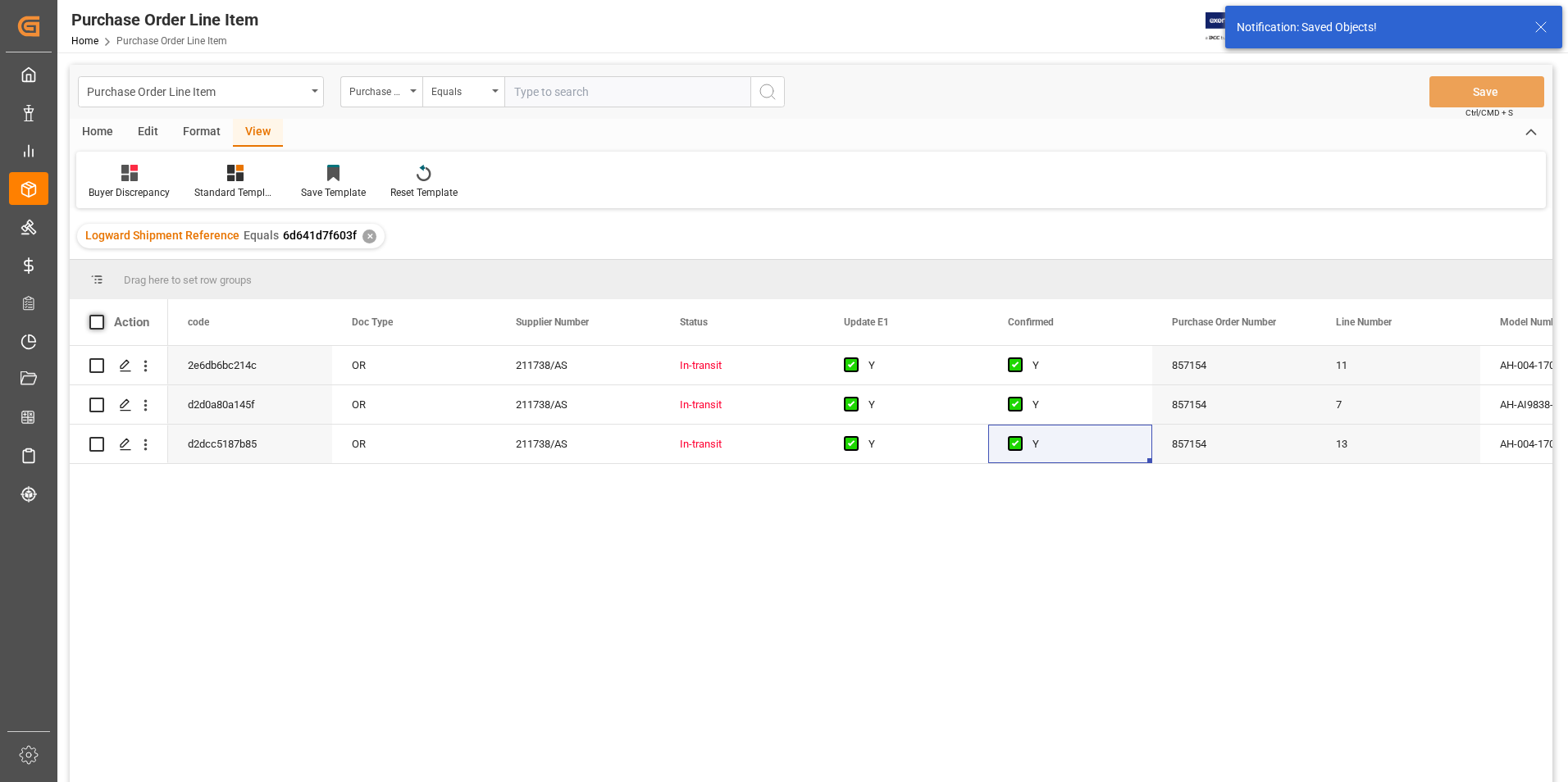
click at [95, 322] on span at bounding box center [96, 321] width 14 height 14
click at [101, 315] on input "checkbox" at bounding box center [101, 315] width 0 height 0
checkbox input "true"
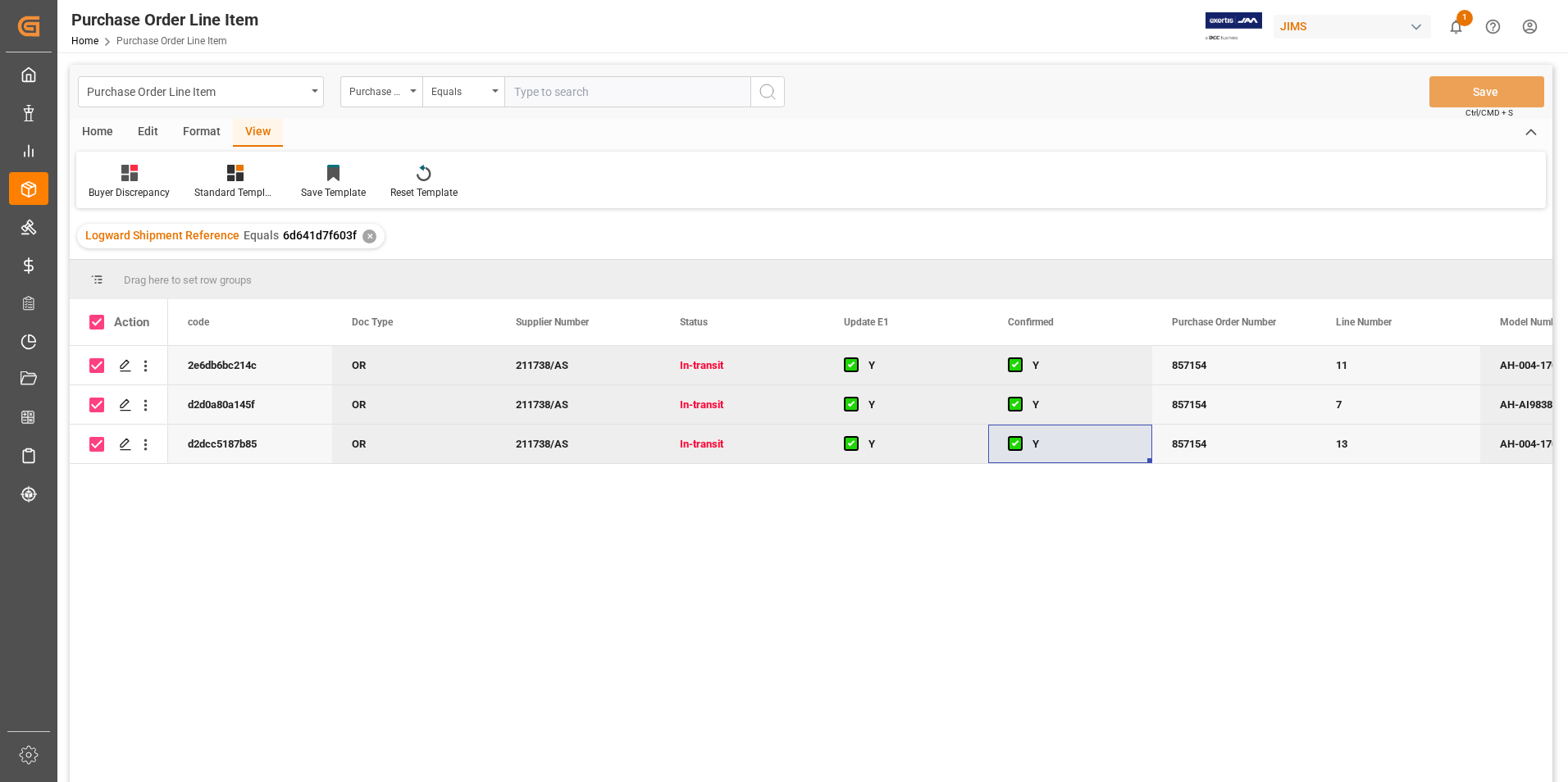
click at [95, 121] on div "Home" at bounding box center [98, 132] width 55 height 28
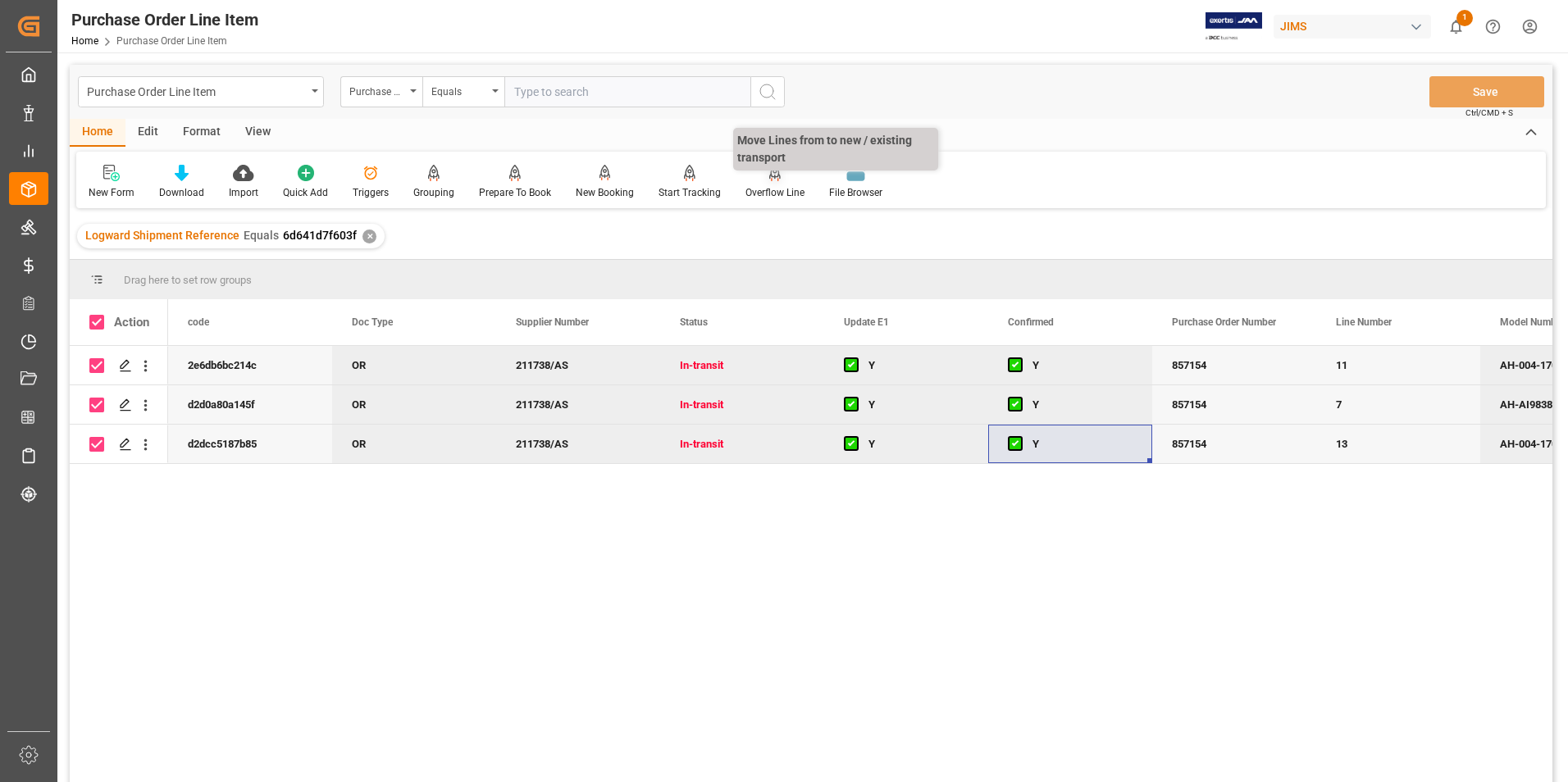
click at [764, 193] on div "Overflow Line" at bounding box center [775, 192] width 59 height 14
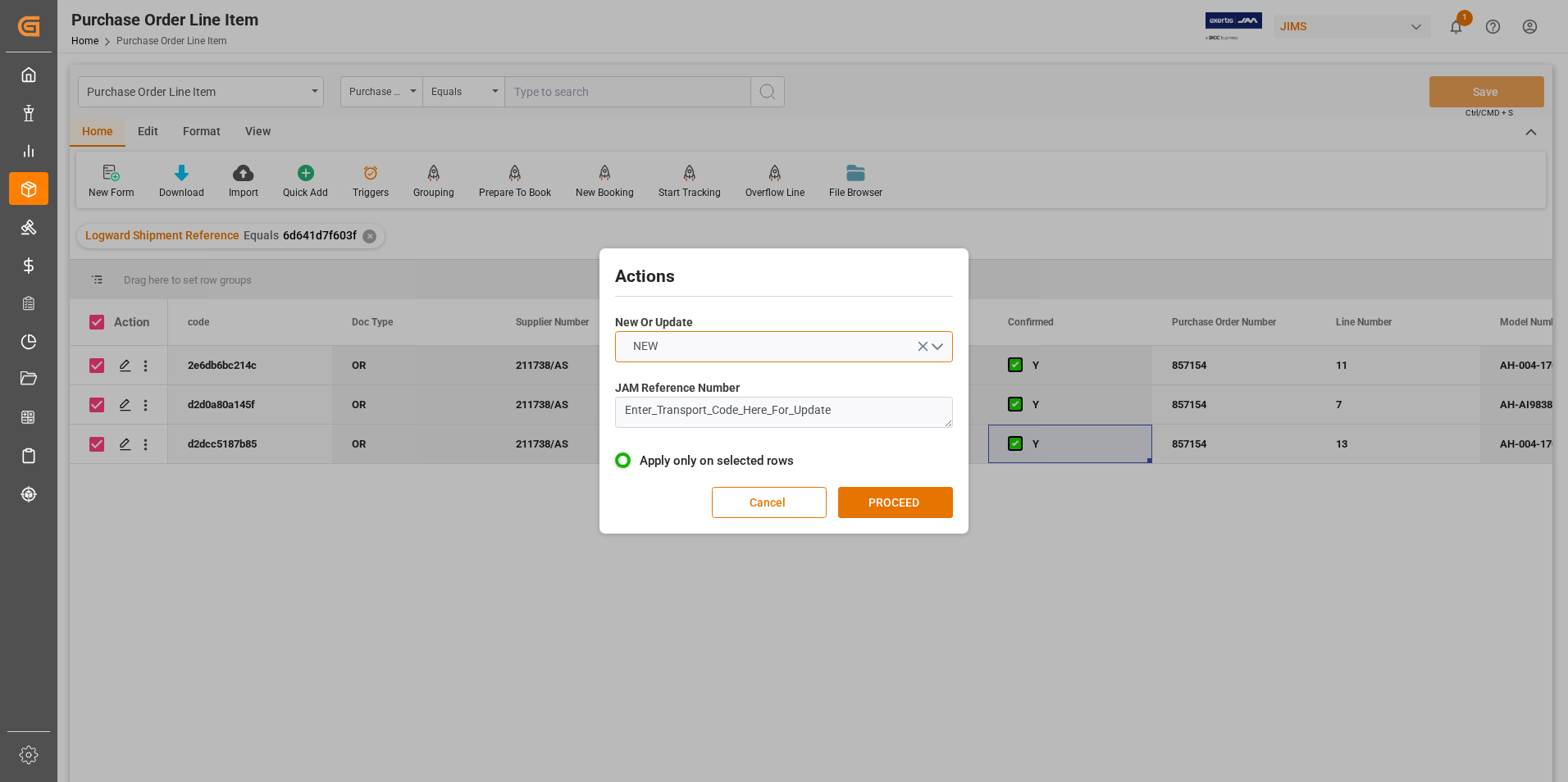
click at [723, 342] on button "NEW" at bounding box center [783, 347] width 338 height 32
click at [716, 378] on div "UPDATE" at bounding box center [784, 385] width 337 height 34
drag, startPoint x: 875, startPoint y: 407, endPoint x: 512, endPoint y: 411, distance: 363.0
click at [512, 411] on div "Actions New Or Update UPDATE JAM Reference Number Enter_Transport_Code_Here_For…" at bounding box center [784, 391] width 1568 height 782
type textarea "22-10380-GB"
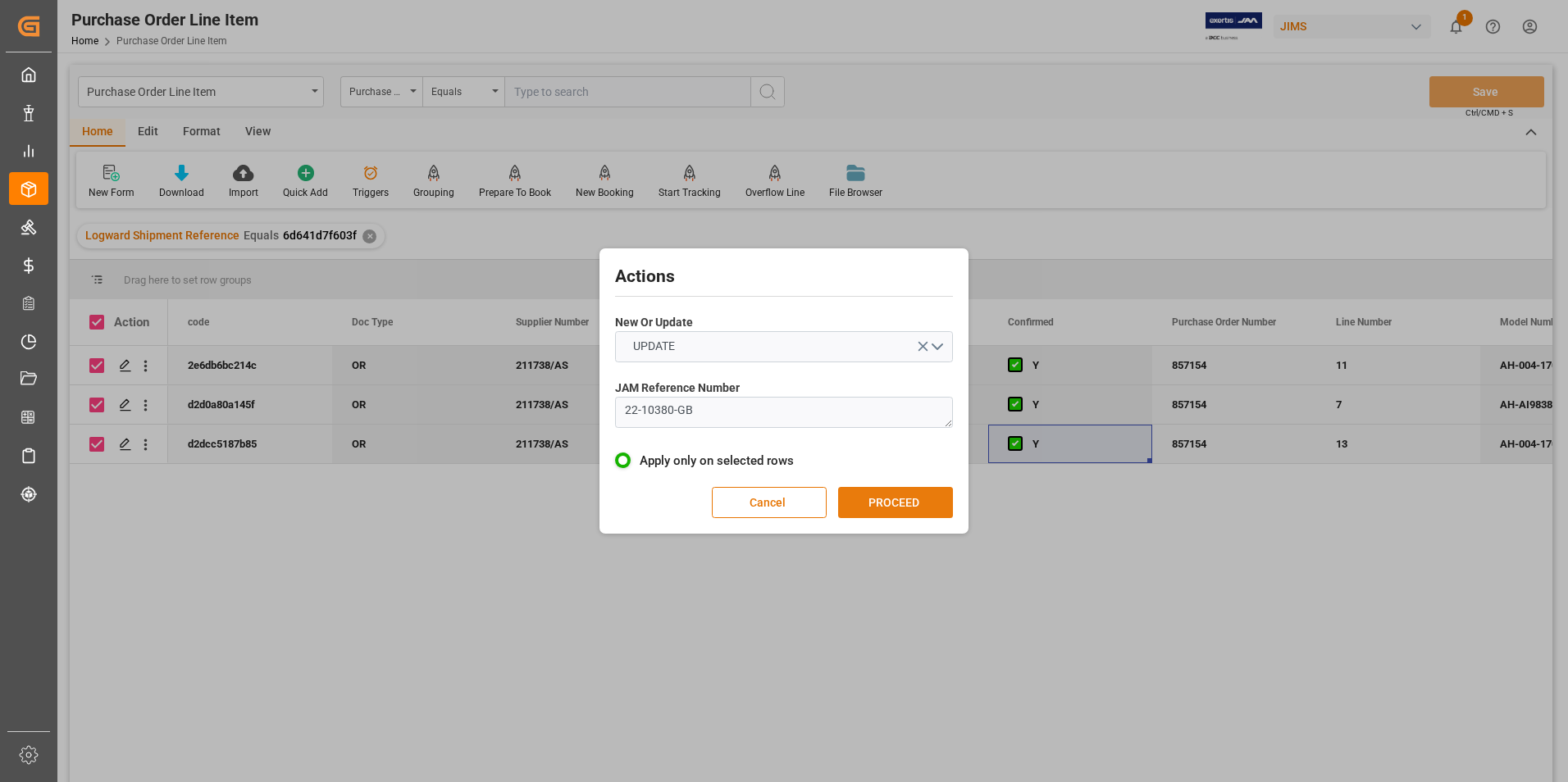
click at [890, 499] on button "PROCEED" at bounding box center [896, 502] width 115 height 32
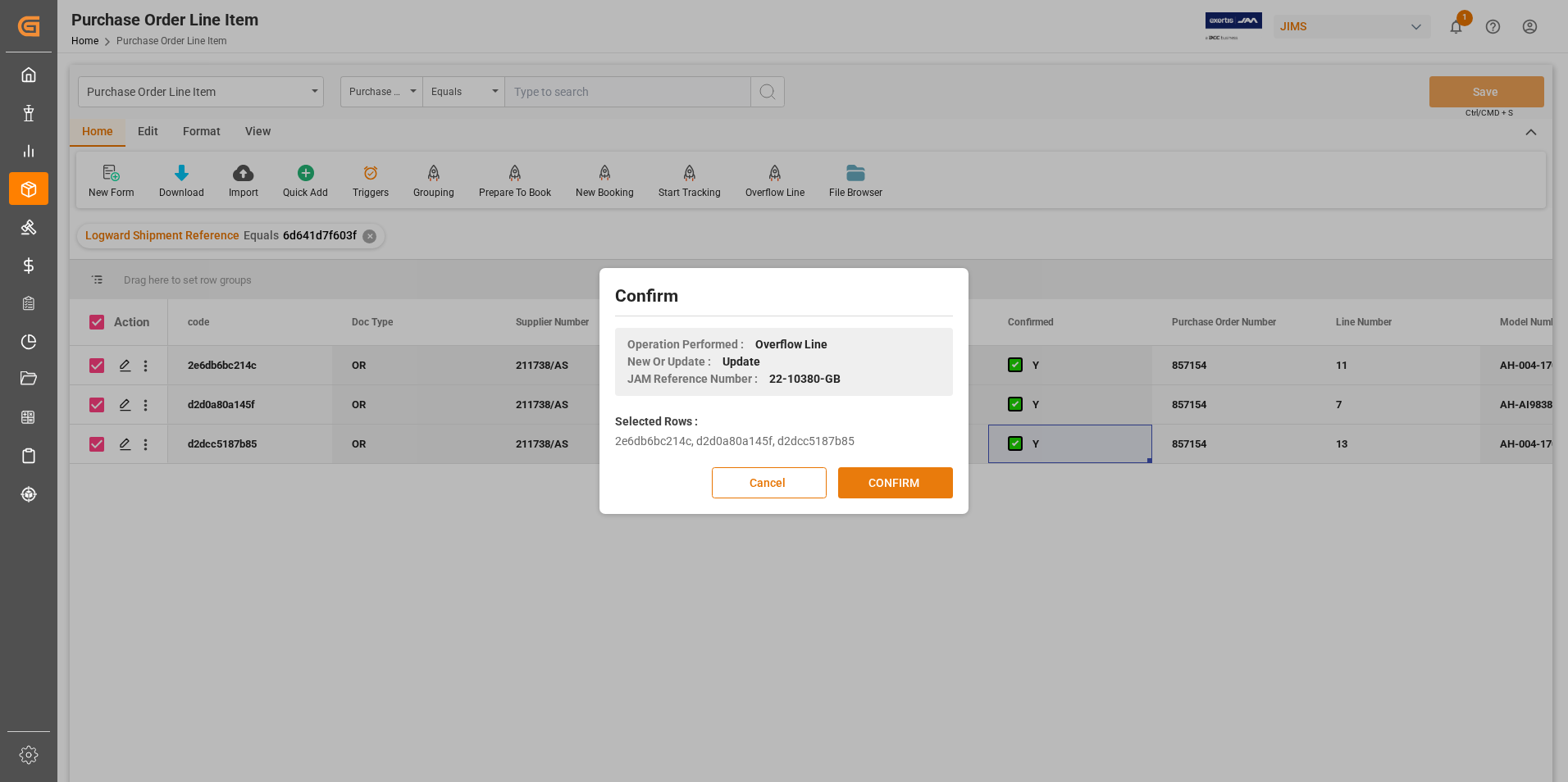
click at [896, 487] on button "CONFIRM" at bounding box center [896, 483] width 115 height 32
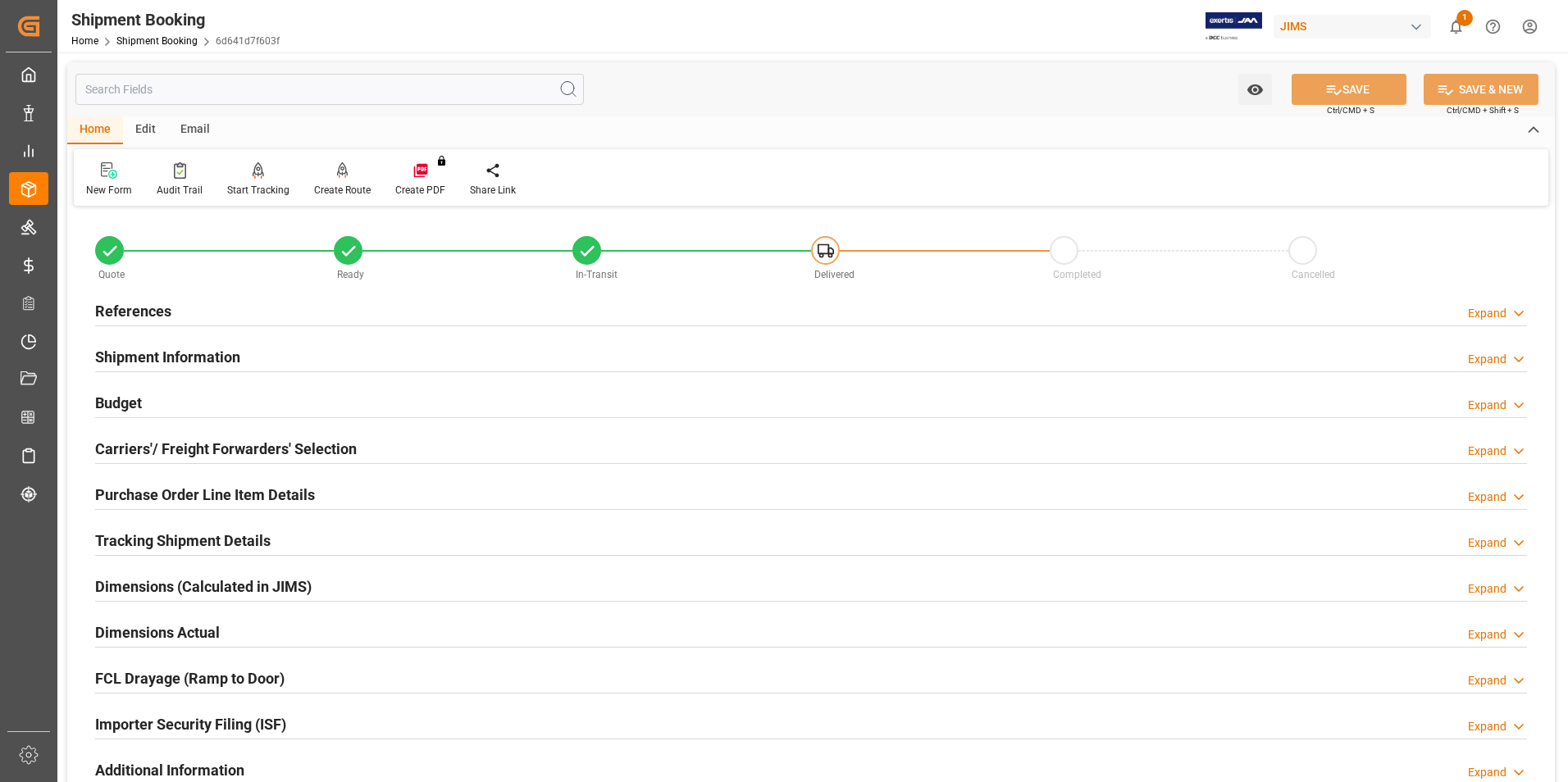
click at [162, 493] on h2 "Purchase Order Line Item Details" at bounding box center [205, 494] width 220 height 22
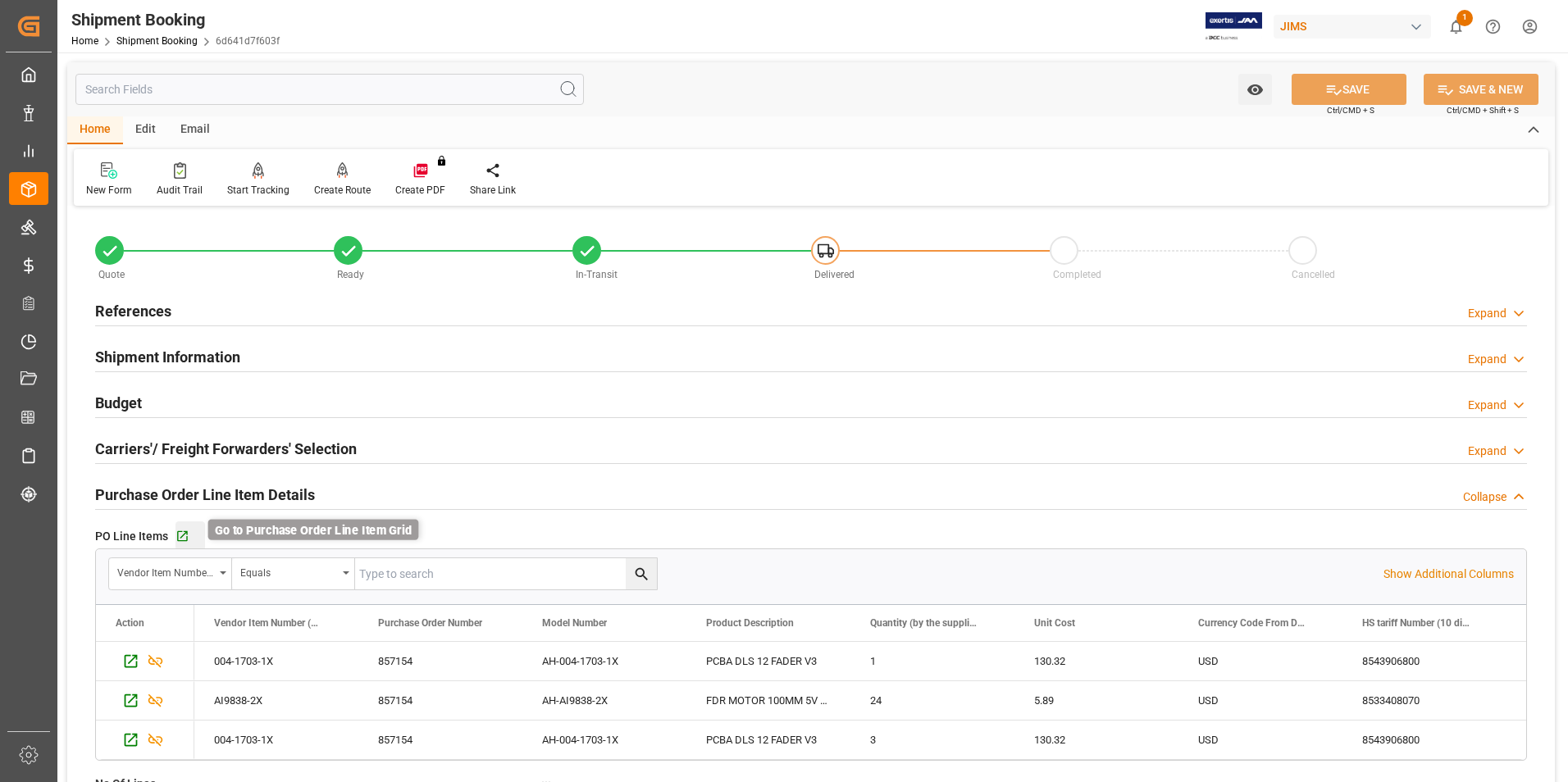
click at [181, 533] on icon "button" at bounding box center [183, 536] width 14 height 14
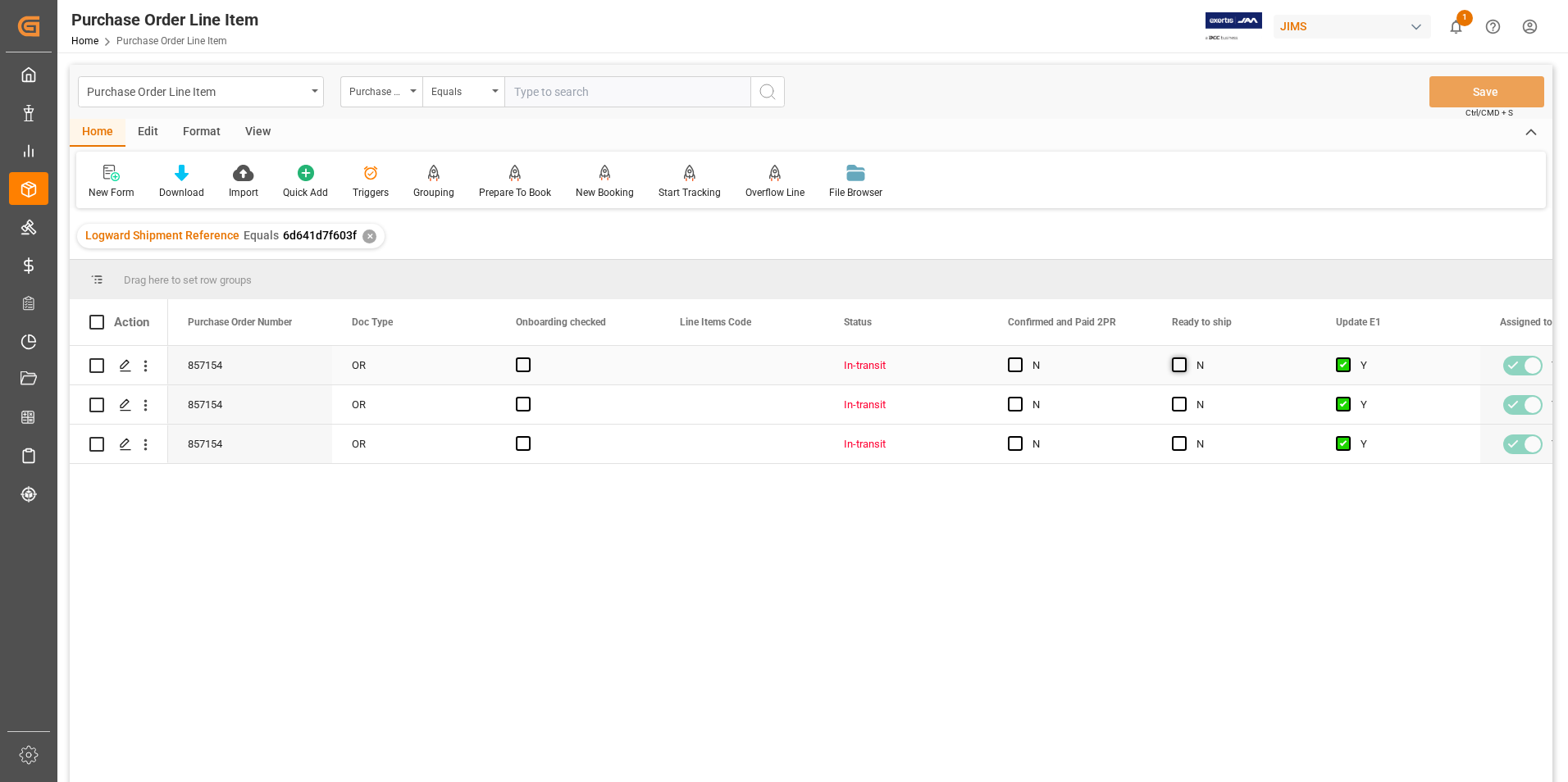
click at [1180, 359] on span "Press SPACE to select this row." at bounding box center [1179, 364] width 14 height 14
click at [1185, 358] on input "Press SPACE to select this row." at bounding box center [1185, 358] width 0 height 0
click at [1176, 401] on span "Press SPACE to select this row." at bounding box center [1179, 403] width 14 height 14
click at [1185, 397] on input "Press SPACE to select this row." at bounding box center [1185, 397] width 0 height 0
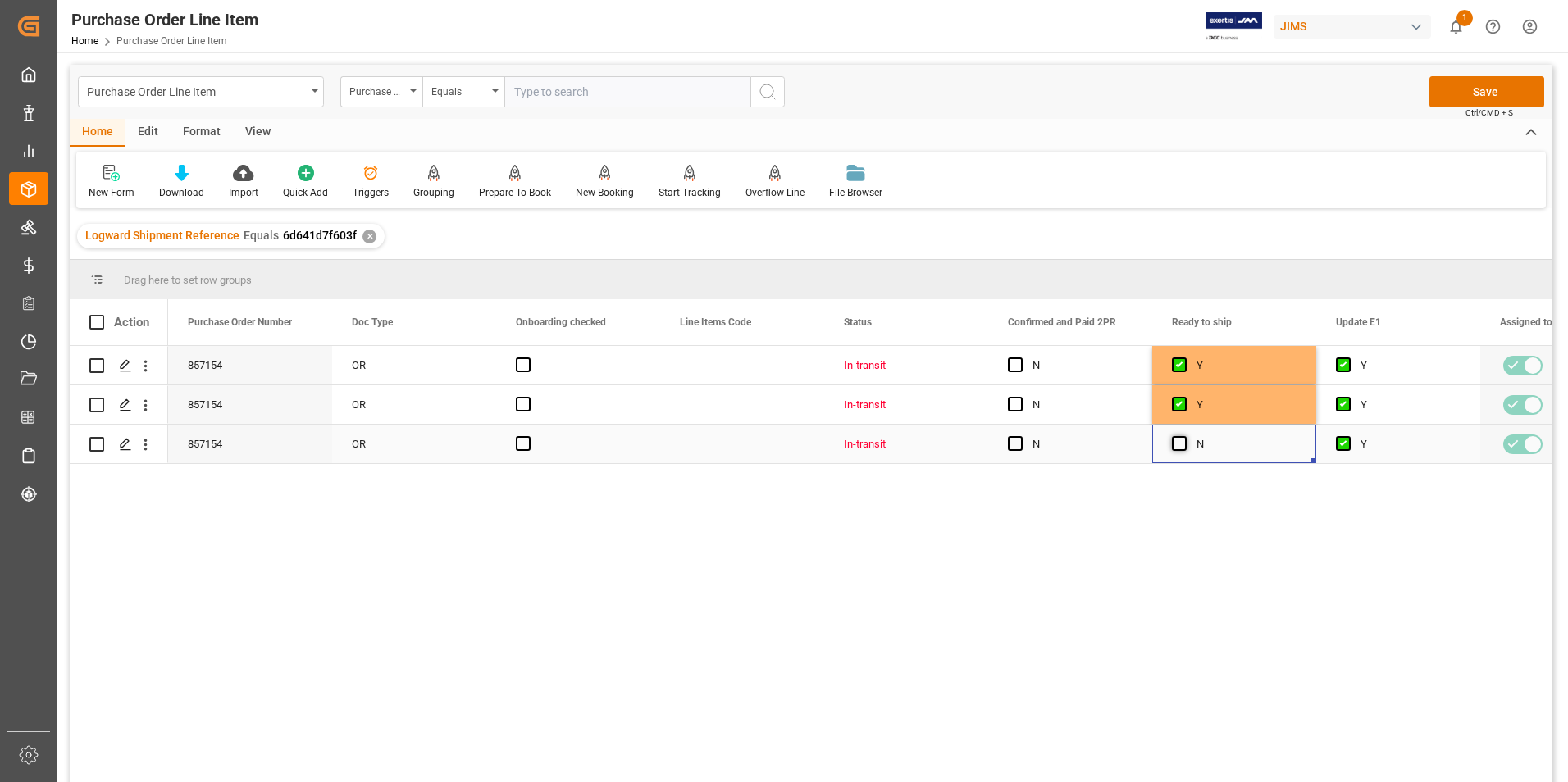
click at [1179, 441] on span "Press SPACE to select this row." at bounding box center [1179, 443] width 14 height 14
click at [1185, 436] on input "Press SPACE to select this row." at bounding box center [1185, 436] width 0 height 0
click at [1466, 98] on button "Save" at bounding box center [1487, 92] width 115 height 32
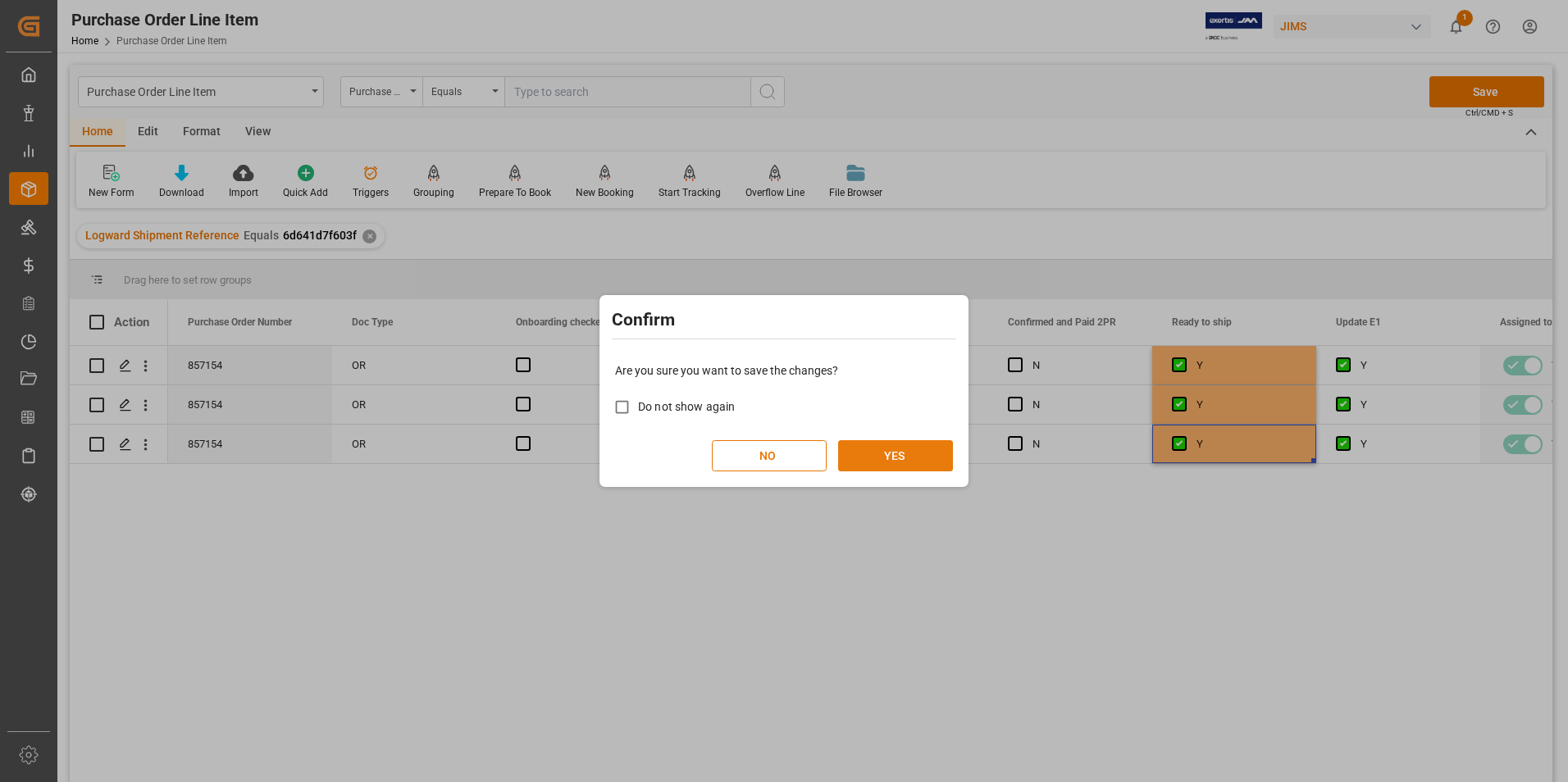
click at [895, 456] on button "YES" at bounding box center [896, 456] width 115 height 32
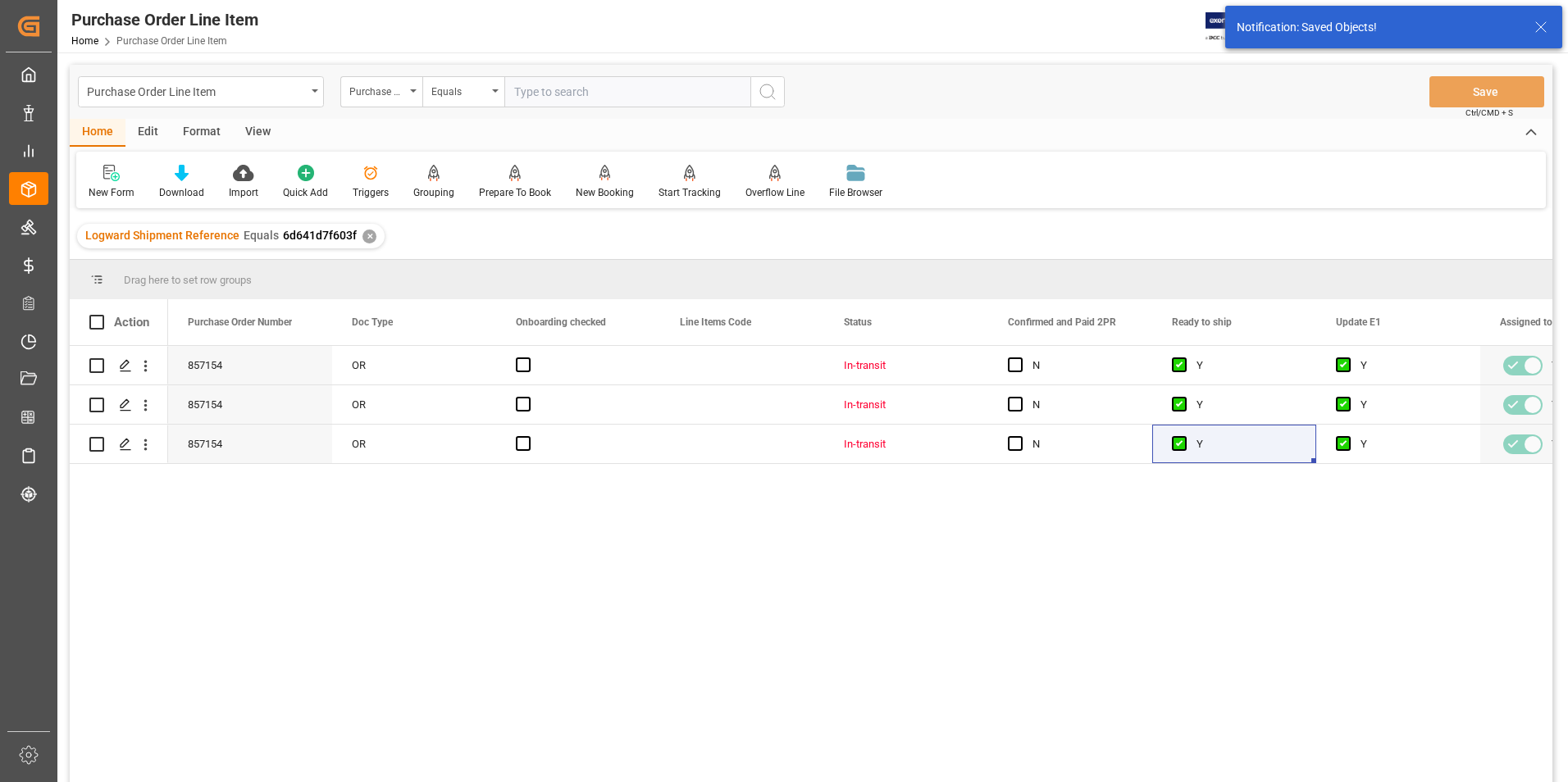
click at [629, 542] on div "857154 OR In-transit N Y Y Yes Yes 857154 OR In-transit N Y Y Yes Yes 857154 OR…" at bounding box center [860, 569] width 1384 height 446
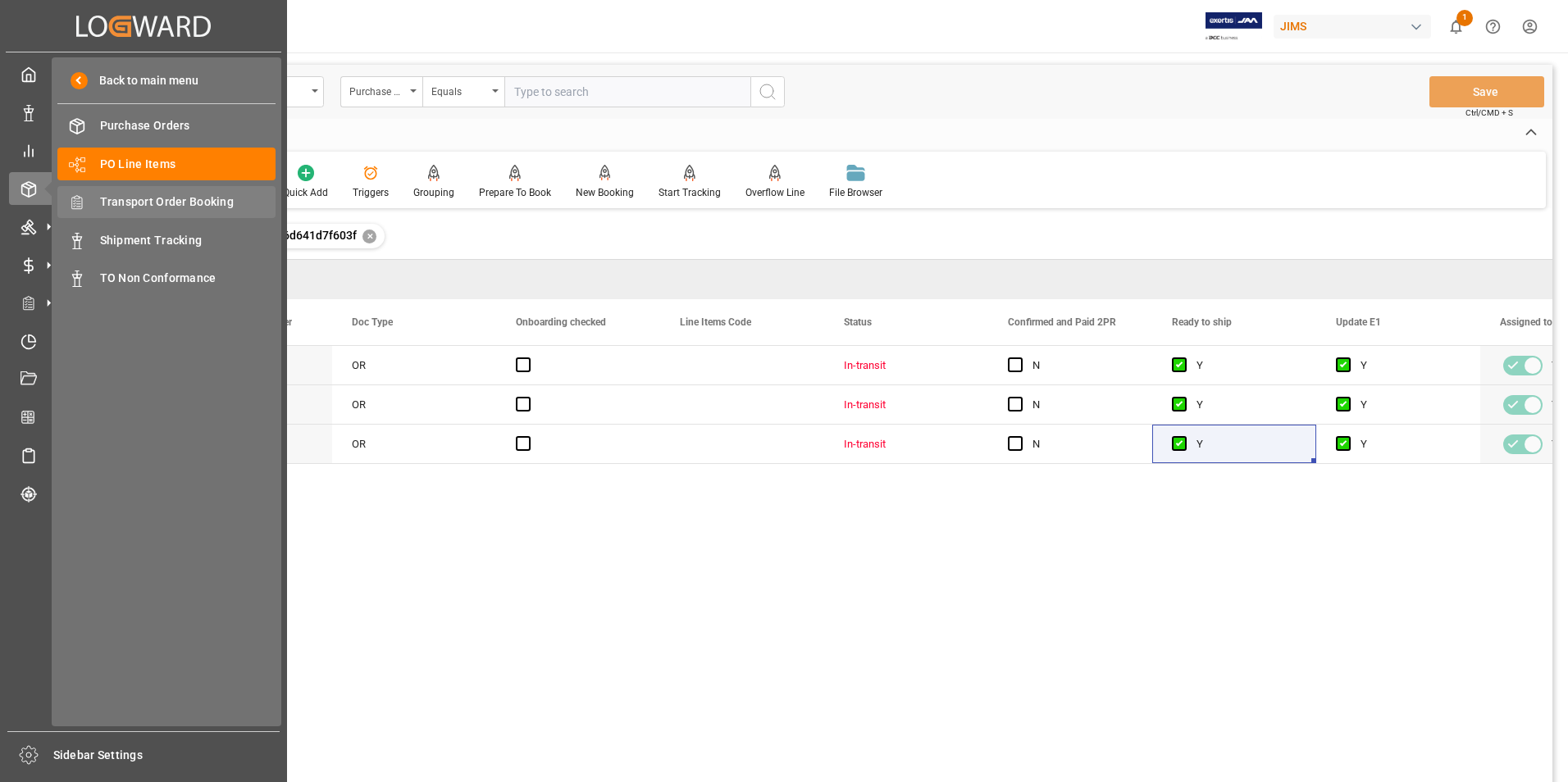
click at [182, 201] on span "Transport Order Booking" at bounding box center [188, 202] width 176 height 17
